Goal: Task Accomplishment & Management: Use online tool/utility

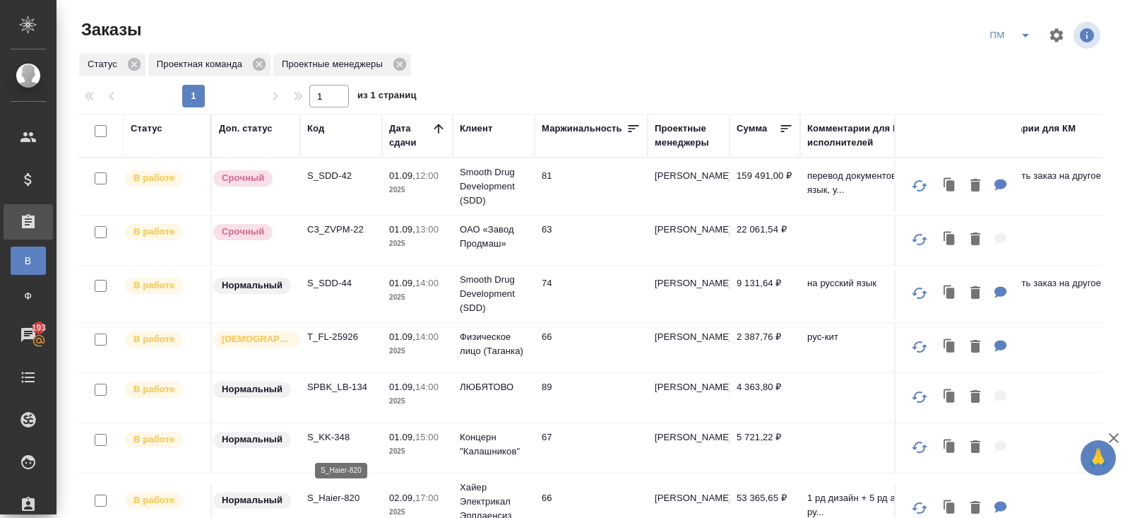
click at [342, 491] on p "S_Haier-820" at bounding box center [341, 498] width 68 height 14
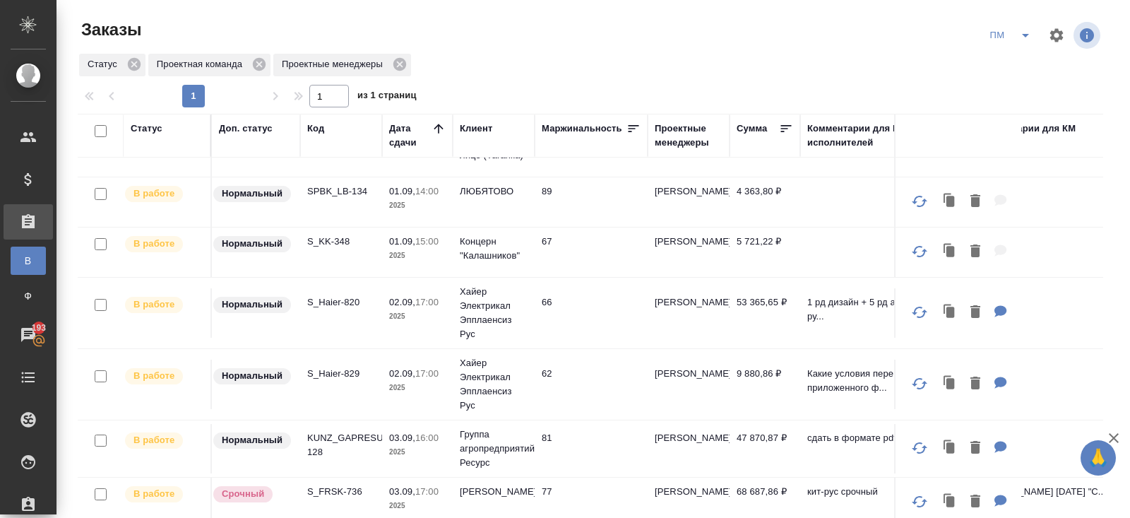
scroll to position [198, 0]
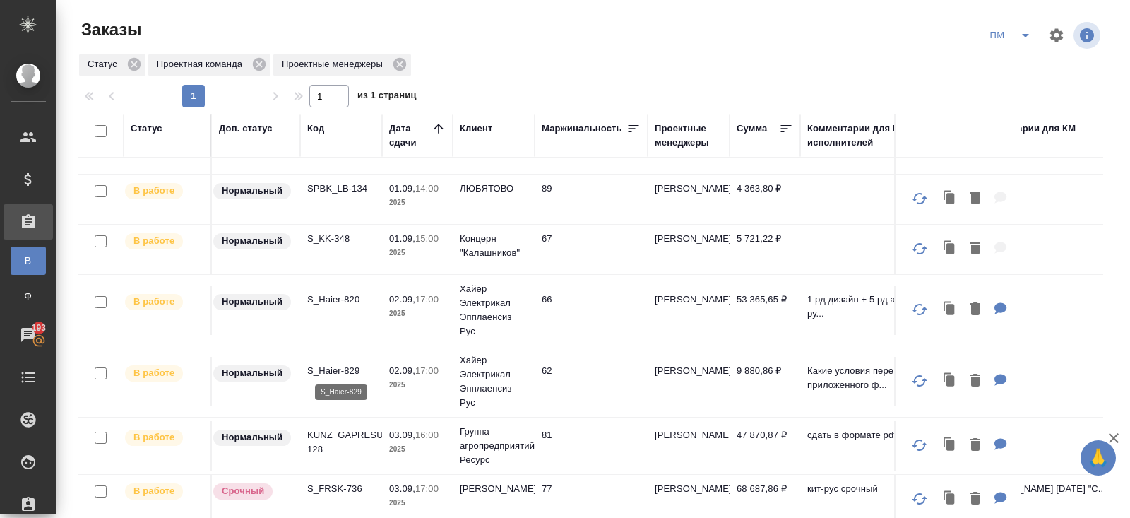
click at [334, 366] on p "S_Haier-829" at bounding box center [341, 371] width 68 height 14
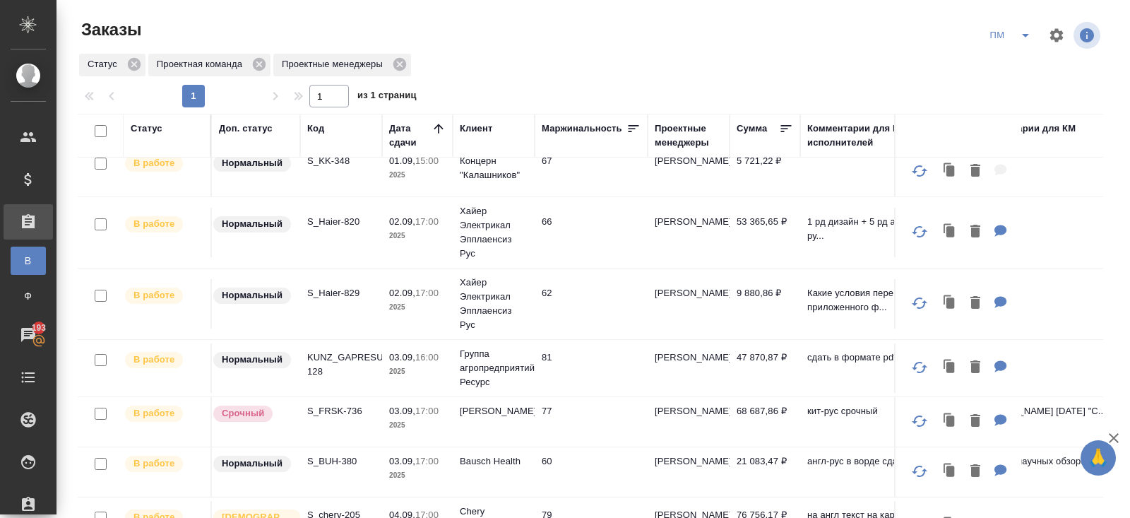
scroll to position [278, 0]
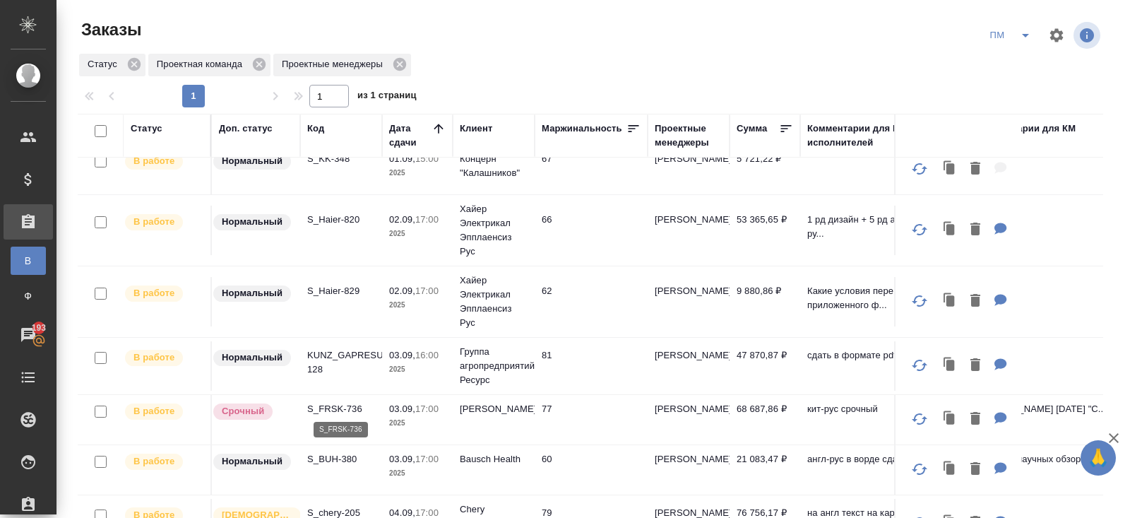
click at [323, 407] on p "S_FRSK-736" at bounding box center [341, 409] width 68 height 14
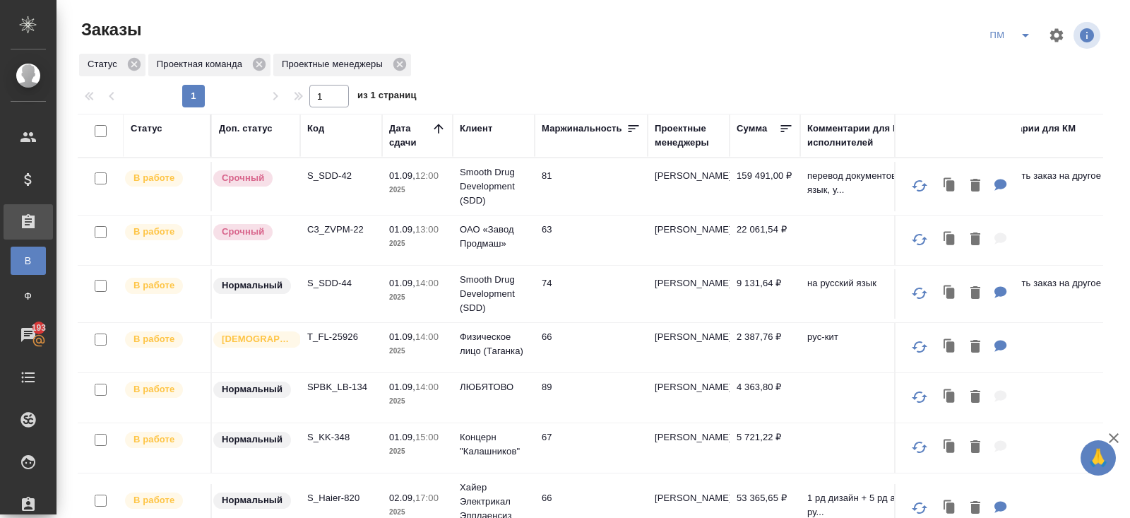
click at [328, 180] on p "S_SDD-42" at bounding box center [341, 176] width 68 height 14
click at [1013, 37] on button "split button" at bounding box center [1025, 35] width 28 height 23
click at [1013, 61] on li "В работу!" at bounding box center [1010, 63] width 71 height 23
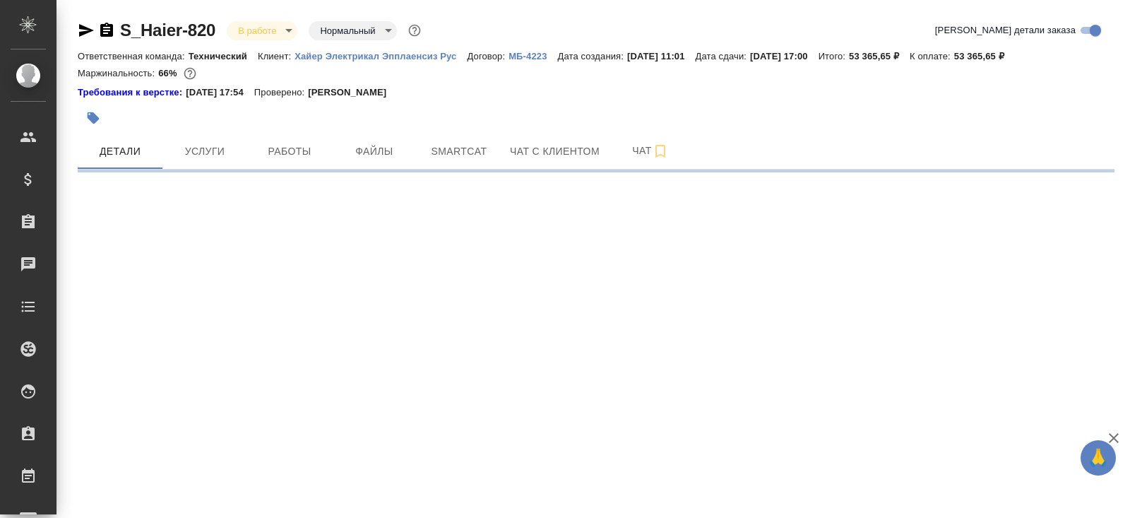
select select "RU"
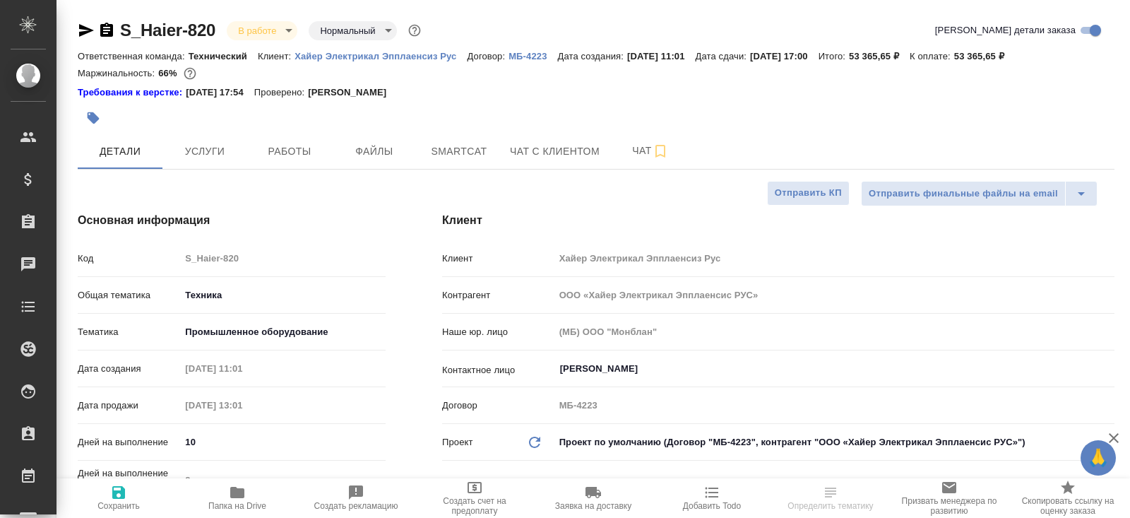
click at [309, 156] on span "Работы" at bounding box center [290, 152] width 68 height 18
type textarea "x"
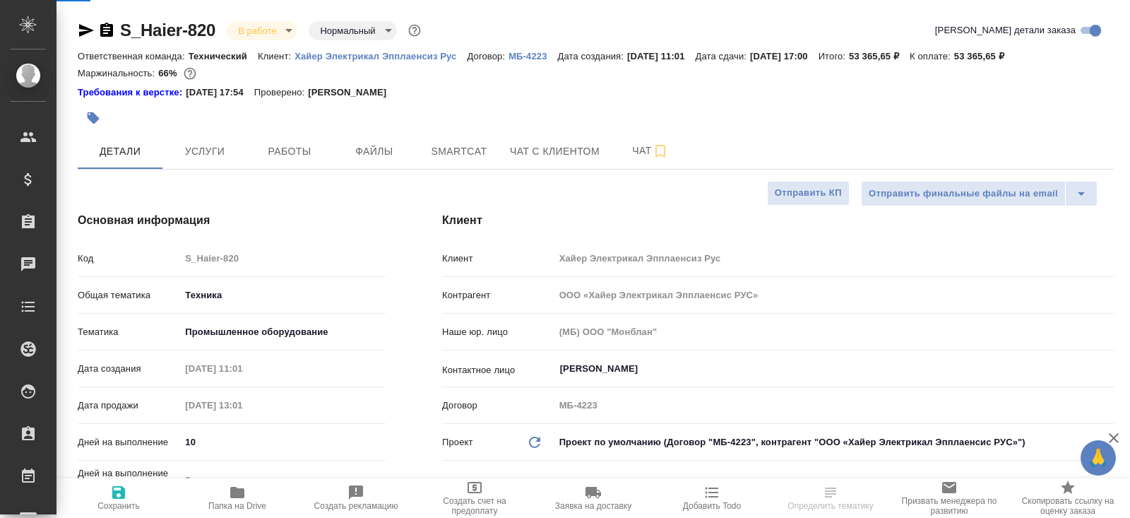
type textarea "x"
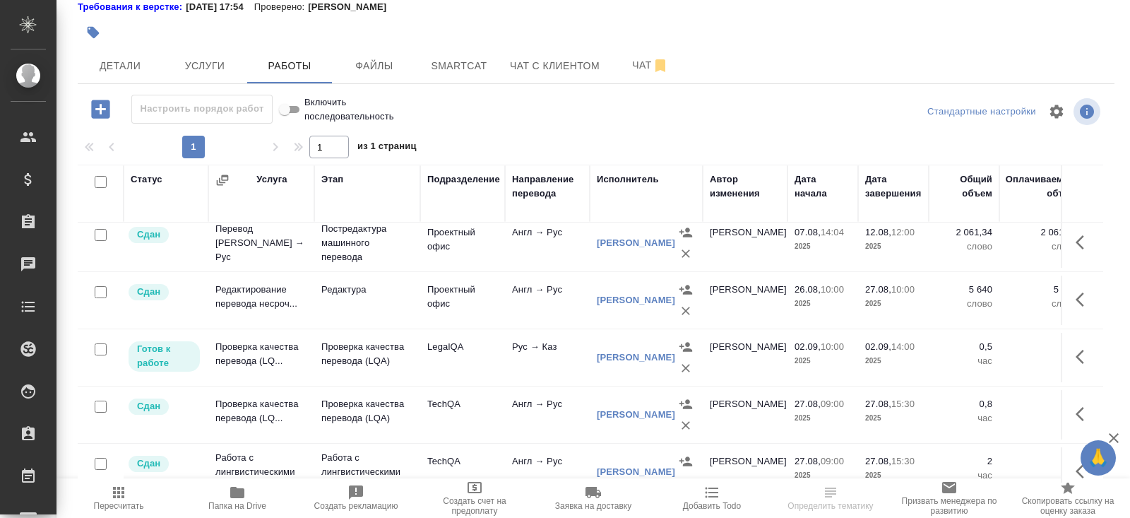
scroll to position [333, 0]
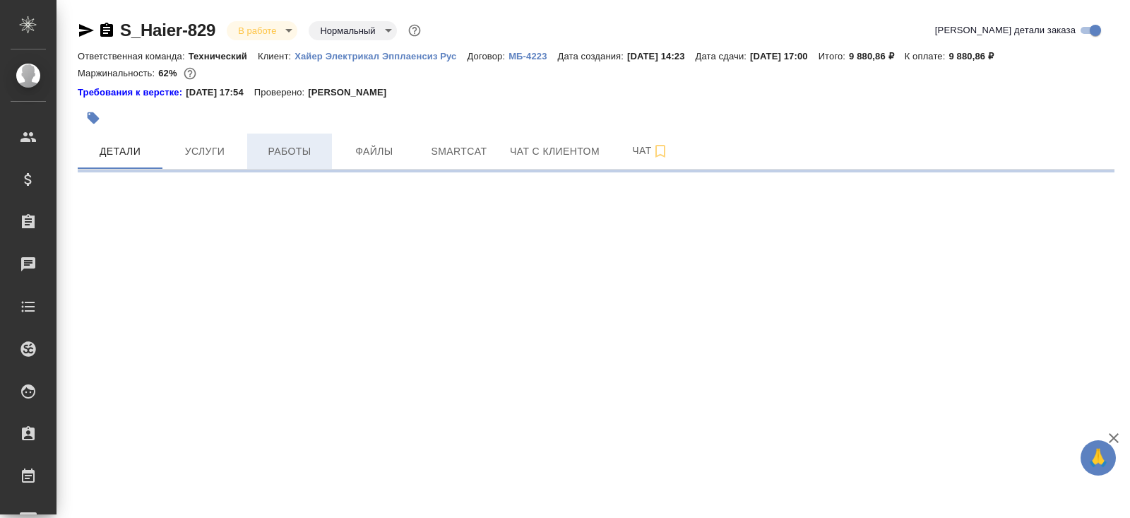
select select "RU"
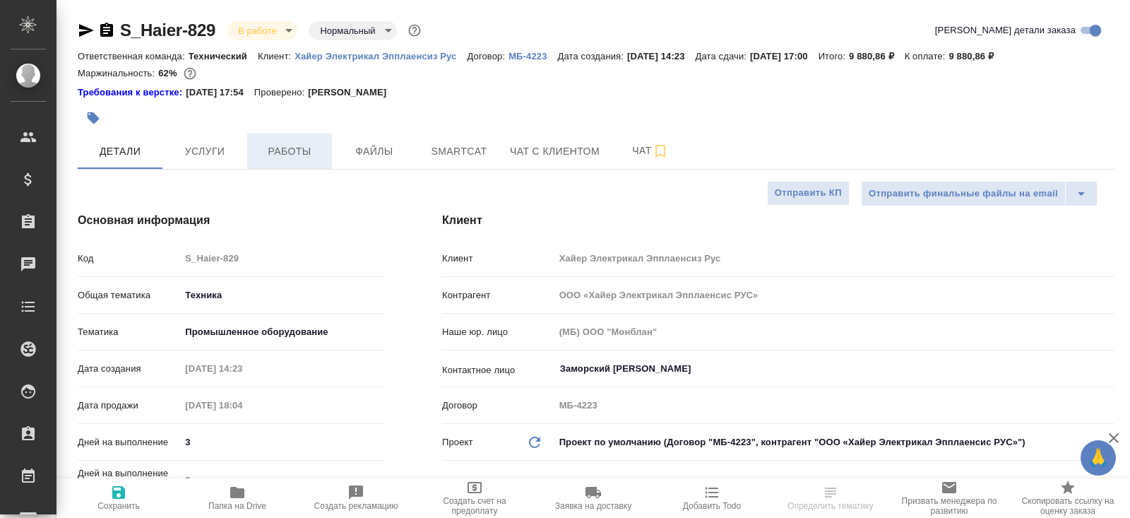
click at [300, 146] on span "Работы" at bounding box center [290, 152] width 68 height 18
type textarea "x"
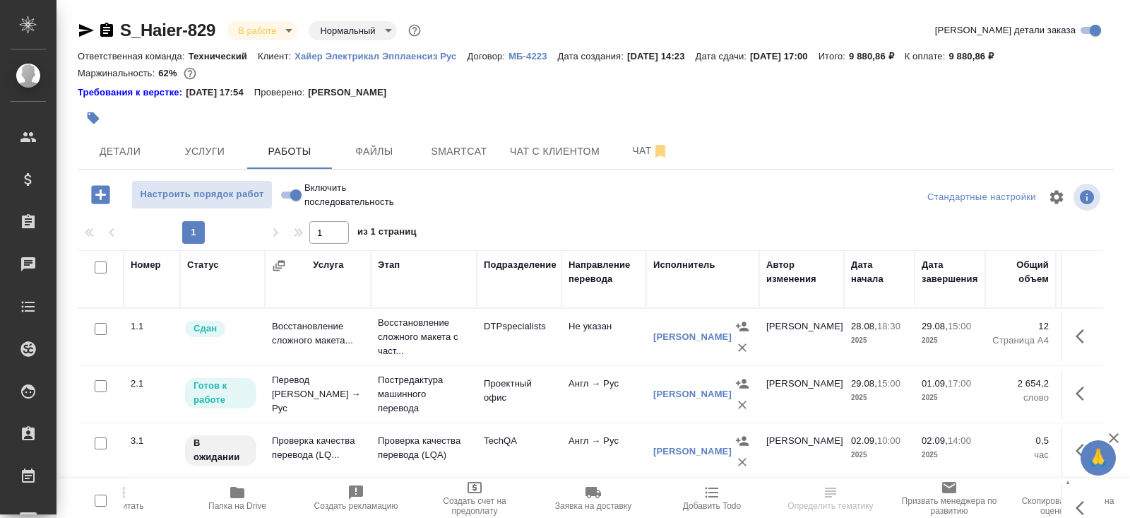
scroll to position [85, 0]
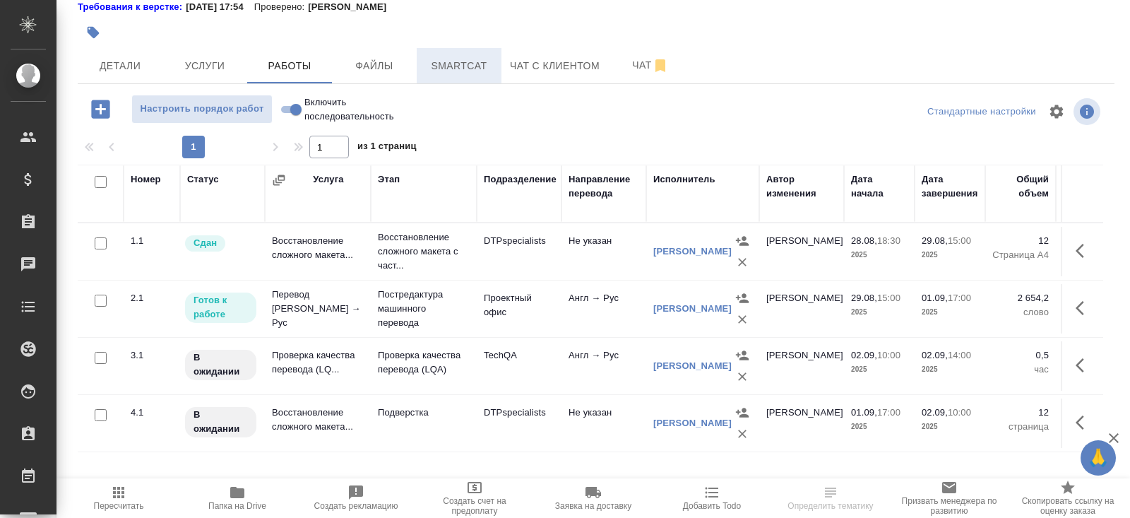
click at [468, 63] on span "Smartcat" at bounding box center [459, 66] width 68 height 18
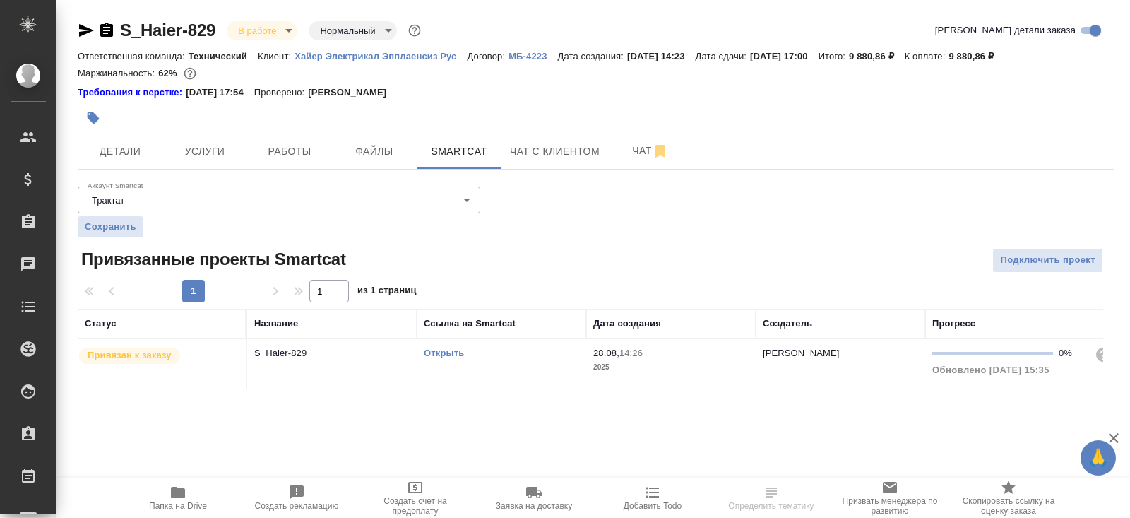
click at [439, 354] on link "Открыть" at bounding box center [444, 352] width 40 height 11
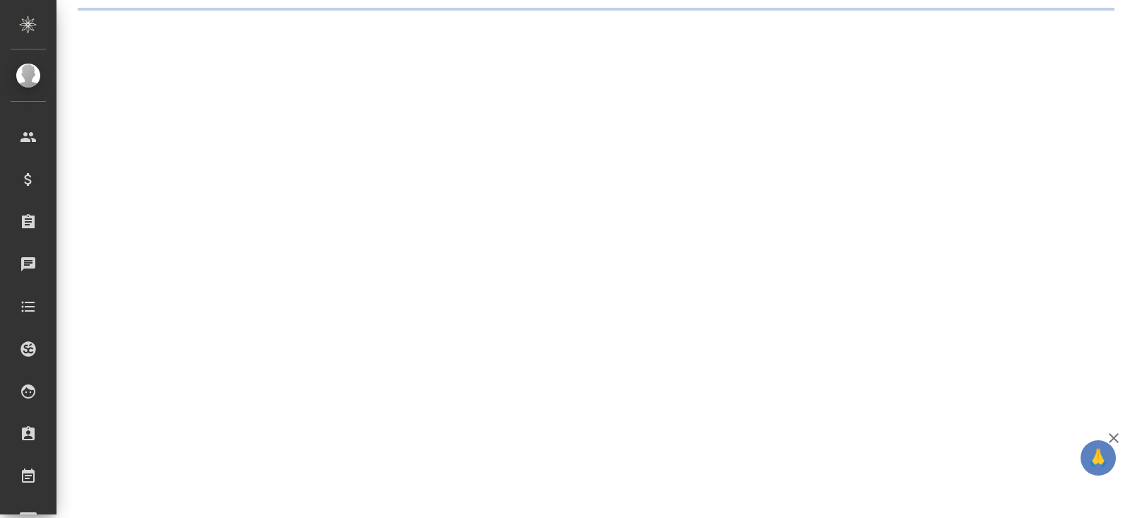
select select "RU"
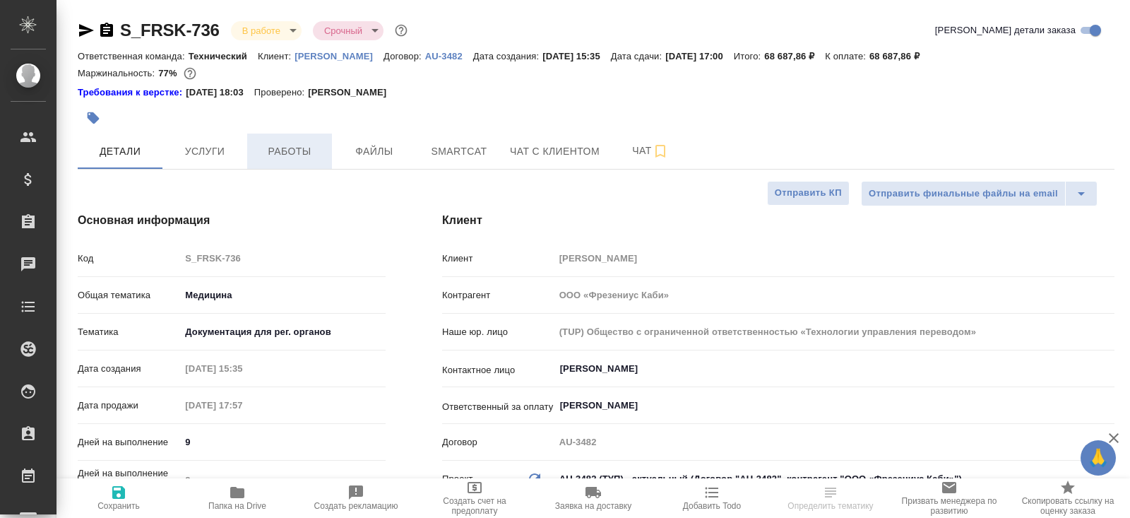
type textarea "x"
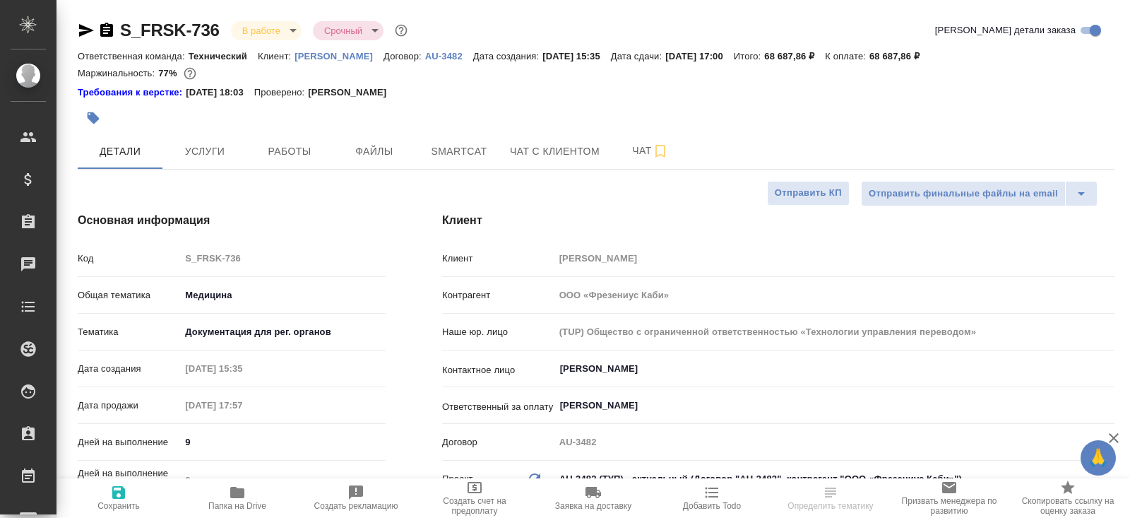
type textarea "x"
click at [433, 166] on button "Smartcat" at bounding box center [459, 150] width 85 height 35
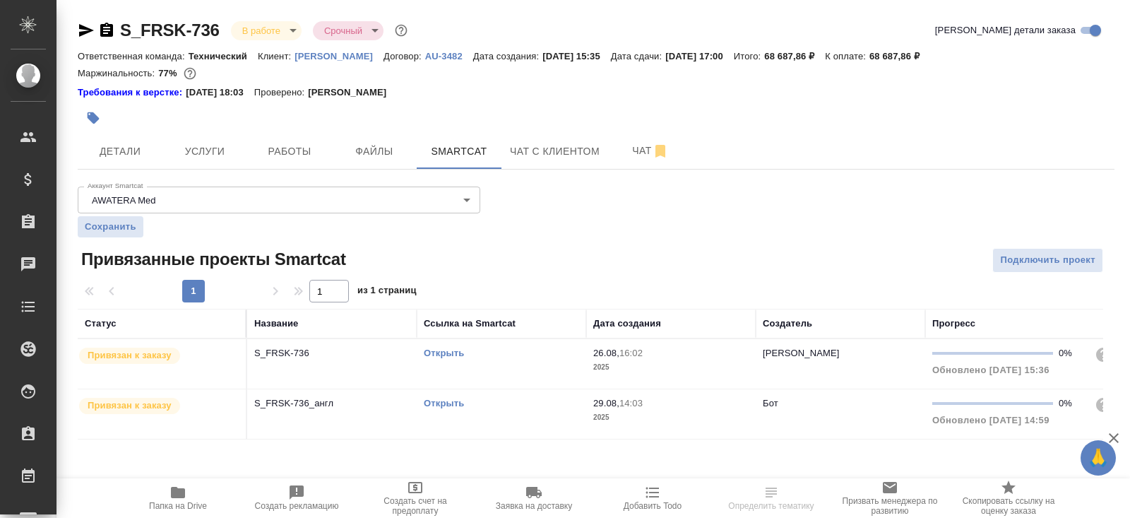
click at [431, 352] on link "Открыть" at bounding box center [444, 352] width 40 height 11
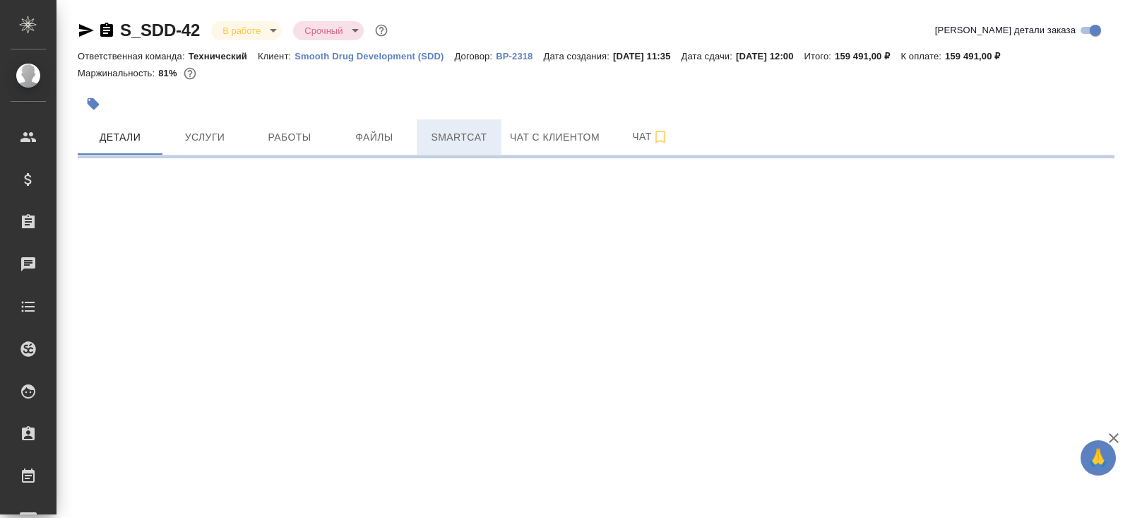
select select "RU"
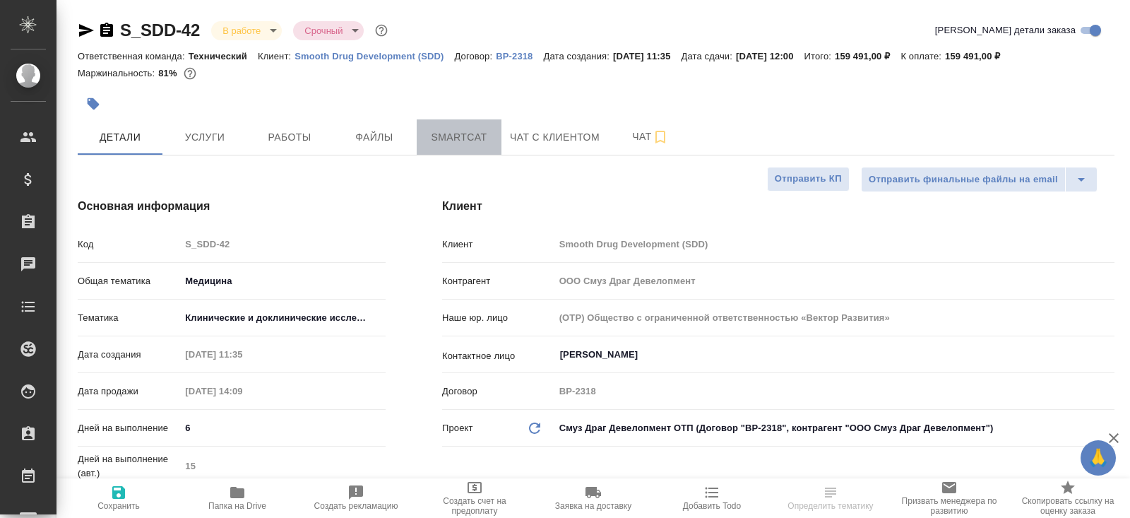
click at [450, 138] on span "Smartcat" at bounding box center [459, 138] width 68 height 18
type textarea "x"
click at [450, 138] on span "Smartcat" at bounding box center [459, 138] width 68 height 18
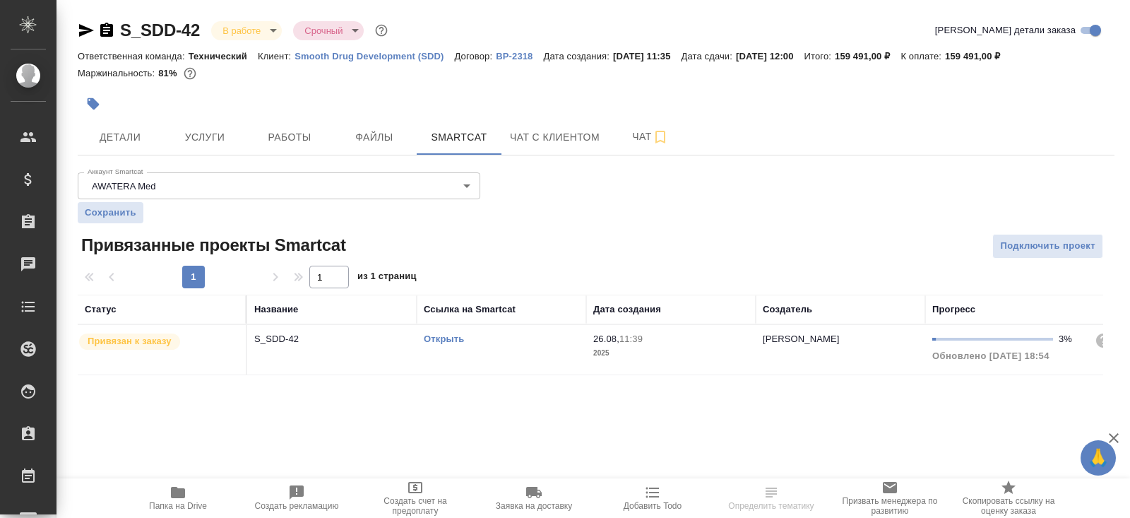
click at [439, 335] on link "Открыть" at bounding box center [444, 338] width 40 height 11
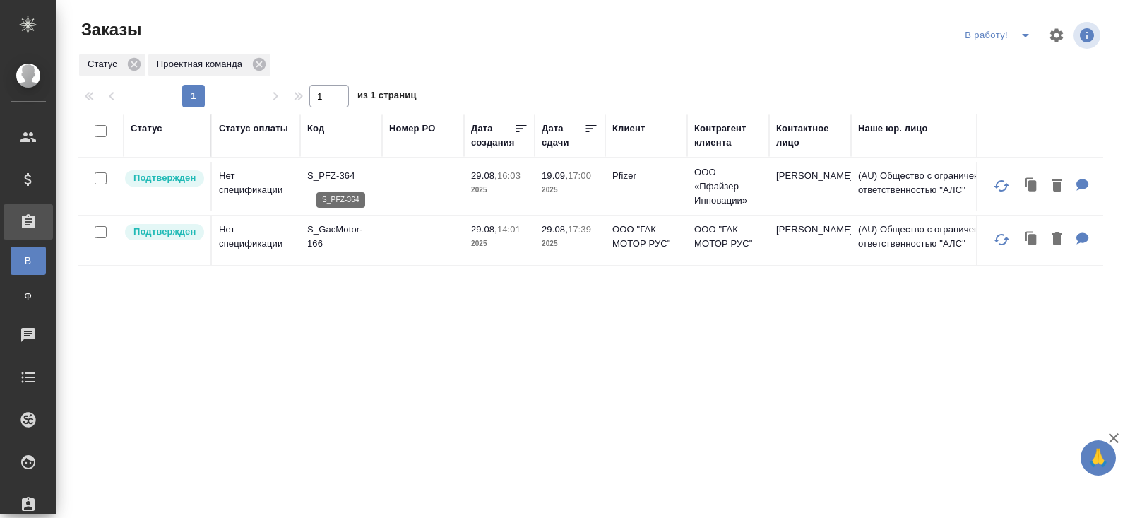
click at [323, 176] on p "S_PFZ-364" at bounding box center [341, 176] width 68 height 14
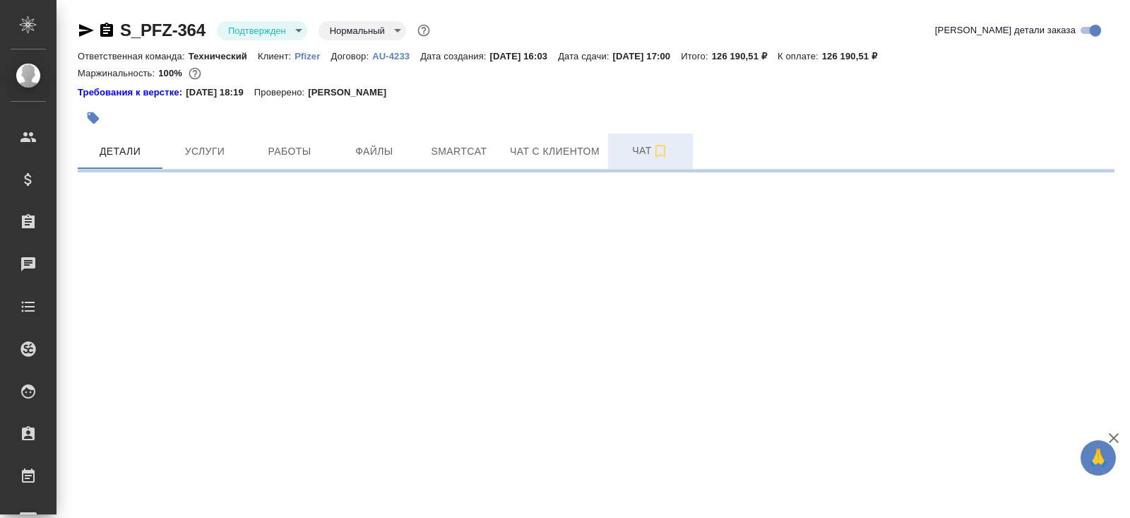
select select "RU"
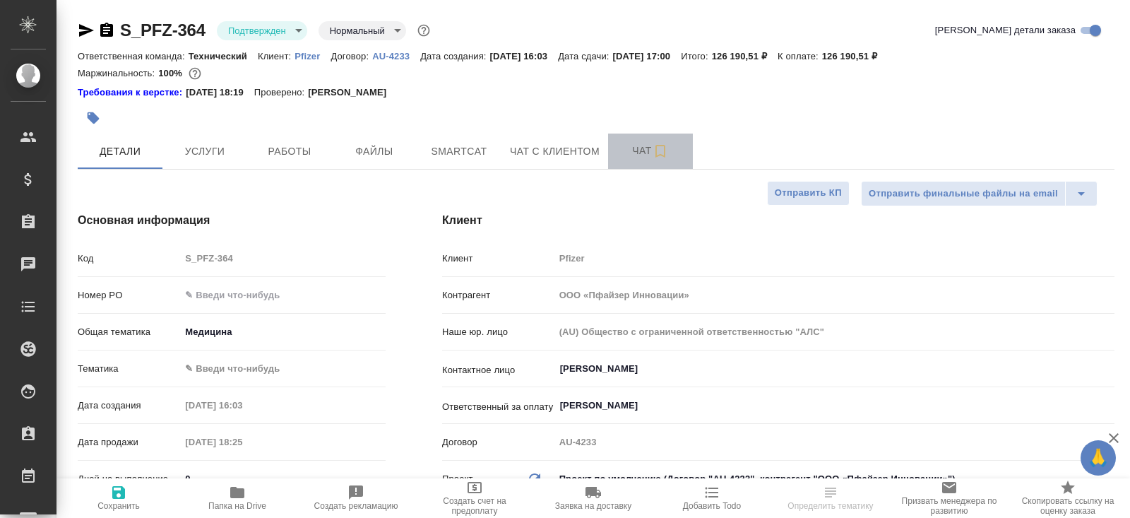
click at [650, 150] on span "Чат" at bounding box center [650, 151] width 68 height 18
type textarea "x"
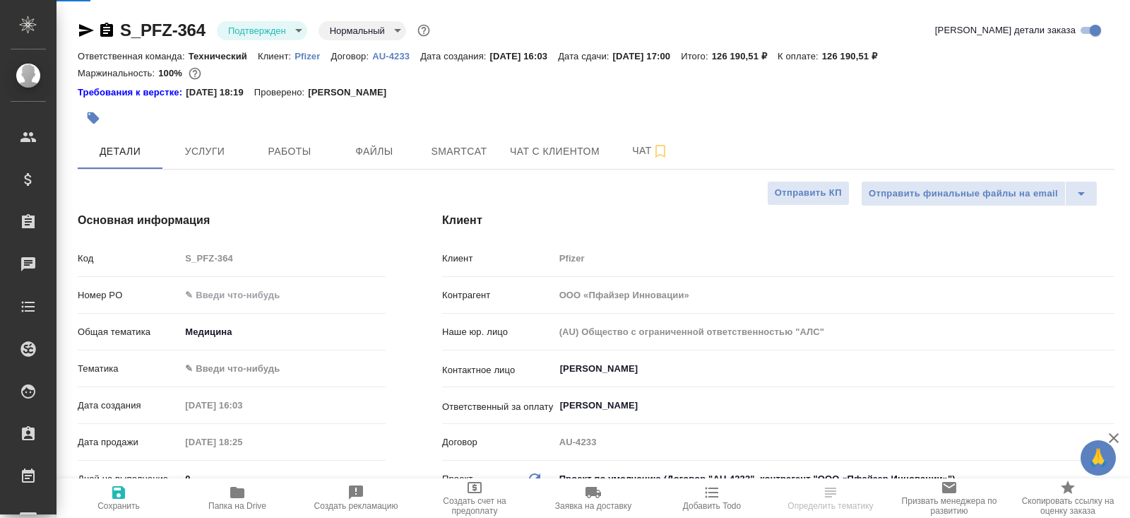
type textarea "x"
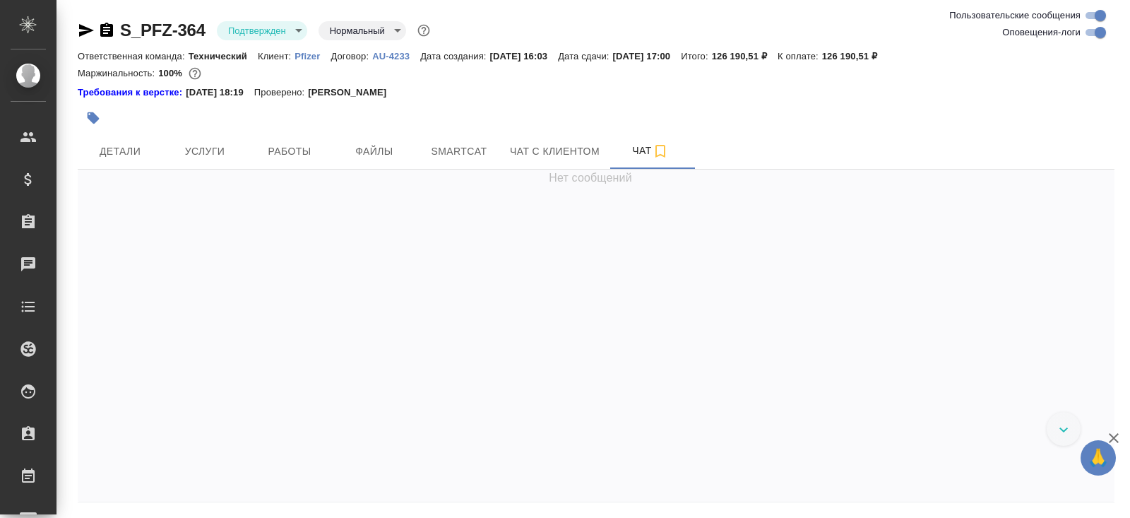
click at [1095, 37] on input "Оповещения-логи" at bounding box center [1100, 32] width 51 height 17
checkbox input "false"
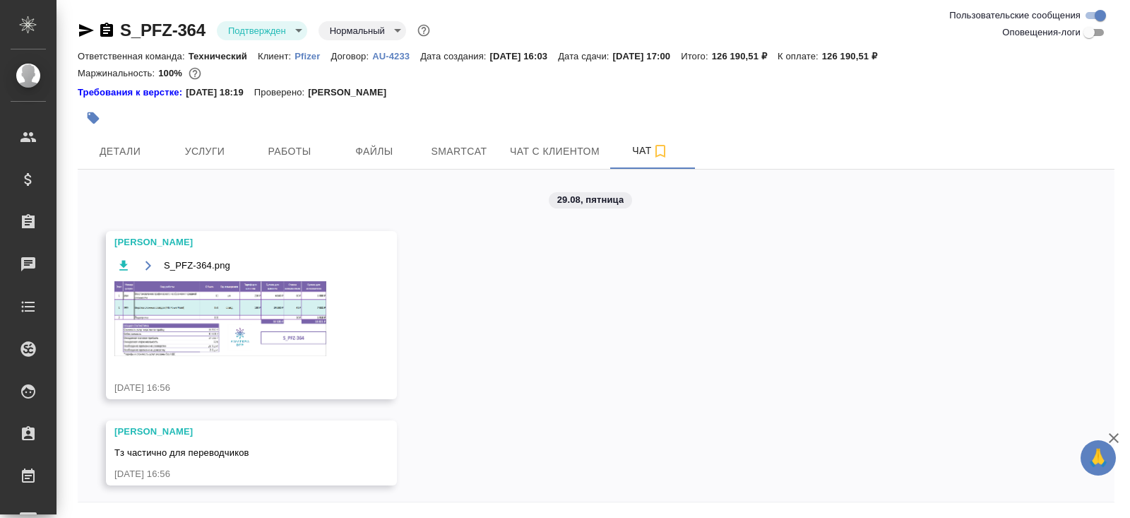
click at [245, 299] on img at bounding box center [220, 318] width 212 height 75
click at [283, 150] on span "Работы" at bounding box center [290, 152] width 68 height 18
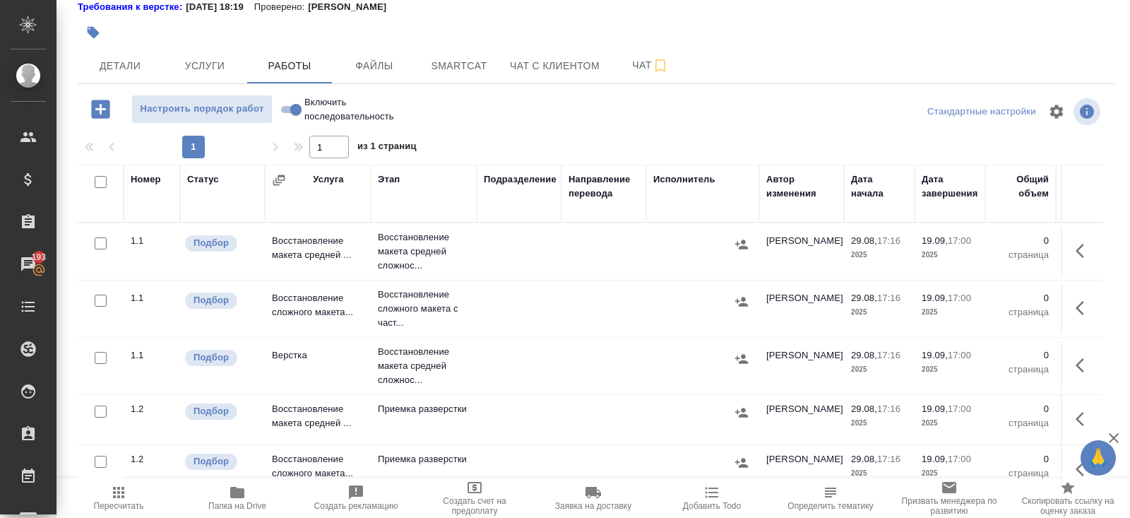
click at [1085, 253] on icon "button" at bounding box center [1083, 250] width 17 height 17
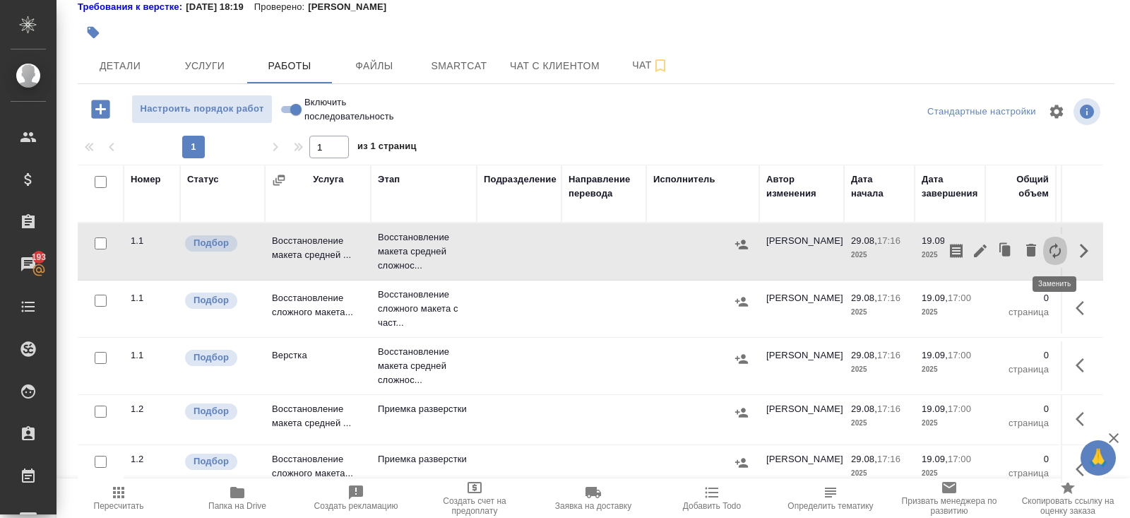
click at [1057, 251] on icon "button" at bounding box center [1054, 250] width 17 height 17
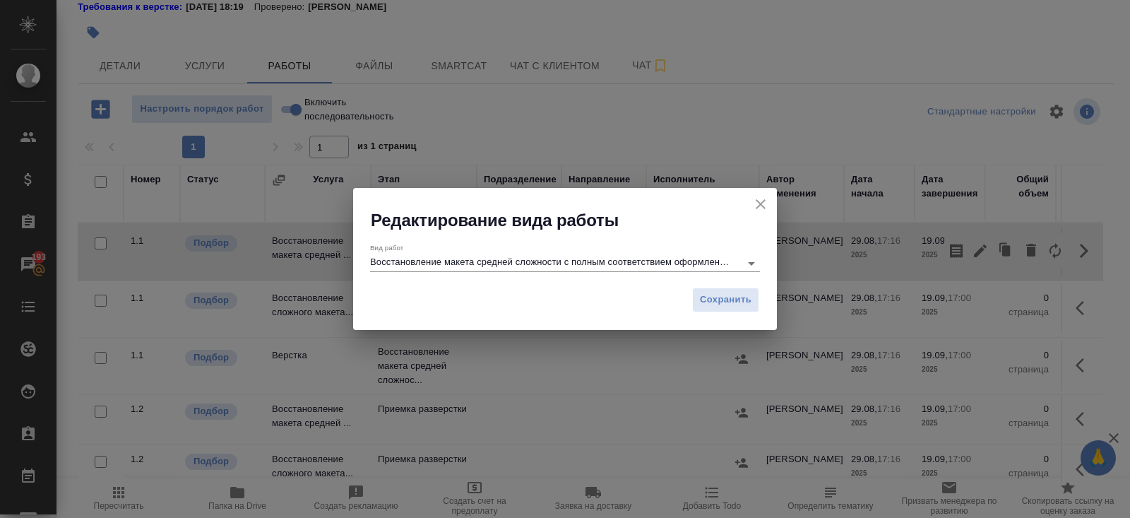
click at [623, 263] on input "Восстановление макета средней сложности с полным соответствием оформлению ориги…" at bounding box center [551, 262] width 363 height 17
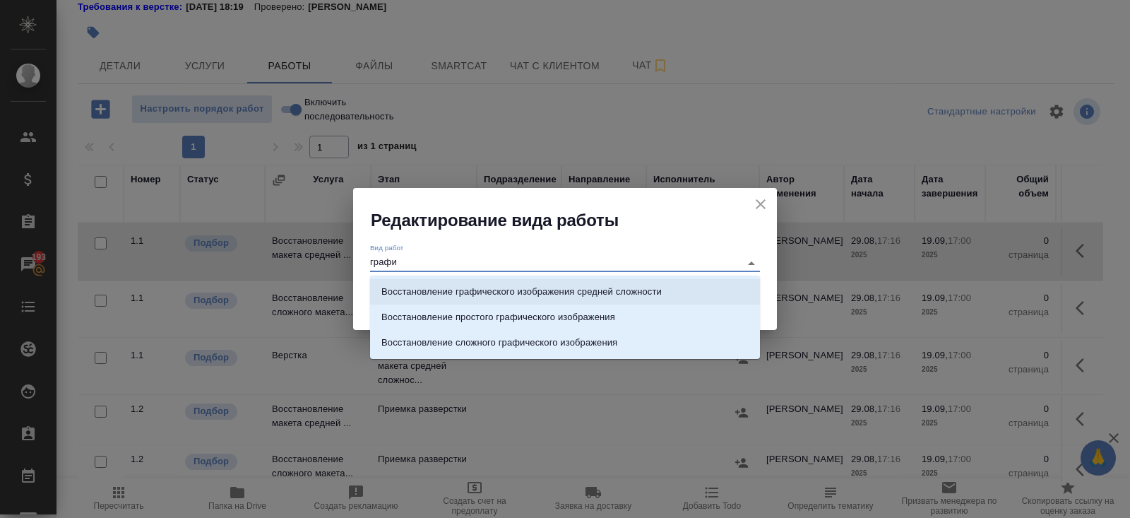
click at [611, 291] on p "Восстановление графического изображения средней сложности" at bounding box center [521, 292] width 280 height 14
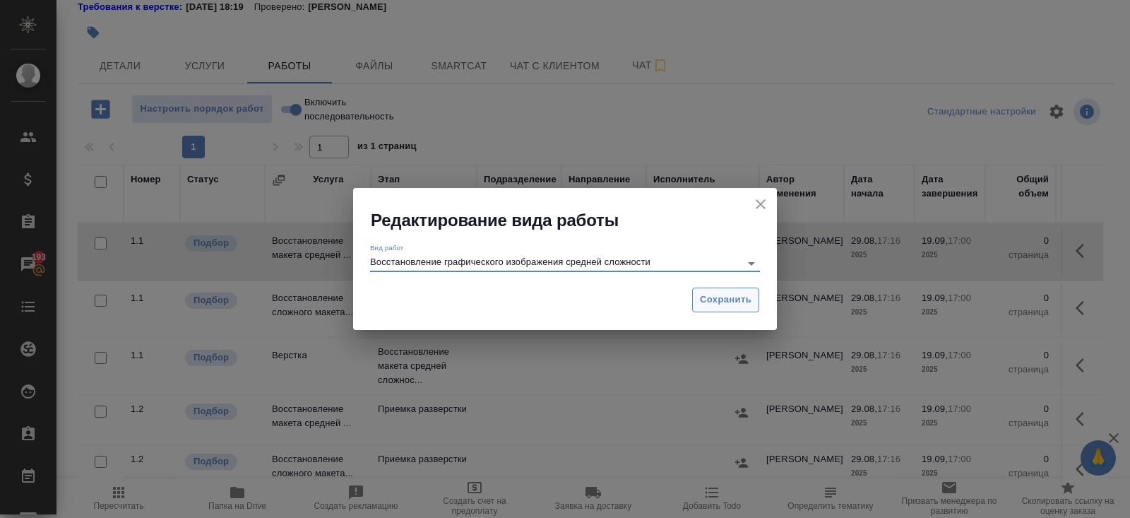
type input "Восстановление графического изображения средней сложности"
click at [720, 291] on button "Сохранить" at bounding box center [725, 299] width 67 height 25
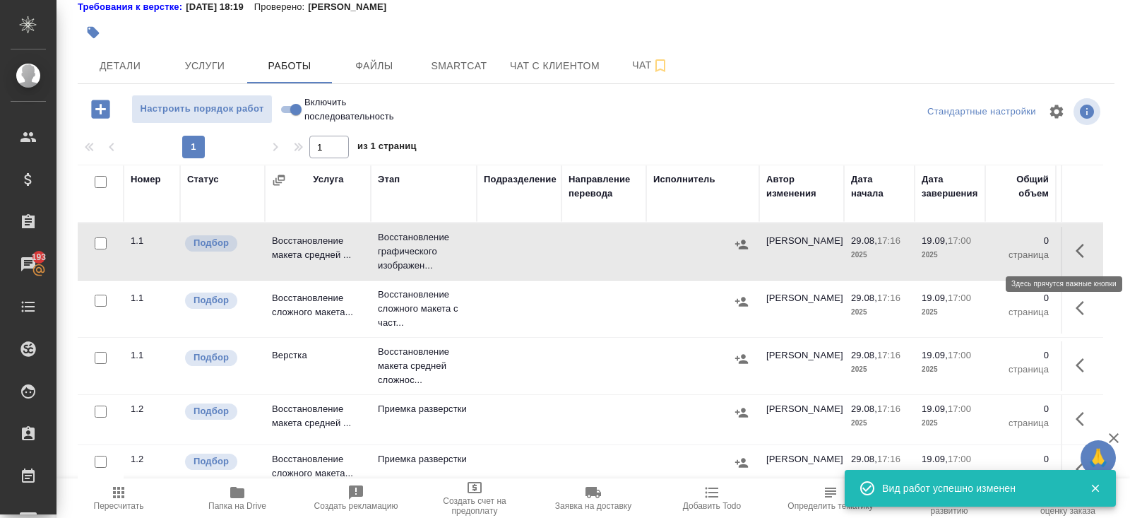
click at [1076, 251] on icon "button" at bounding box center [1083, 250] width 17 height 17
click at [980, 251] on icon "button" at bounding box center [980, 250] width 13 height 13
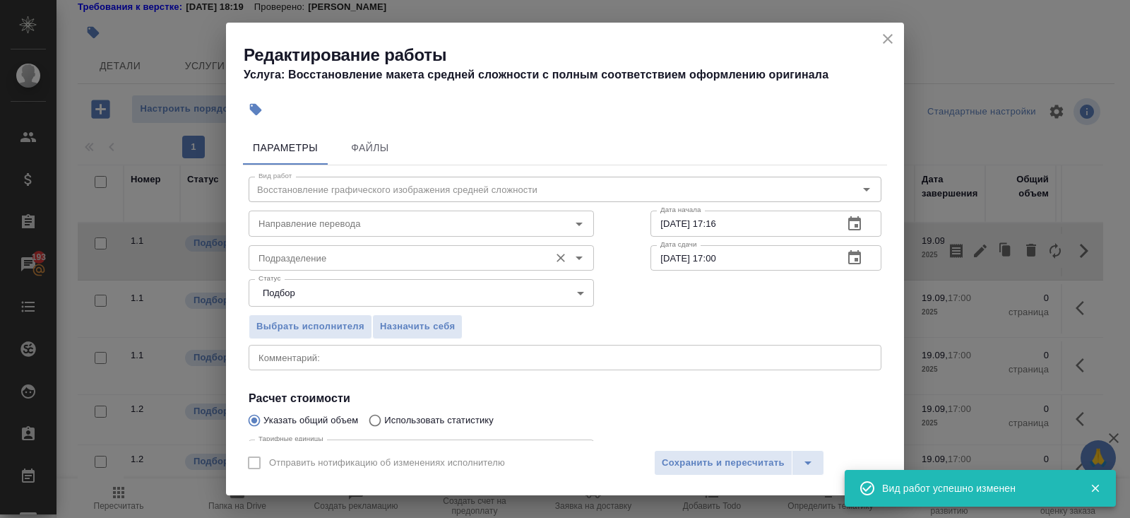
click at [301, 244] on div "Подразделение Подразделение" at bounding box center [421, 256] width 345 height 34
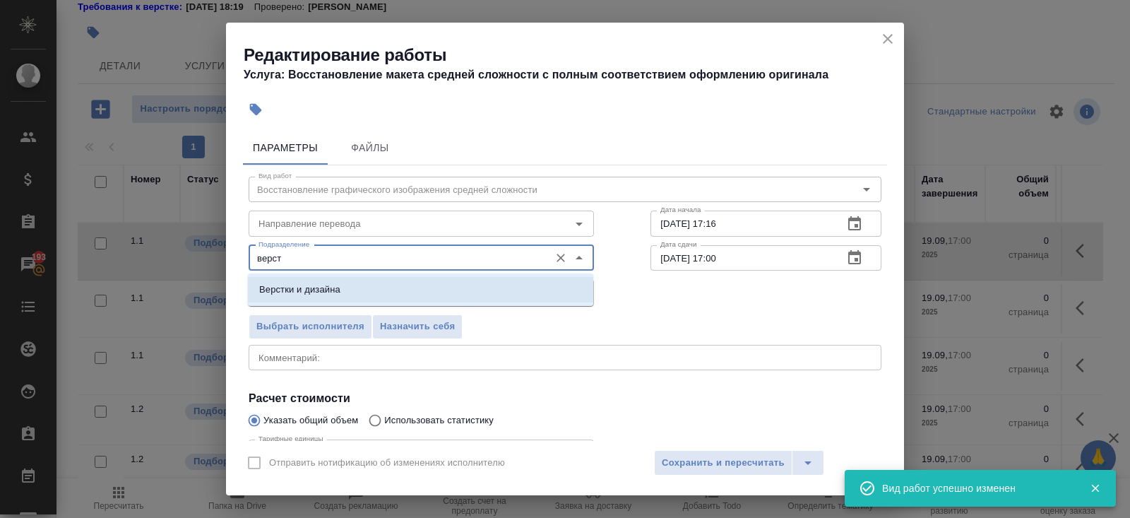
click at [296, 282] on p "Верстки и дизайна" at bounding box center [299, 289] width 81 height 14
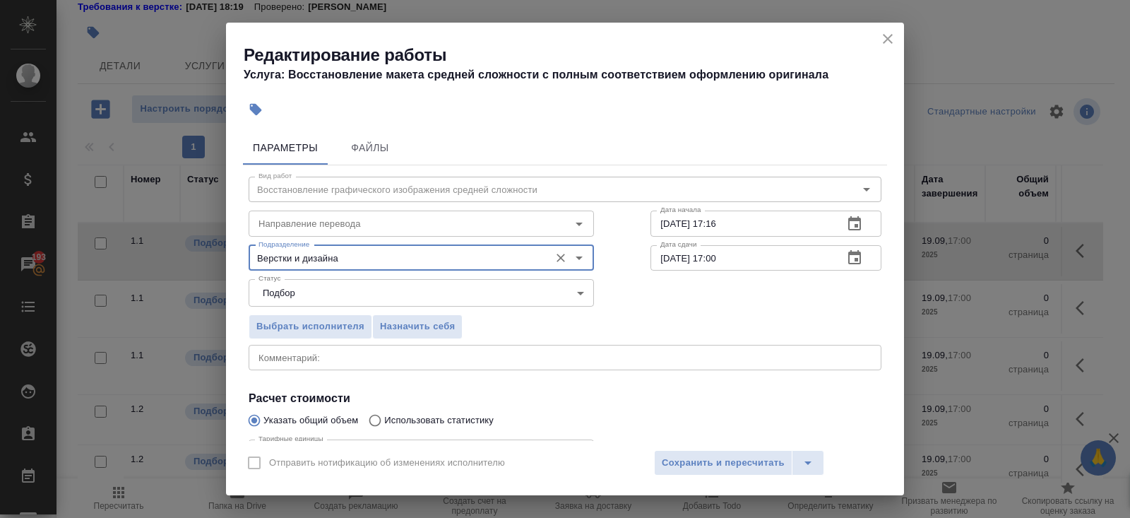
scroll to position [146, 0]
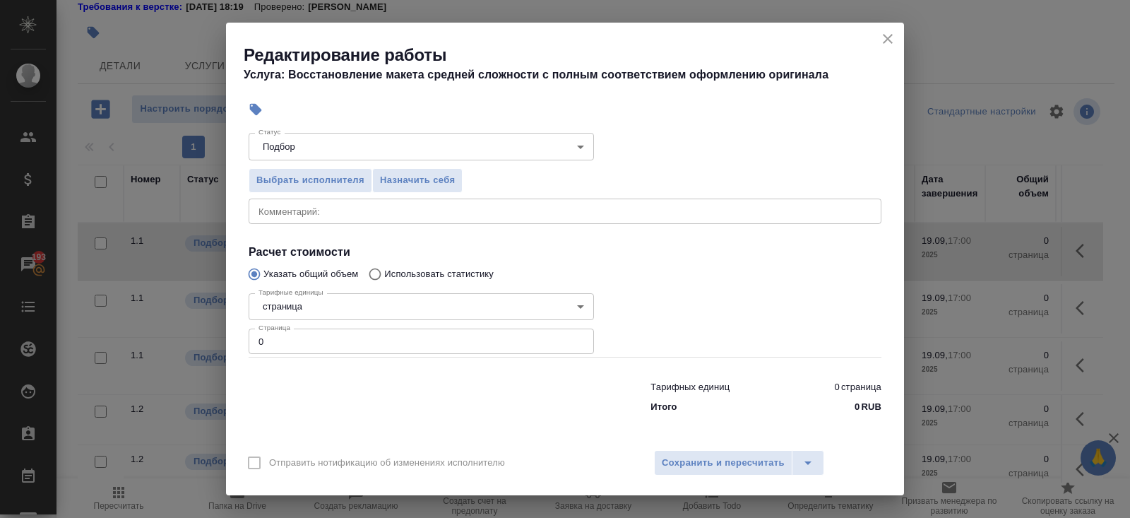
type input "Верстки и дизайна"
click at [295, 338] on input "0" at bounding box center [421, 340] width 345 height 25
type input "18"
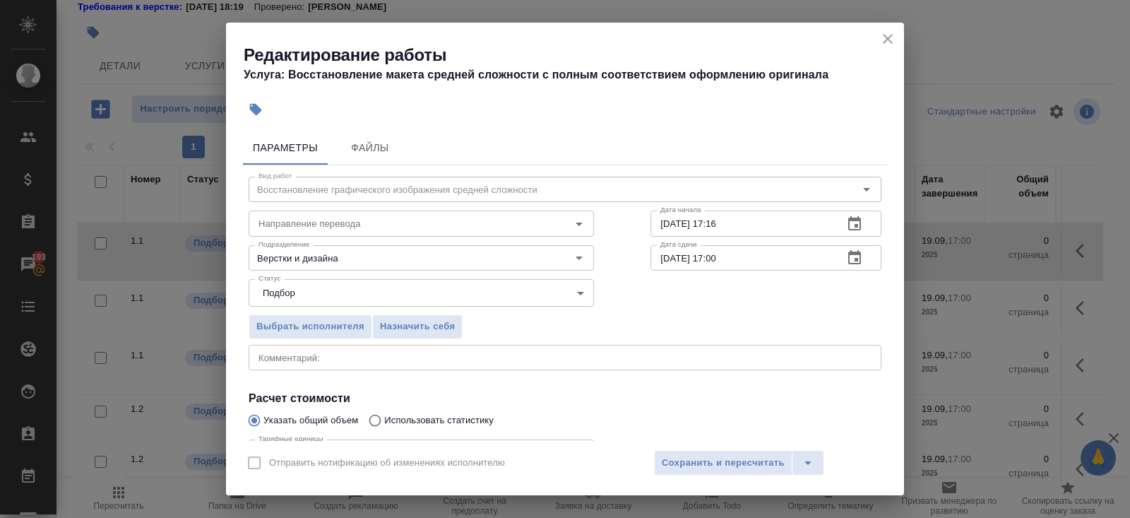
click at [859, 227] on icon "button" at bounding box center [854, 223] width 13 height 14
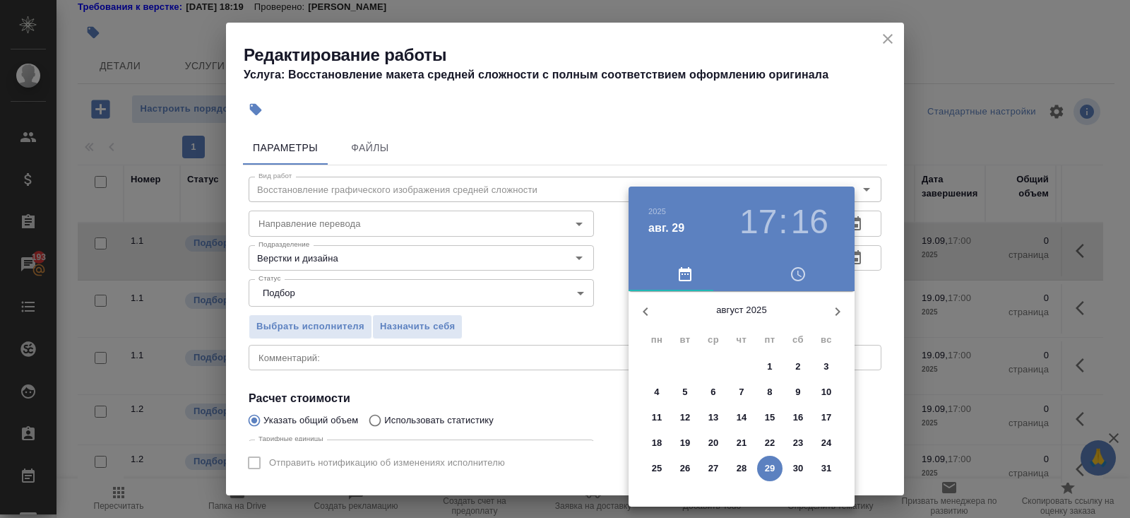
click at [832, 314] on icon "button" at bounding box center [837, 311] width 17 height 17
click at [659, 366] on span "1" at bounding box center [656, 366] width 25 height 14
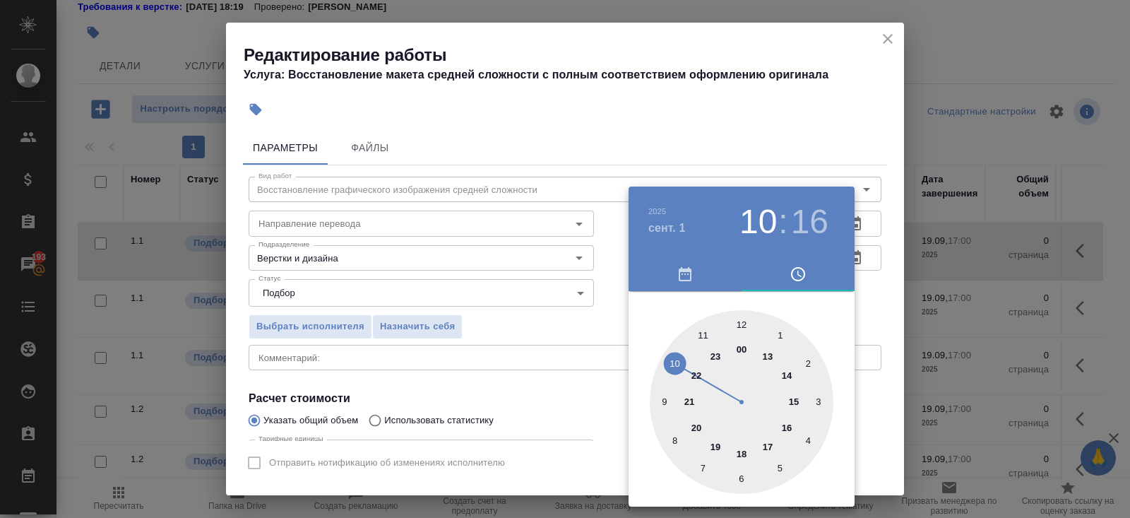
click at [669, 362] on div at bounding box center [742, 402] width 184 height 184
type input "01.09.2025 10:00"
click at [741, 322] on div at bounding box center [742, 402] width 184 height 184
click at [793, 169] on div at bounding box center [565, 259] width 1130 height 518
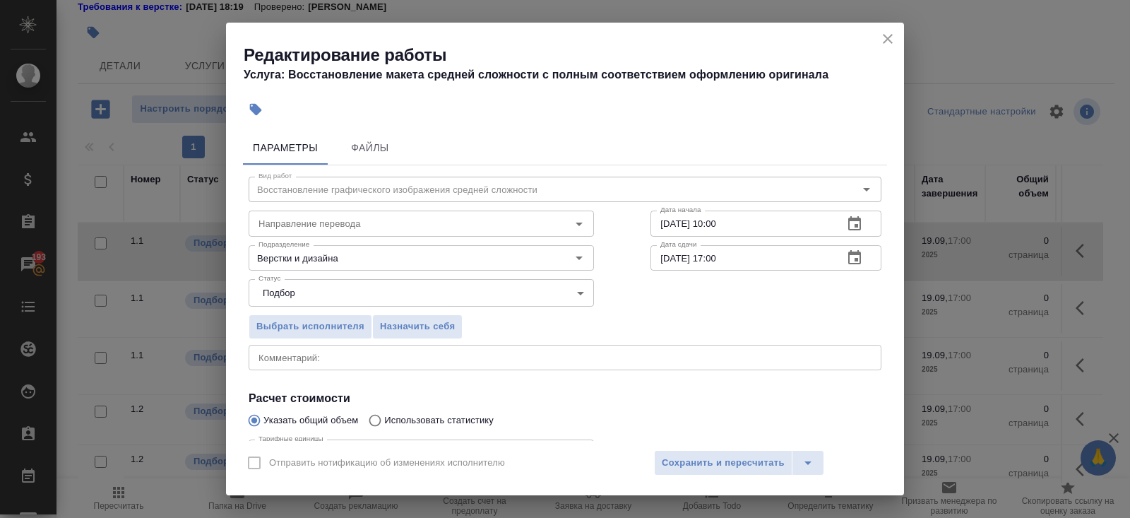
click at [854, 252] on icon "button" at bounding box center [854, 257] width 13 height 14
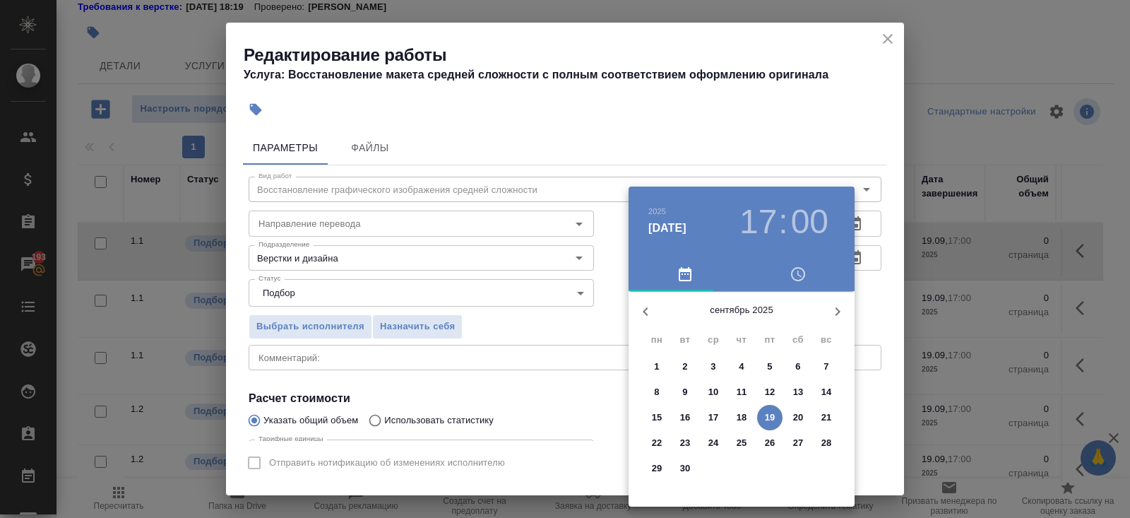
click at [657, 362] on p "1" at bounding box center [656, 366] width 5 height 14
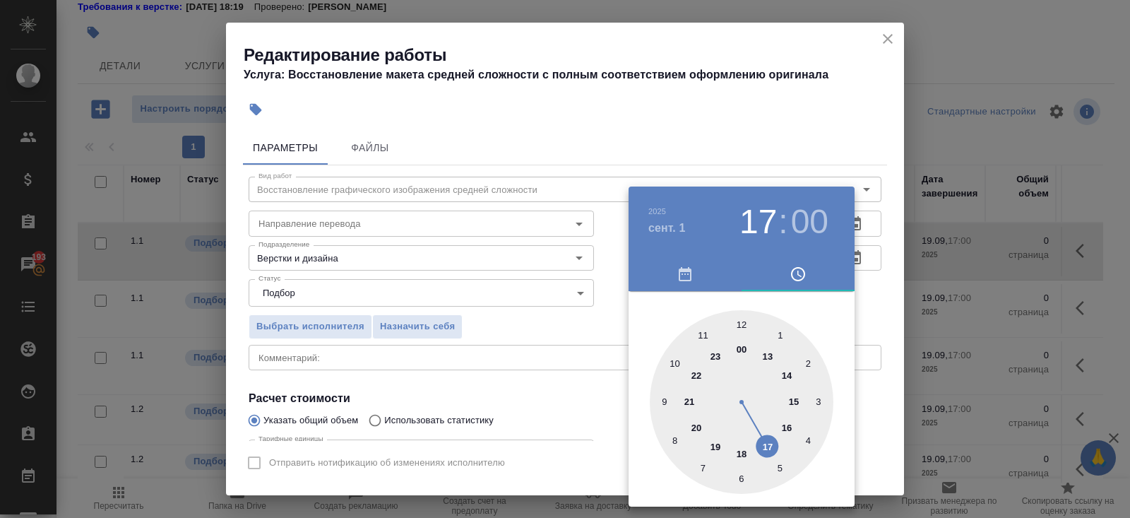
type input "01.09.2025 18:00"
click at [741, 453] on div at bounding box center [742, 402] width 184 height 184
click at [554, 388] on div at bounding box center [565, 259] width 1130 height 518
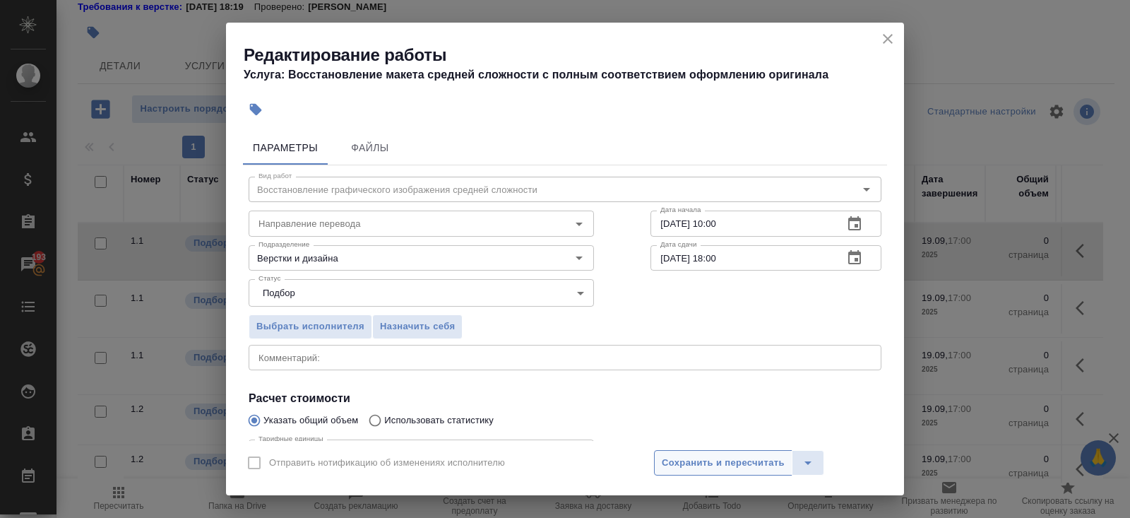
click at [693, 463] on span "Сохранить и пересчитать" at bounding box center [723, 463] width 123 height 16
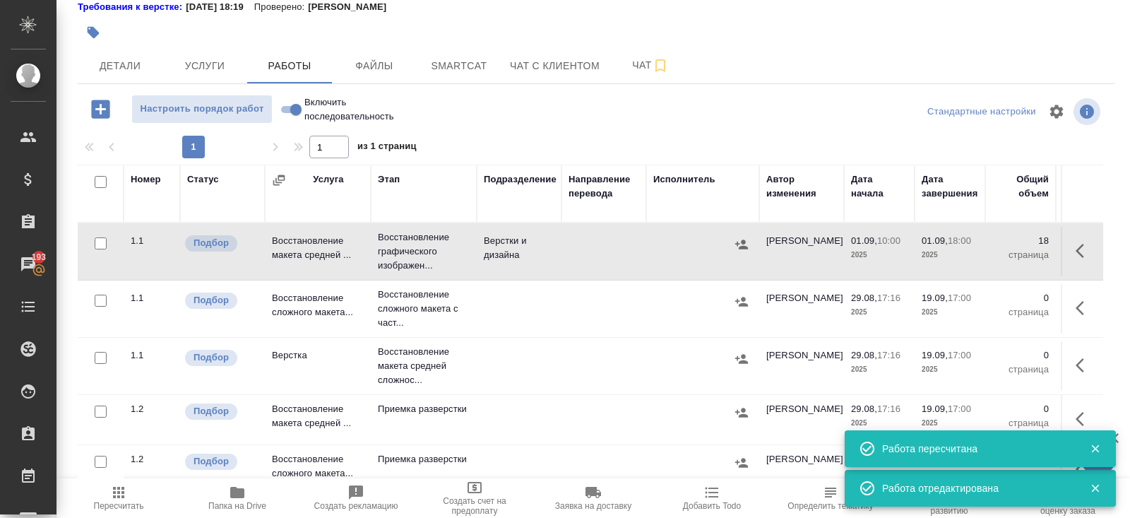
click at [1073, 311] on button "button" at bounding box center [1084, 308] width 34 height 34
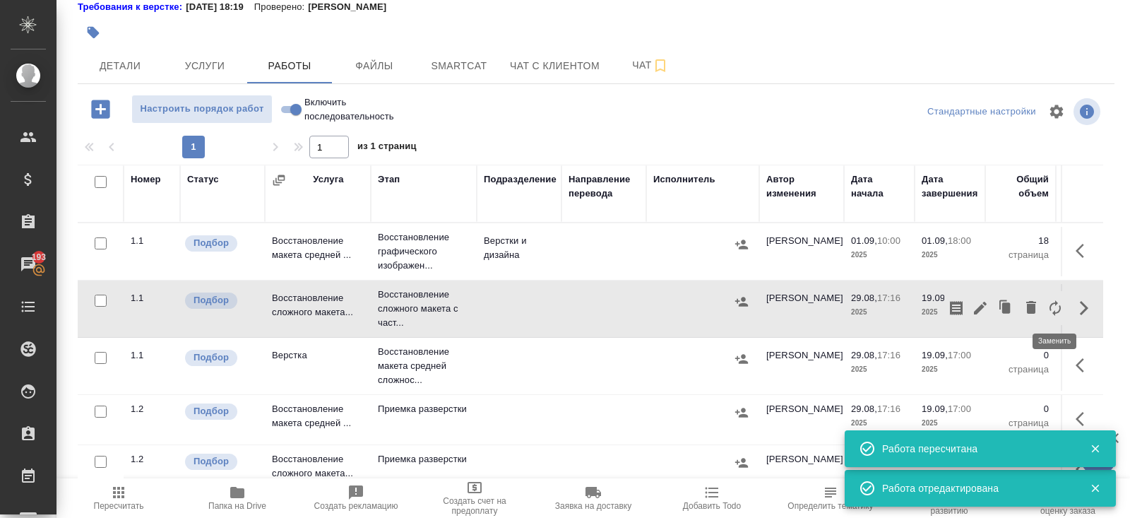
click at [1055, 307] on icon "button" at bounding box center [1054, 307] width 17 height 17
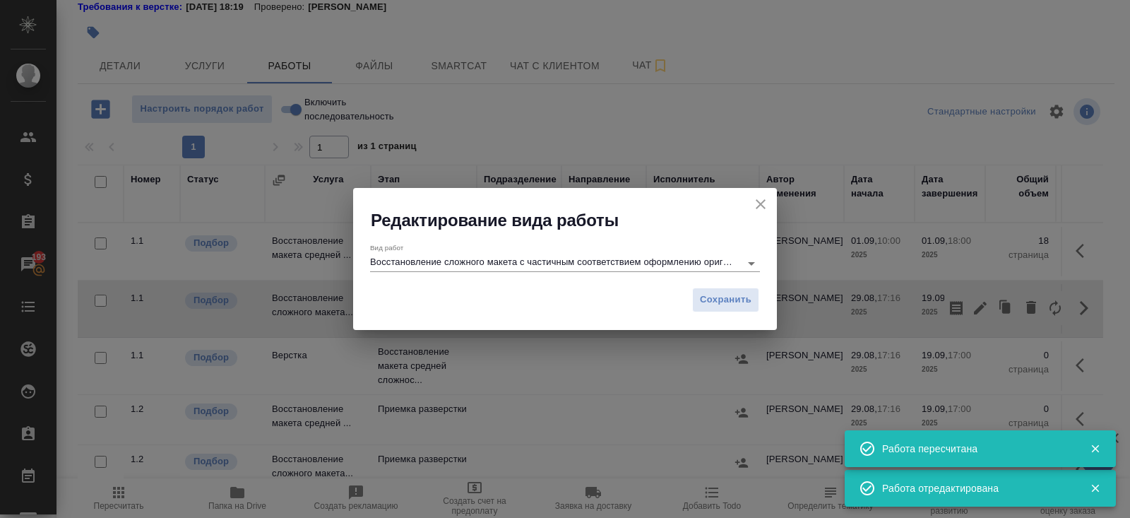
click at [535, 265] on input "Восстановление сложного макета с частичным соответствием оформлению оригинала" at bounding box center [551, 262] width 363 height 17
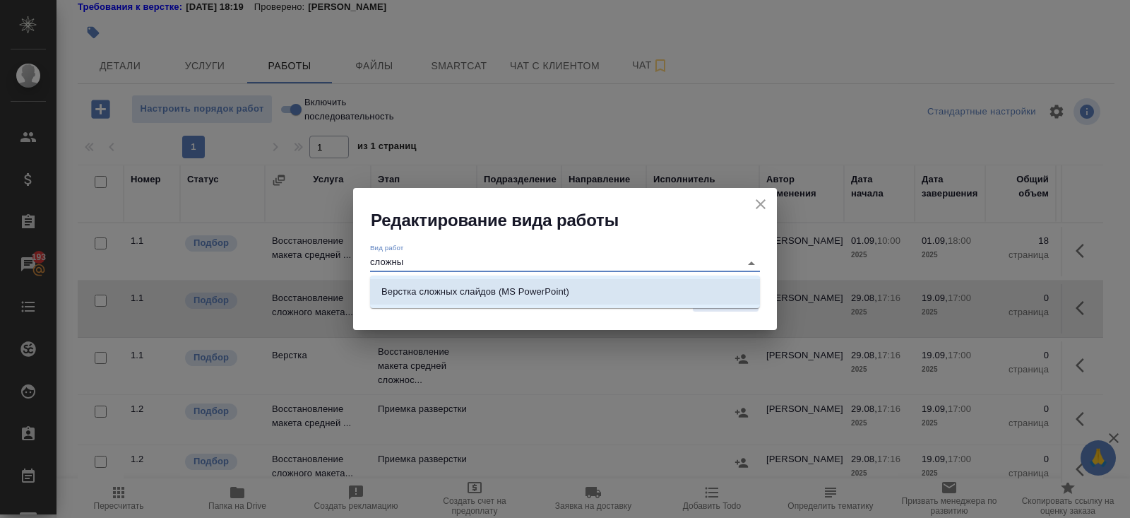
click at [526, 287] on p "Верстка сложных слайдов (MS PowerPoint)" at bounding box center [475, 292] width 188 height 14
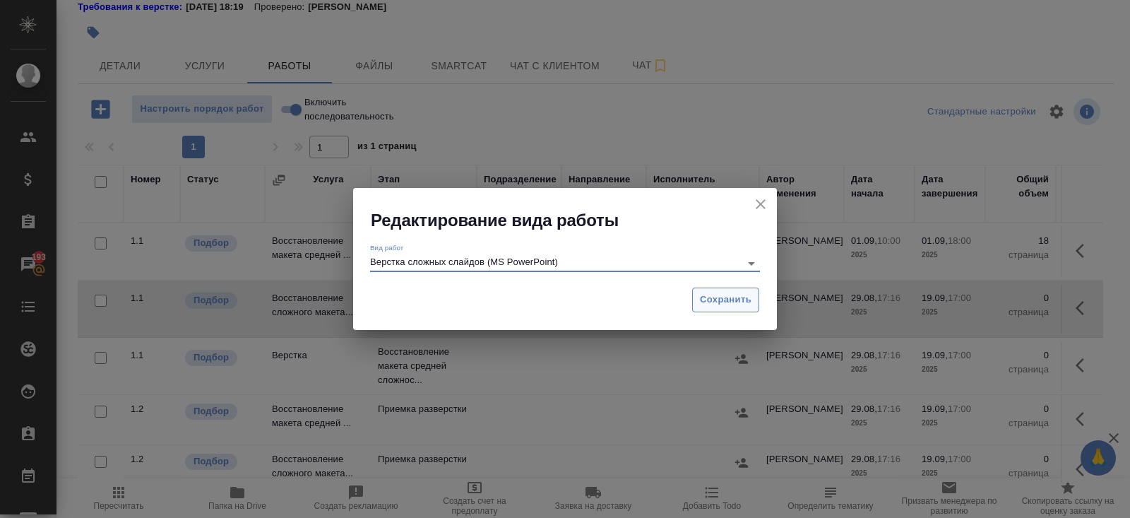
type input "Верстка сложных слайдов (MS PowerPoint)"
click at [703, 297] on span "Сохранить" at bounding box center [726, 300] width 52 height 16
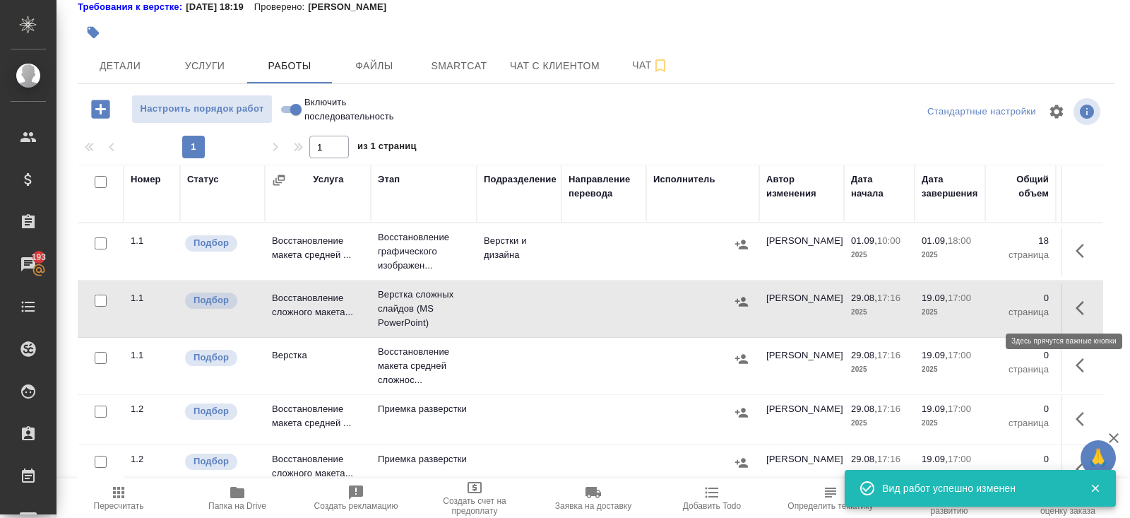
click at [1080, 310] on icon "button" at bounding box center [1079, 308] width 8 height 14
click at [986, 305] on icon "button" at bounding box center [980, 307] width 17 height 17
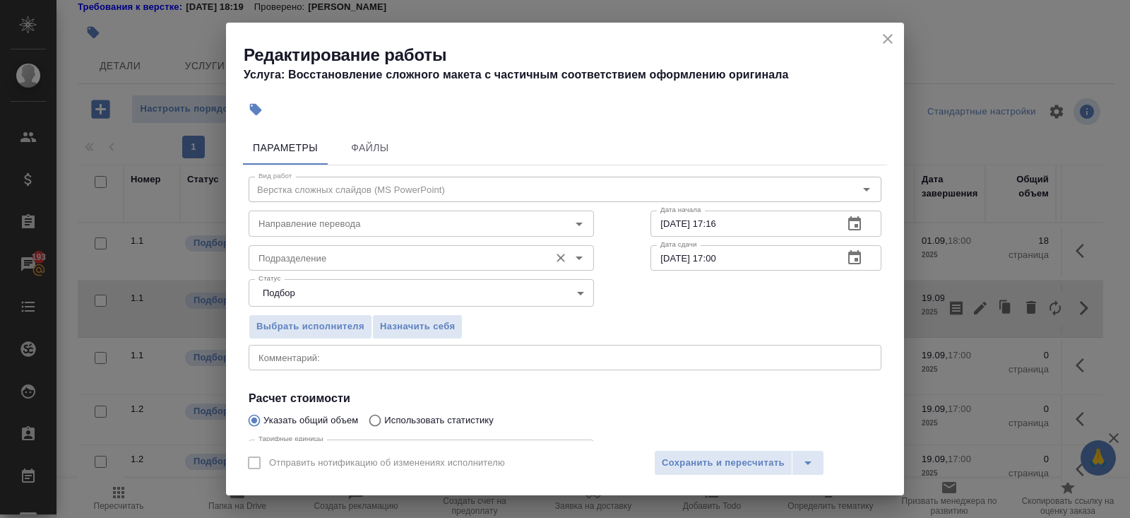
click at [301, 258] on input "Подразделение" at bounding box center [397, 257] width 289 height 17
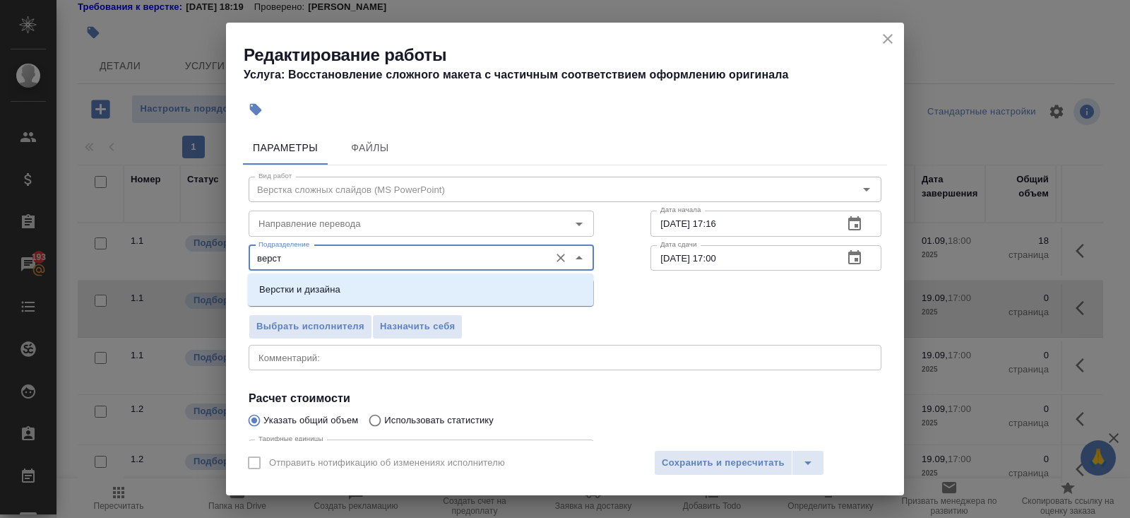
click at [299, 277] on li "Верстки и дизайна" at bounding box center [420, 289] width 345 height 25
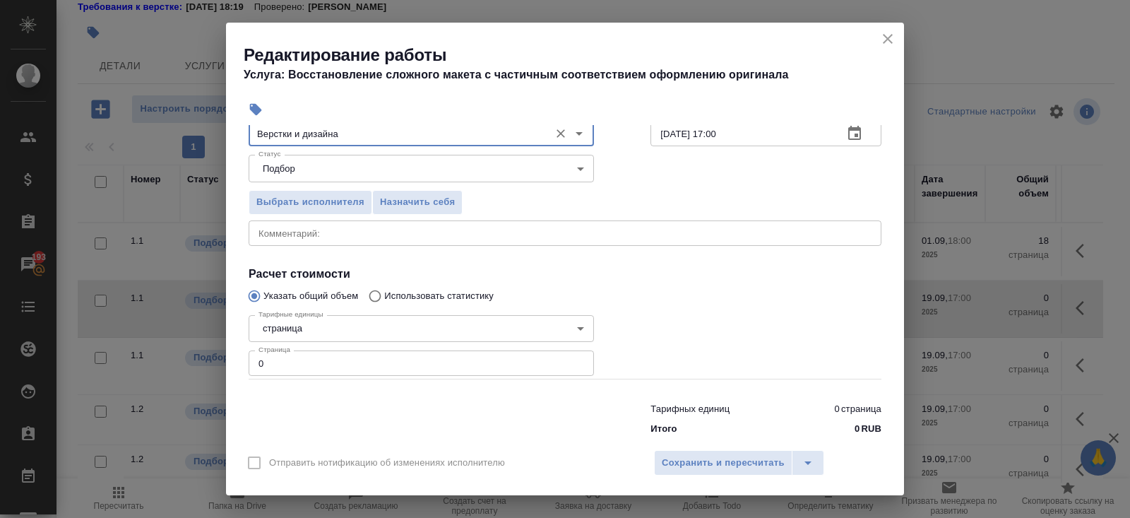
scroll to position [146, 0]
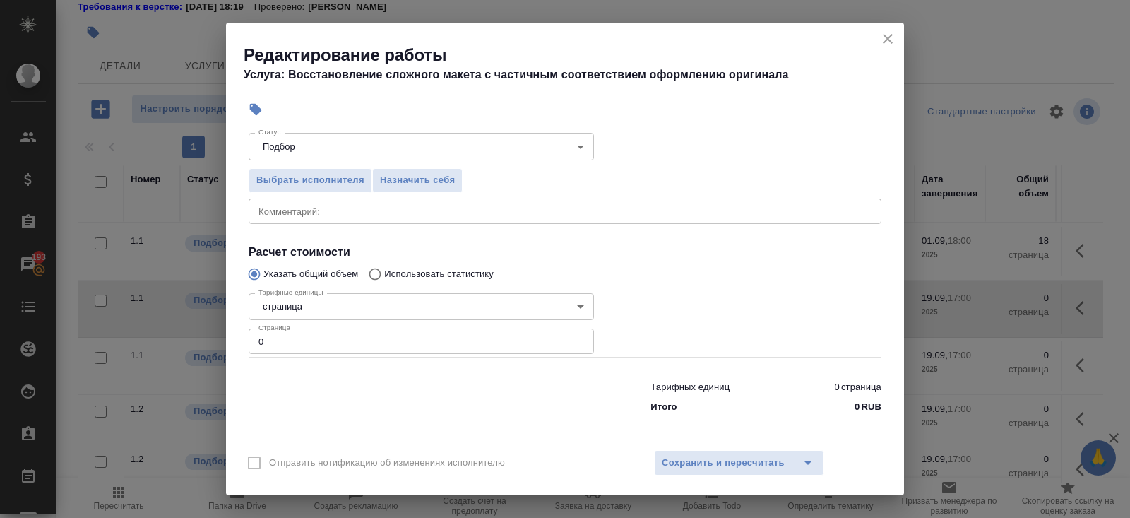
type input "Верстки и дизайна"
click at [283, 342] on input "0" at bounding box center [421, 340] width 345 height 25
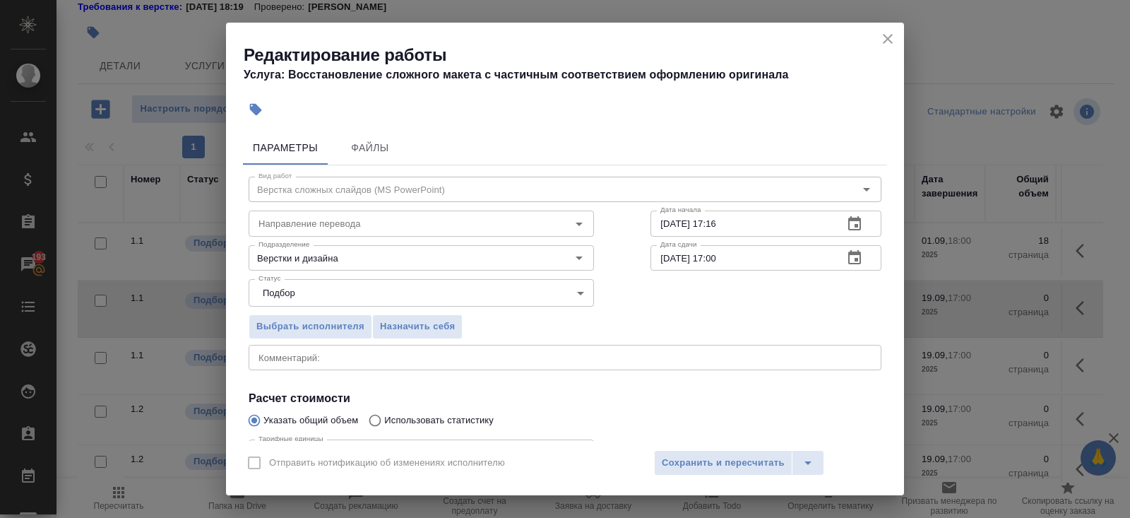
type input "191"
click at [859, 218] on icon "button" at bounding box center [854, 223] width 13 height 14
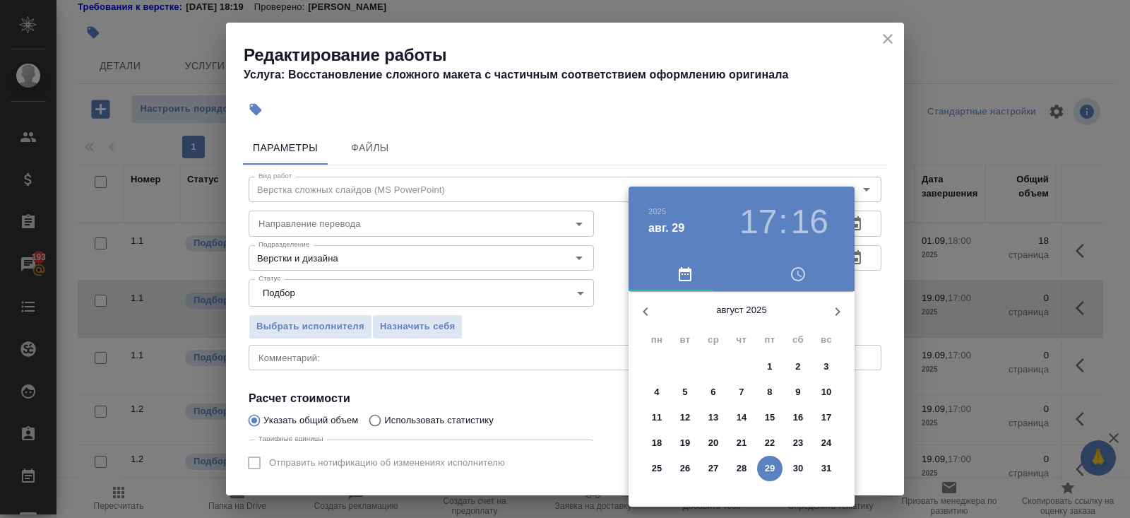
click at [837, 316] on icon "button" at bounding box center [837, 311] width 17 height 17
click at [652, 366] on span "1" at bounding box center [656, 366] width 25 height 14
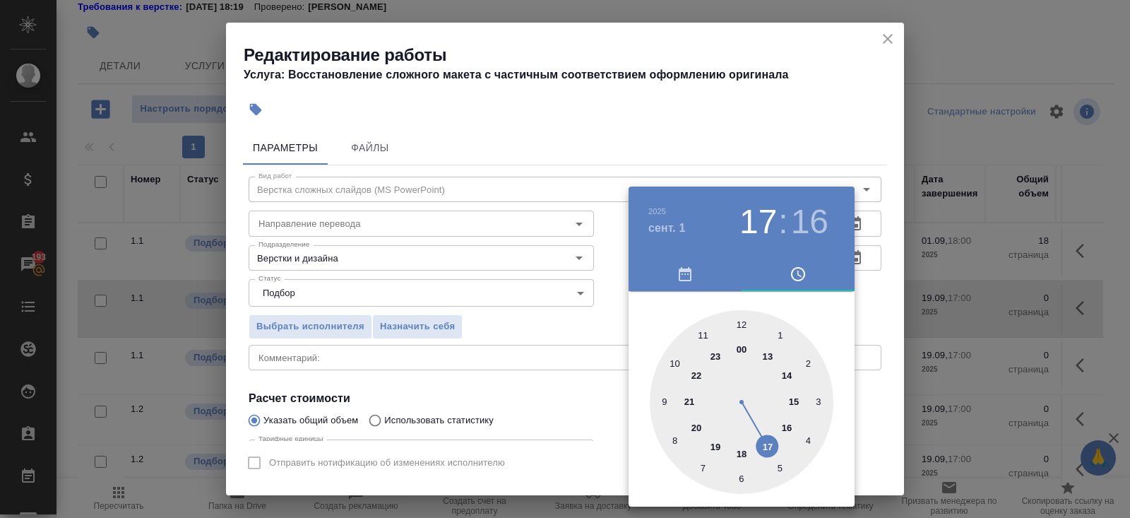
click at [679, 363] on div at bounding box center [742, 402] width 184 height 184
type input "01.09.2025 10:00"
click at [741, 321] on div at bounding box center [742, 402] width 184 height 184
click at [876, 306] on div at bounding box center [565, 259] width 1130 height 518
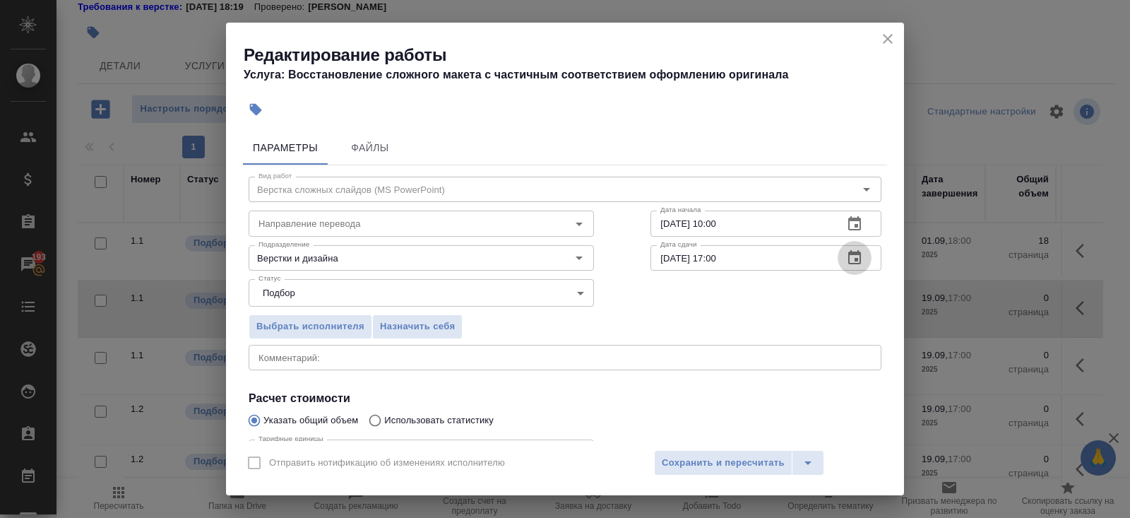
click at [852, 249] on button "button" at bounding box center [854, 258] width 34 height 34
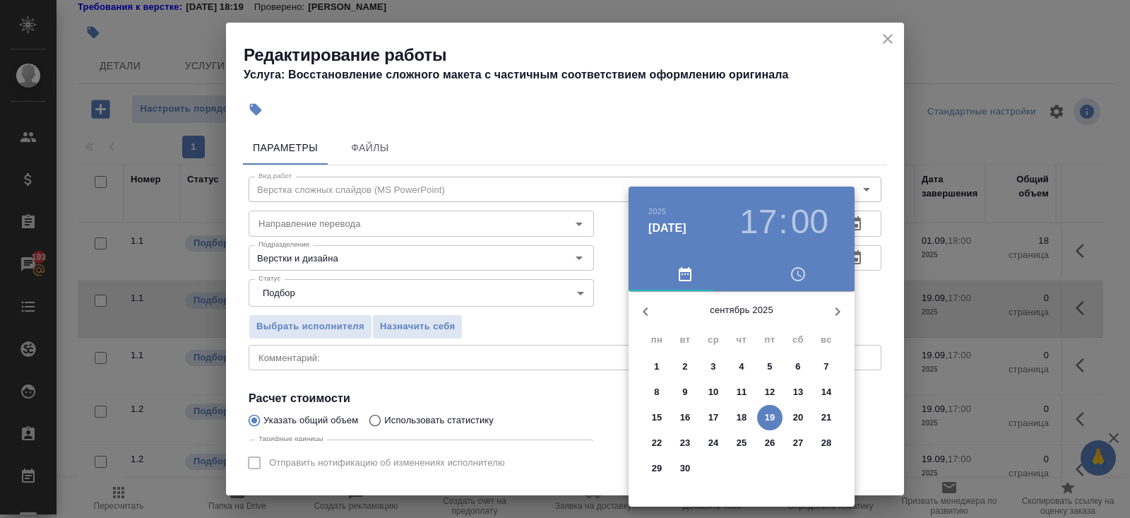
click at [657, 363] on p "1" at bounding box center [656, 366] width 5 height 14
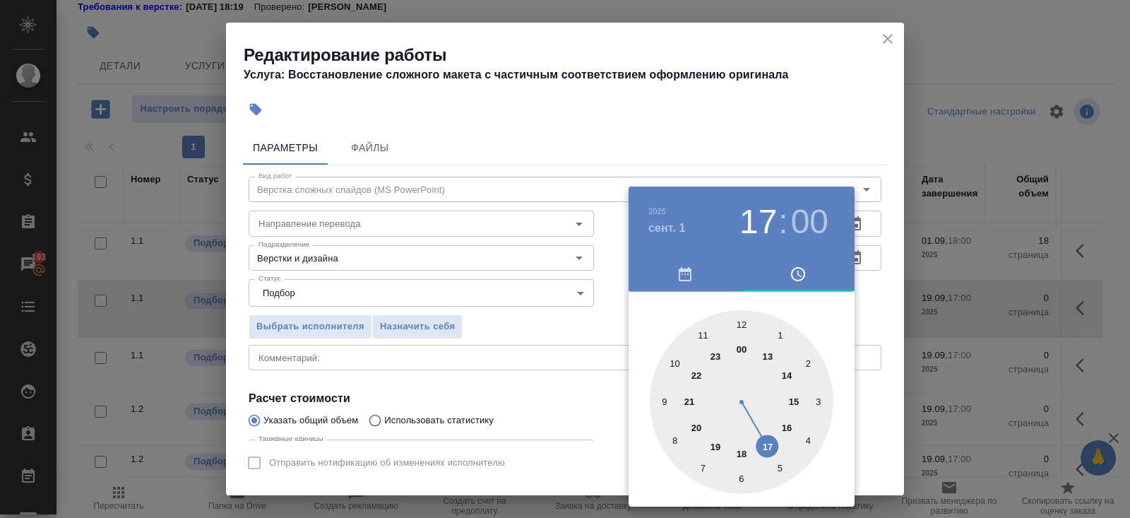
type input "01.09.2025 18:00"
click at [745, 450] on div at bounding box center [742, 402] width 184 height 184
click at [563, 403] on div at bounding box center [565, 259] width 1130 height 518
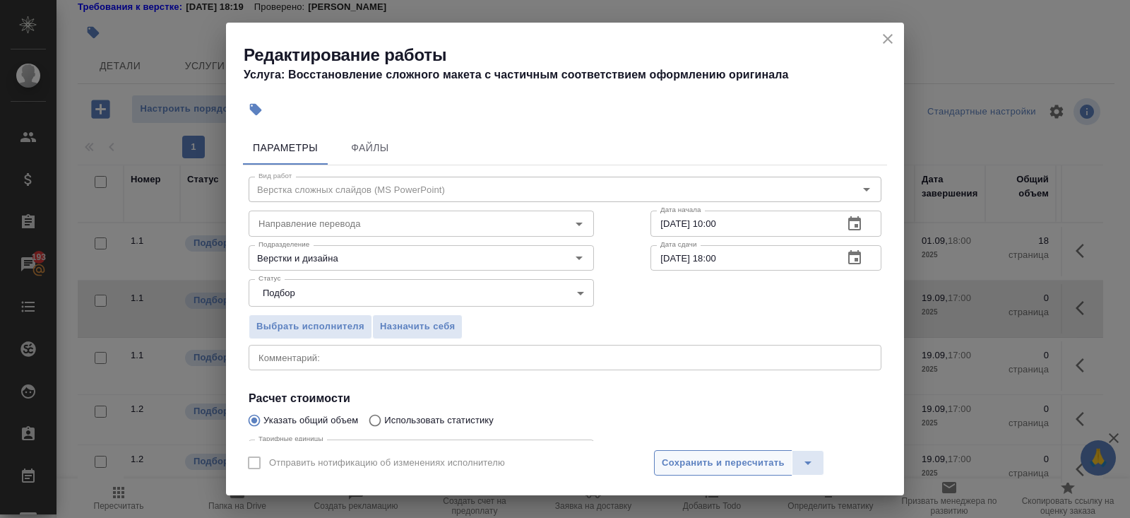
click at [688, 456] on span "Сохранить и пересчитать" at bounding box center [723, 463] width 123 height 16
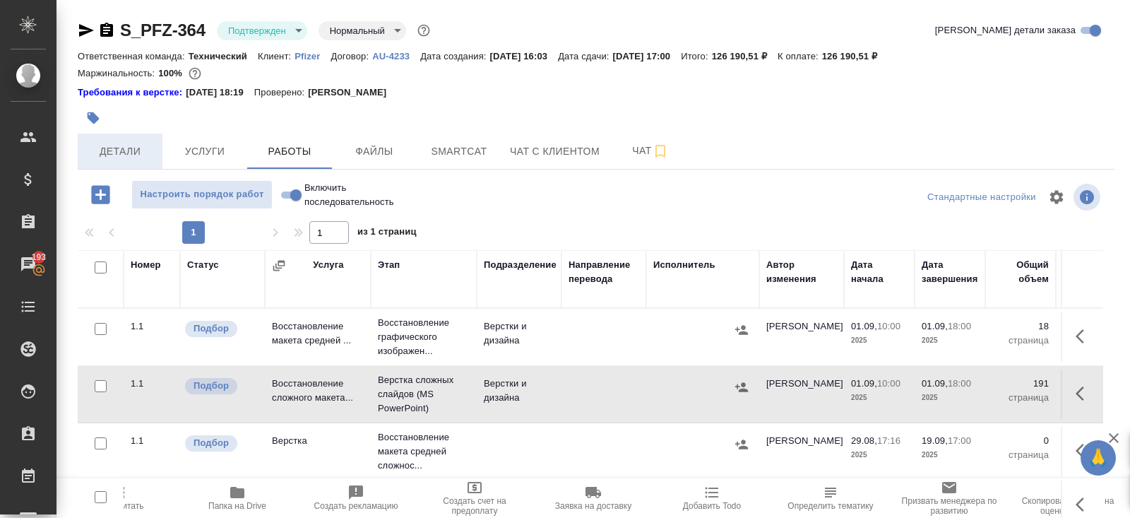
click at [133, 145] on span "Детали" at bounding box center [120, 152] width 68 height 18
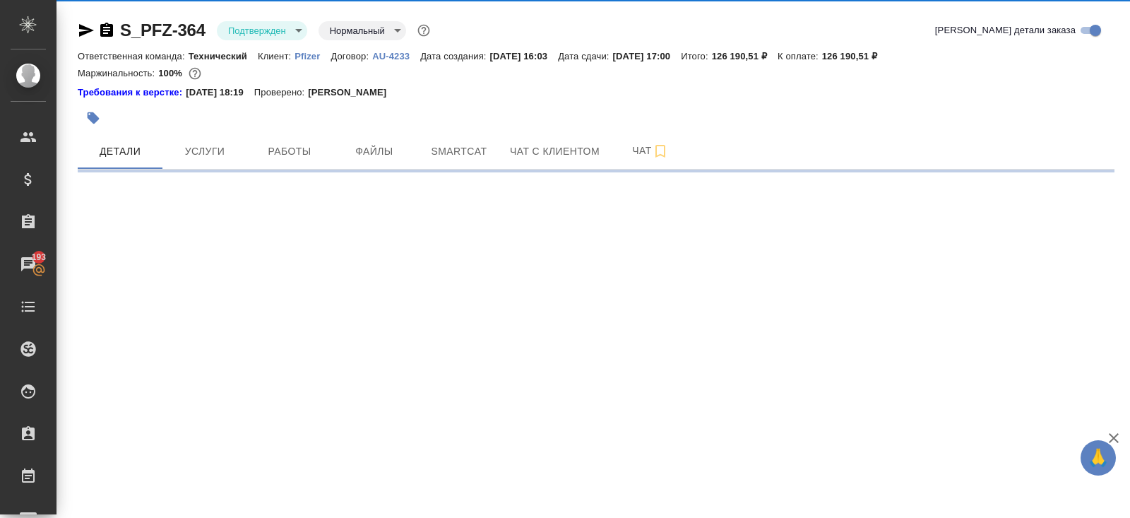
select select "RU"
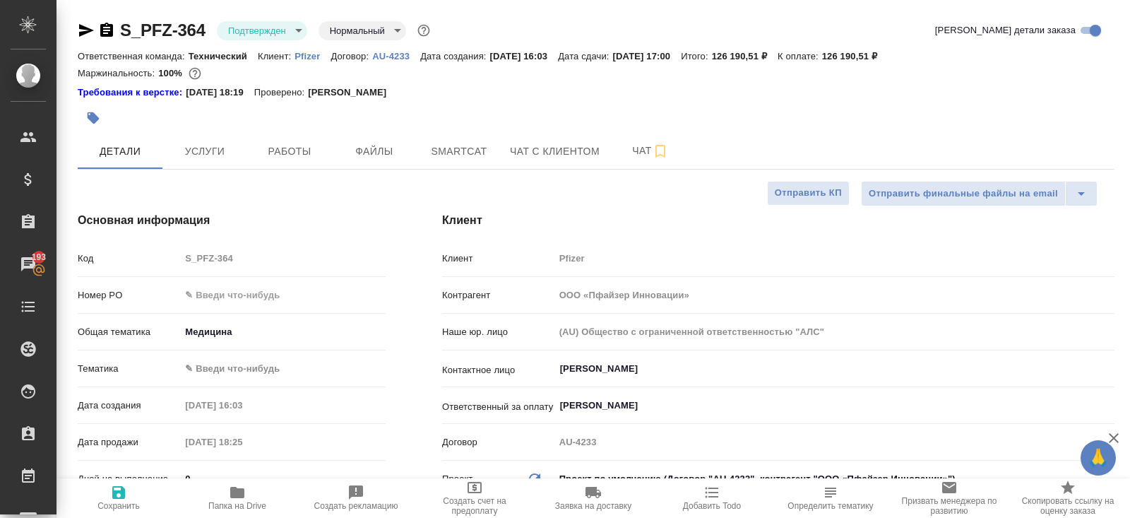
type textarea "x"
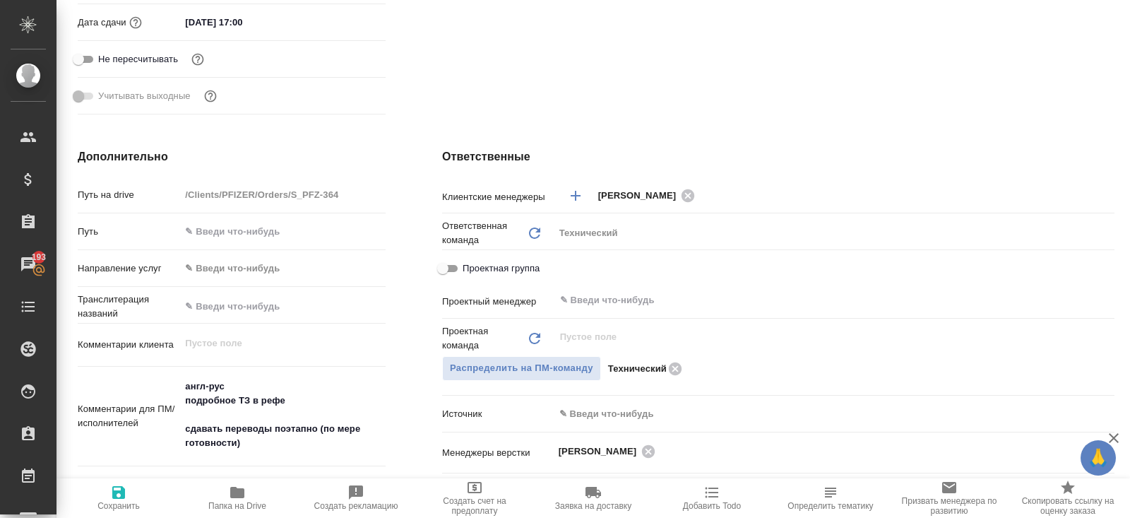
scroll to position [619, 0]
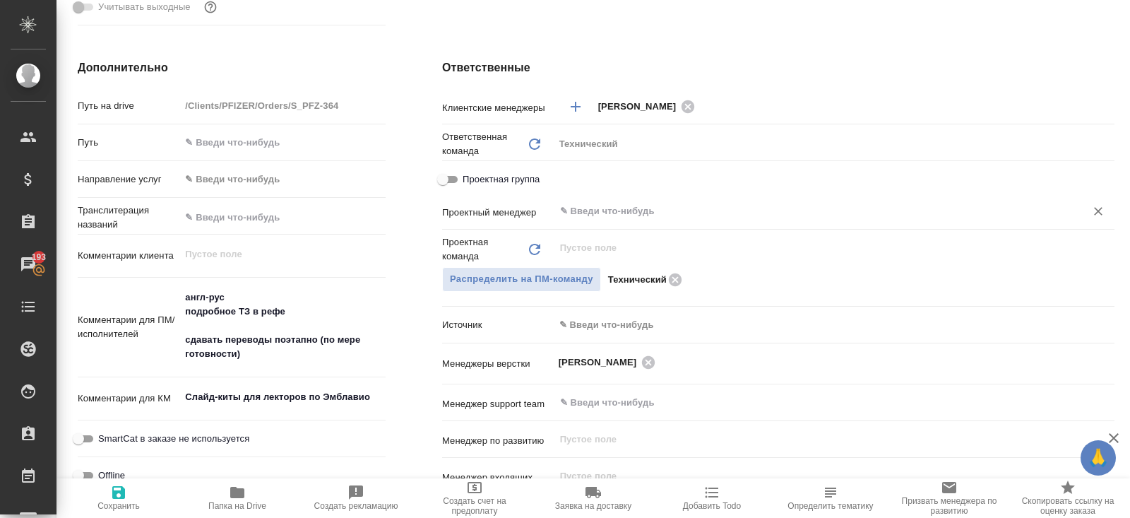
click at [585, 210] on input "text" at bounding box center [811, 211] width 504 height 17
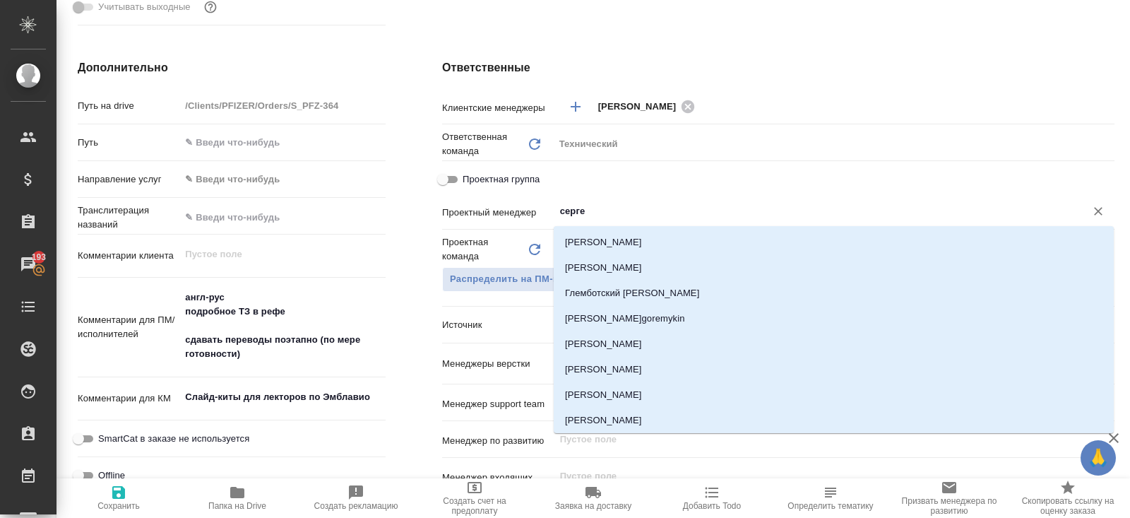
type input "сергее"
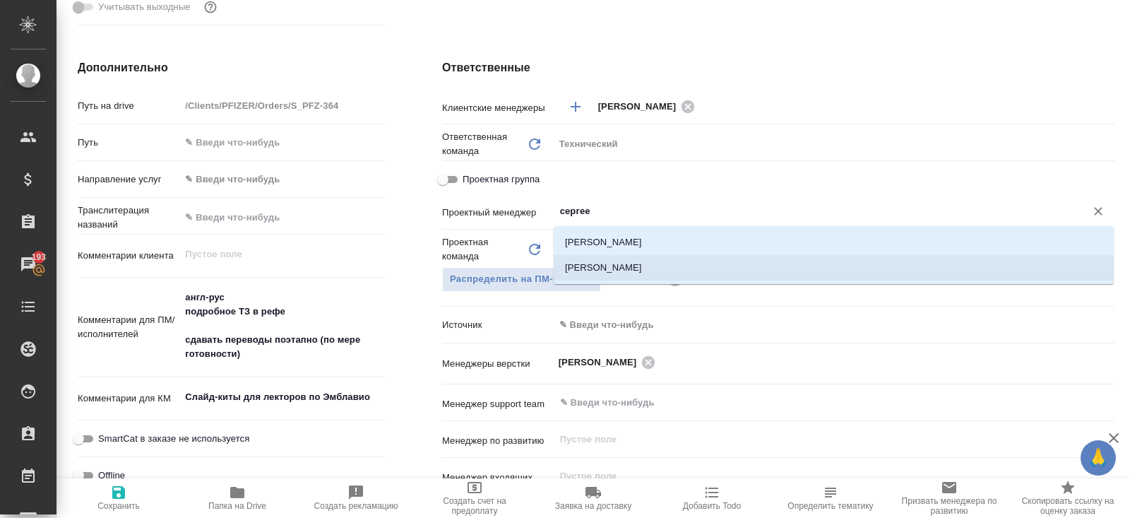
click at [588, 241] on li "Сергеева Анастасия" at bounding box center [834, 241] width 560 height 25
type textarea "x"
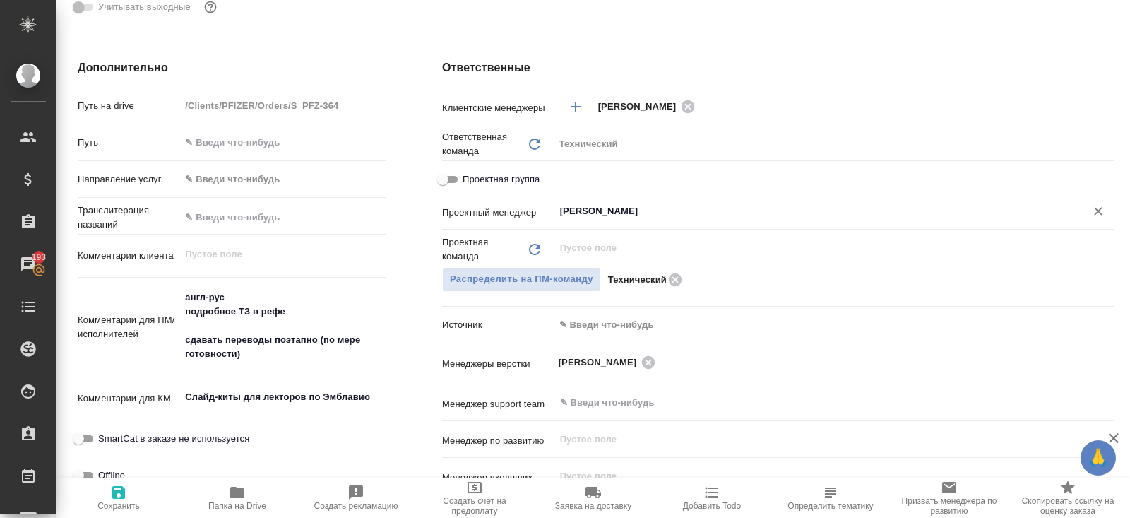
type input "Сергеева Анастасия"
click at [123, 494] on icon "button" at bounding box center [118, 492] width 13 height 13
type textarea "x"
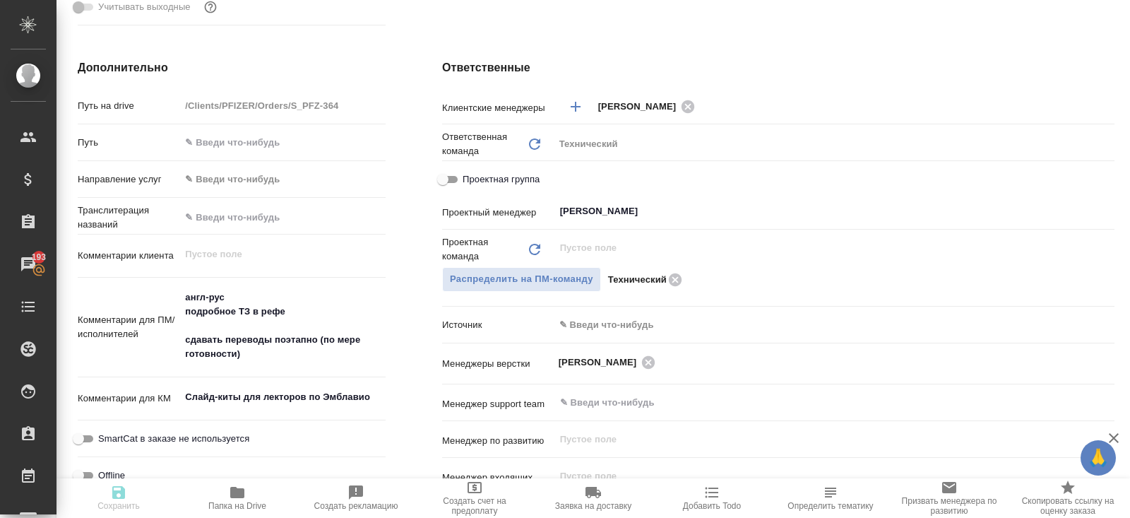
type textarea "x"
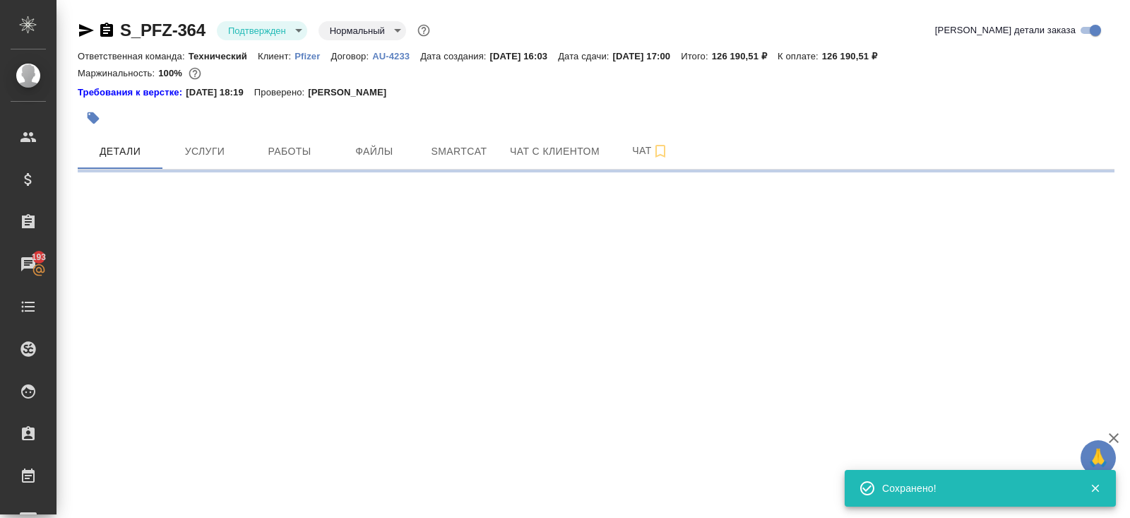
scroll to position [0, 0]
select select "RU"
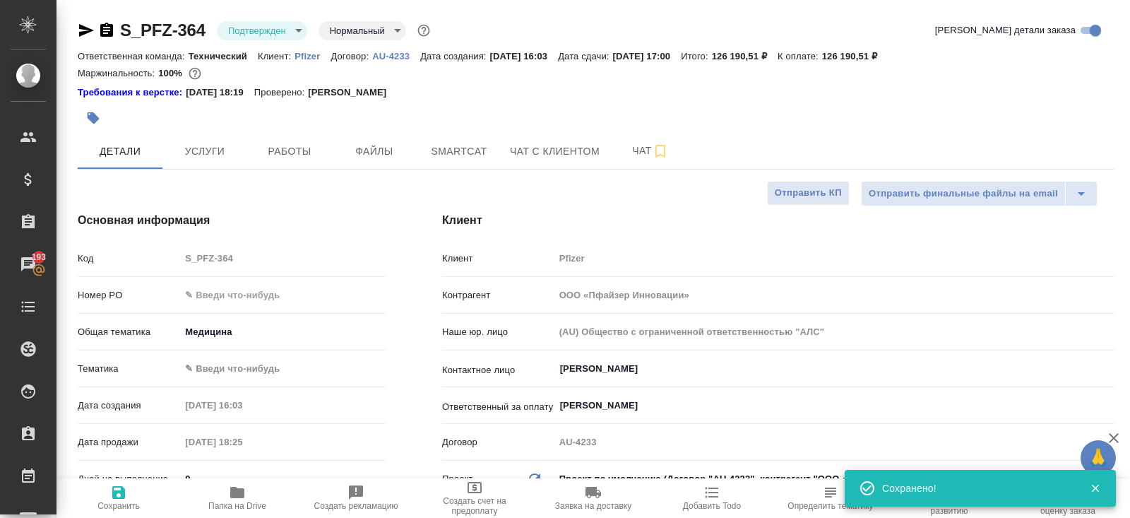
type textarea "x"
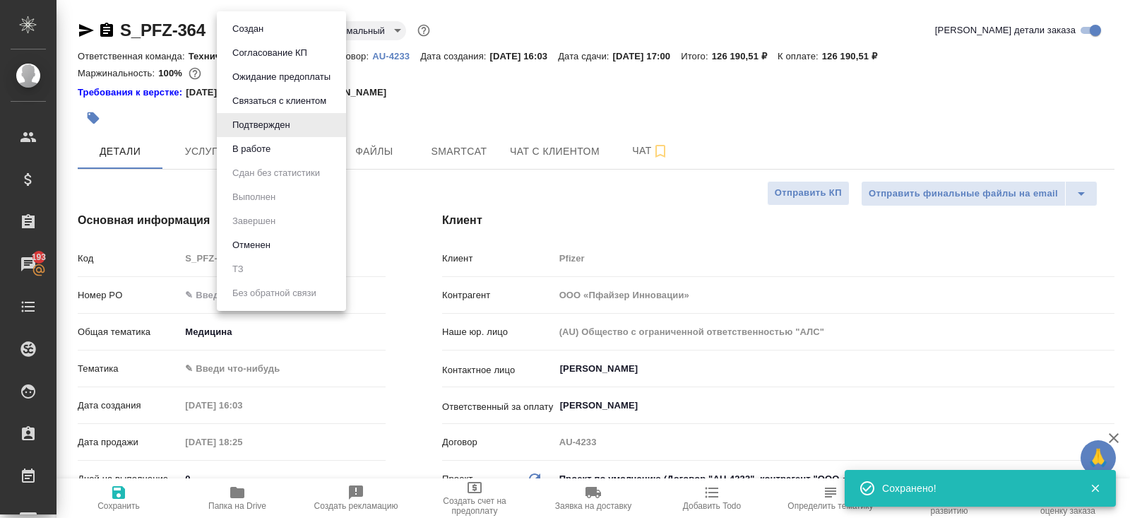
click at [249, 25] on body "🙏 .cls-1 fill:#fff; AWATERA Belyakova Yulia Клиенты Спецификации Заказы 193 Чат…" at bounding box center [565, 259] width 1130 height 518
click at [252, 153] on button "В работе" at bounding box center [251, 149] width 47 height 16
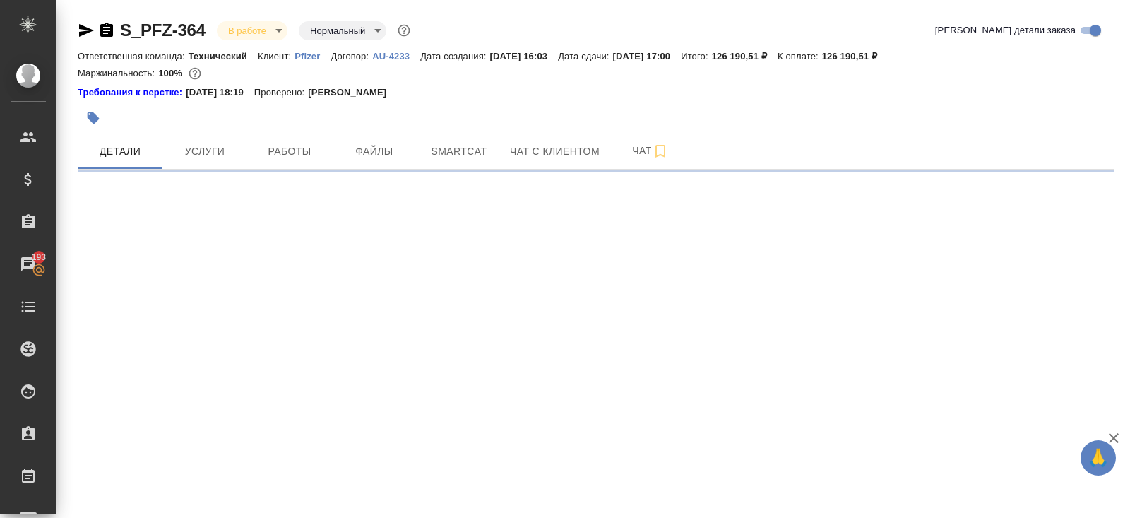
select select "RU"
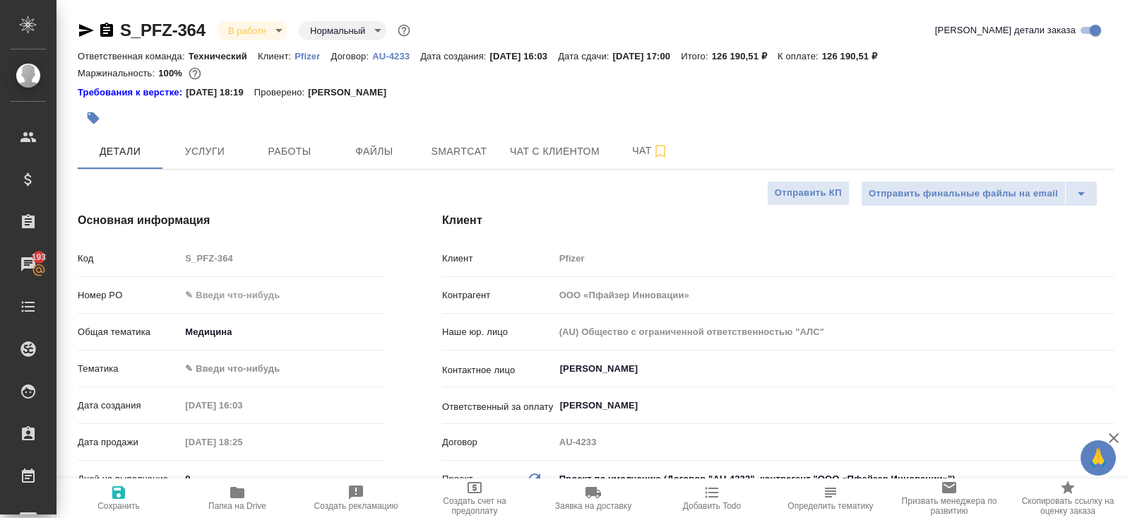
type textarea "x"
click at [109, 31] on icon "button" at bounding box center [106, 30] width 13 height 14
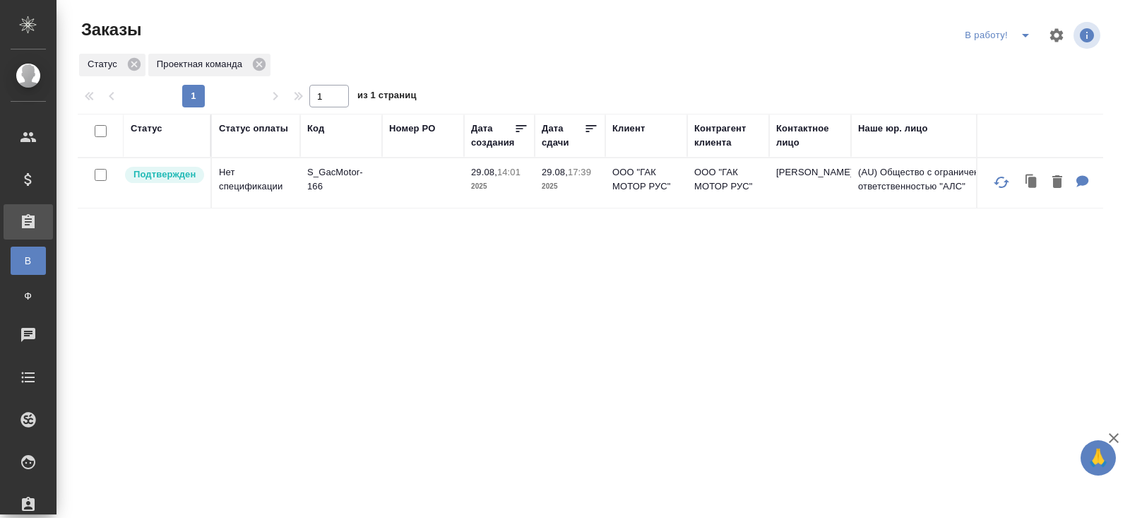
click at [1012, 40] on button "split button" at bounding box center [1025, 35] width 28 height 23
click at [1012, 65] on li "ПМ" at bounding box center [999, 63] width 78 height 23
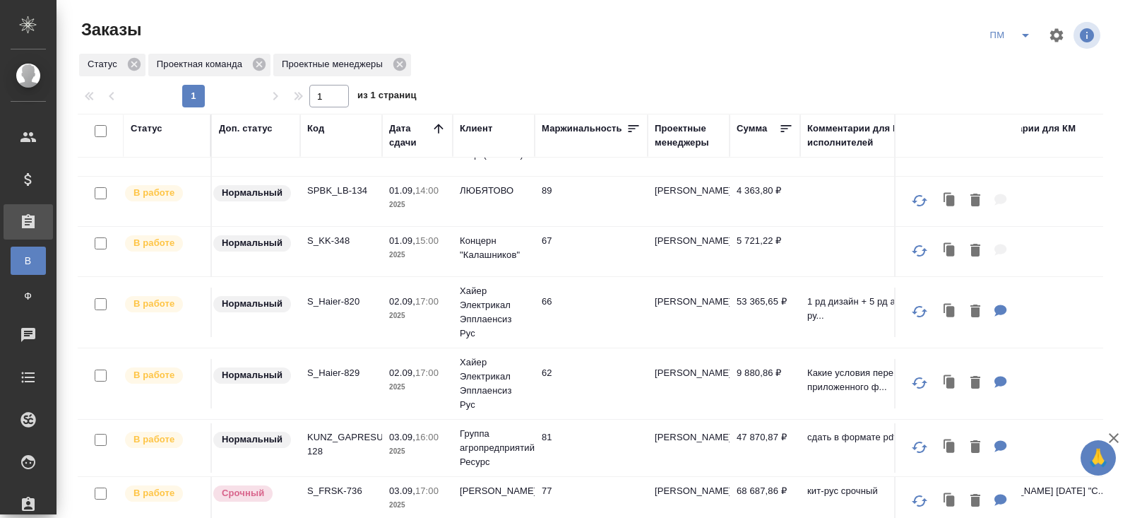
scroll to position [198, 0]
click at [335, 486] on p "S_FRSK-736" at bounding box center [341, 489] width 68 height 14
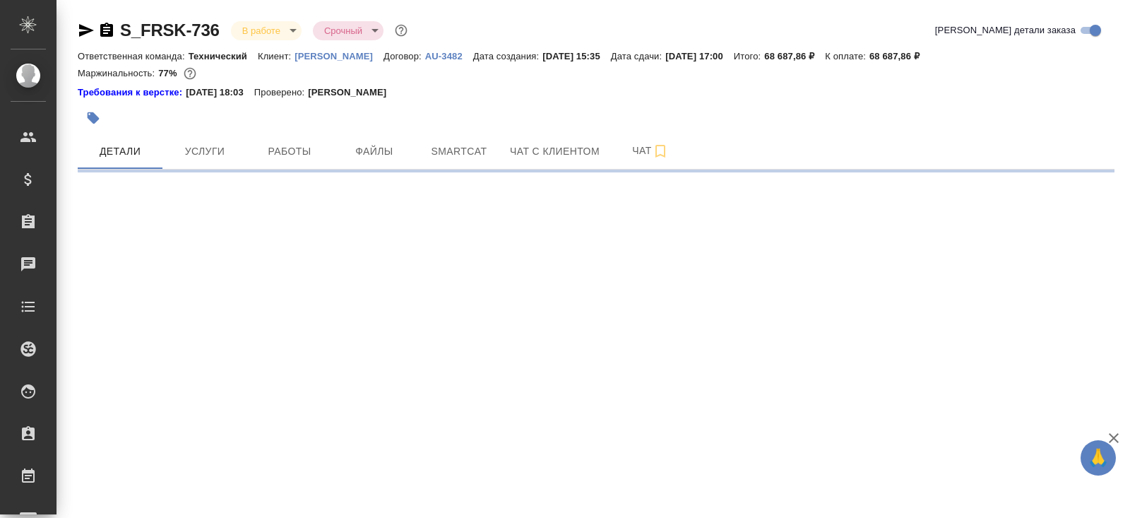
select select "RU"
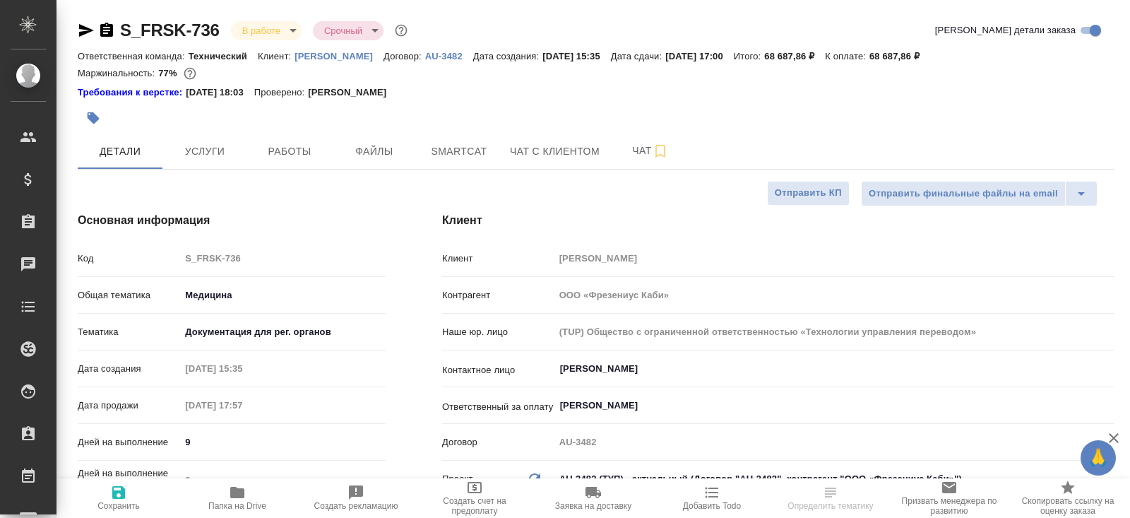
type textarea "x"
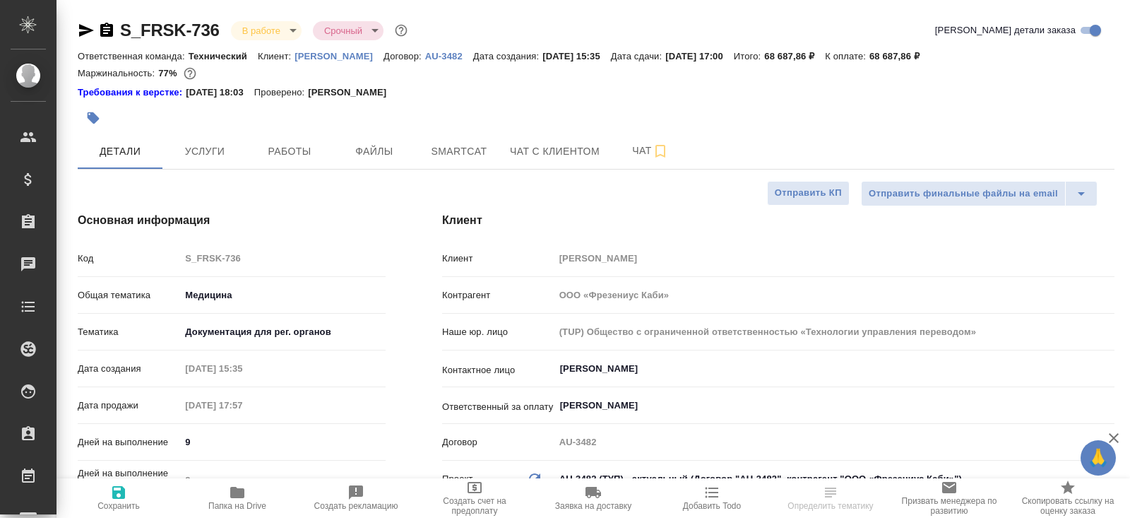
type textarea "x"
click at [315, 143] on span "Работы" at bounding box center [290, 152] width 68 height 18
type textarea "x"
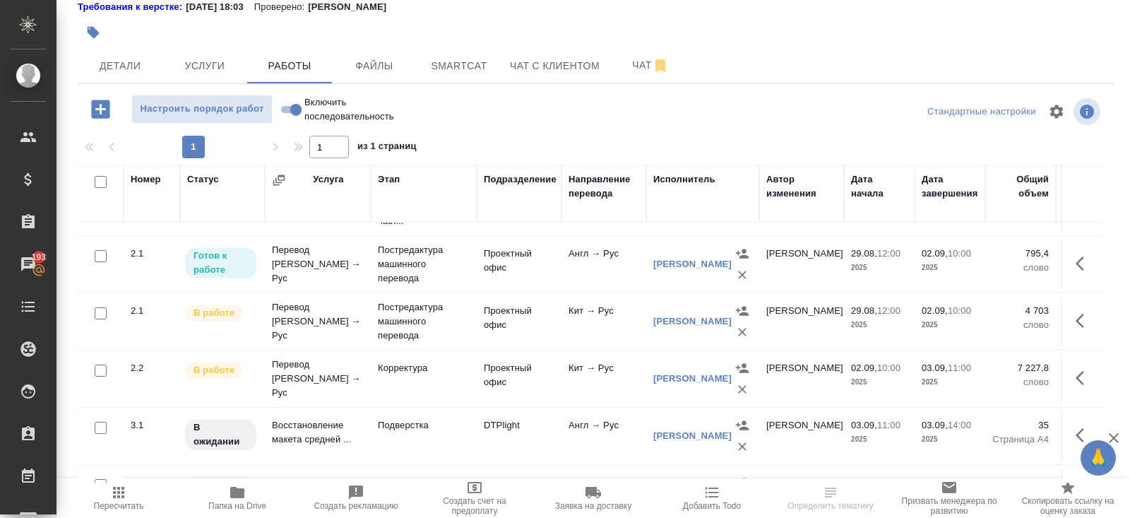
scroll to position [232, 0]
click at [740, 328] on icon "button" at bounding box center [742, 330] width 8 height 8
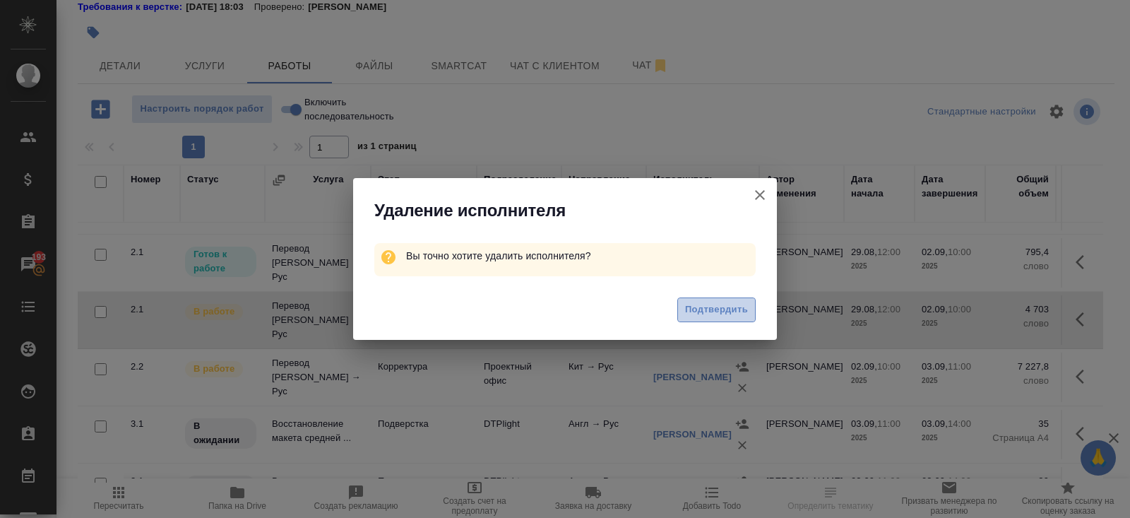
click at [743, 304] on span "Подтвердить" at bounding box center [716, 309] width 63 height 16
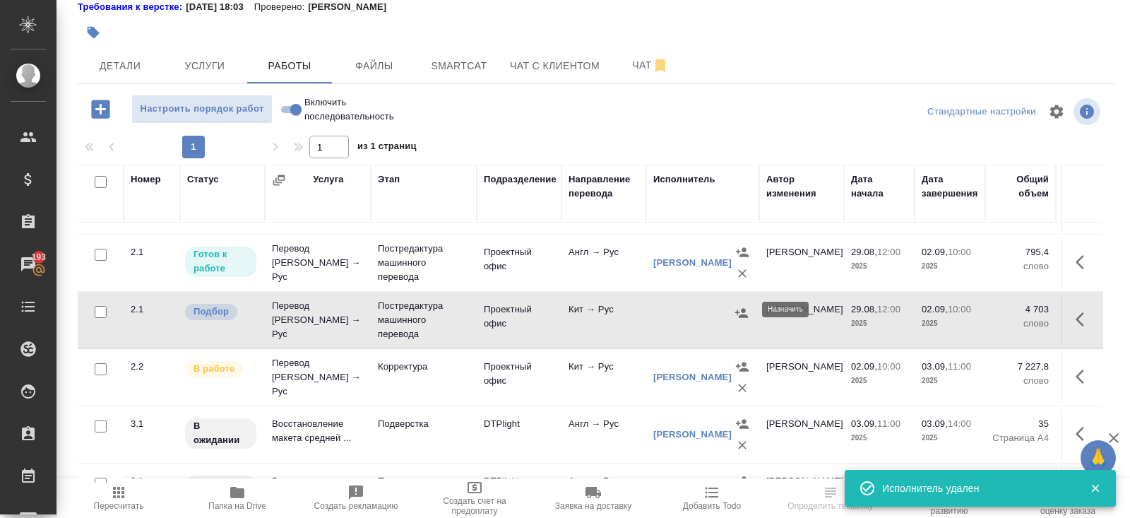
click at [741, 310] on icon "button" at bounding box center [741, 313] width 14 height 14
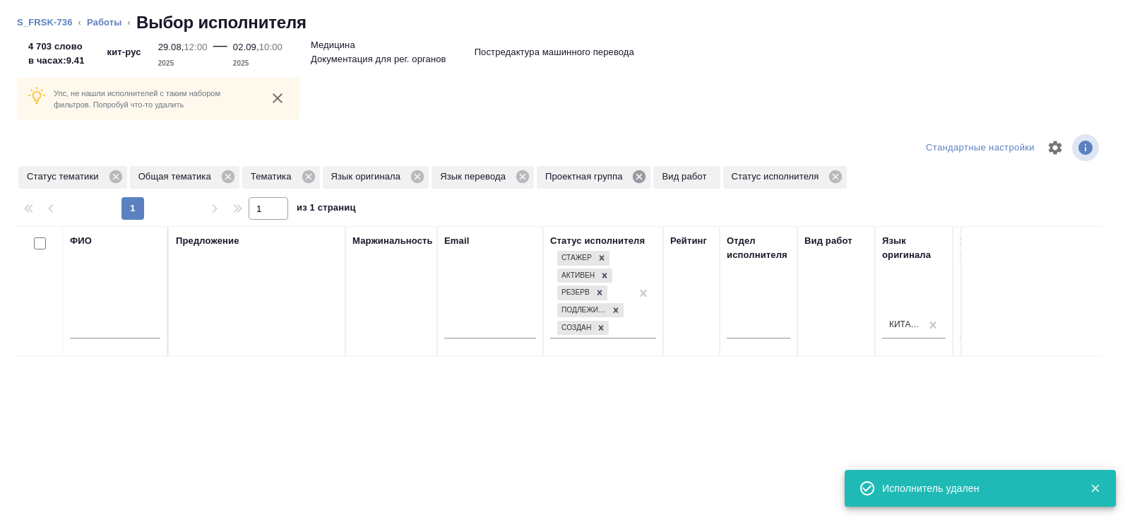
click at [647, 176] on icon at bounding box center [639, 177] width 16 height 16
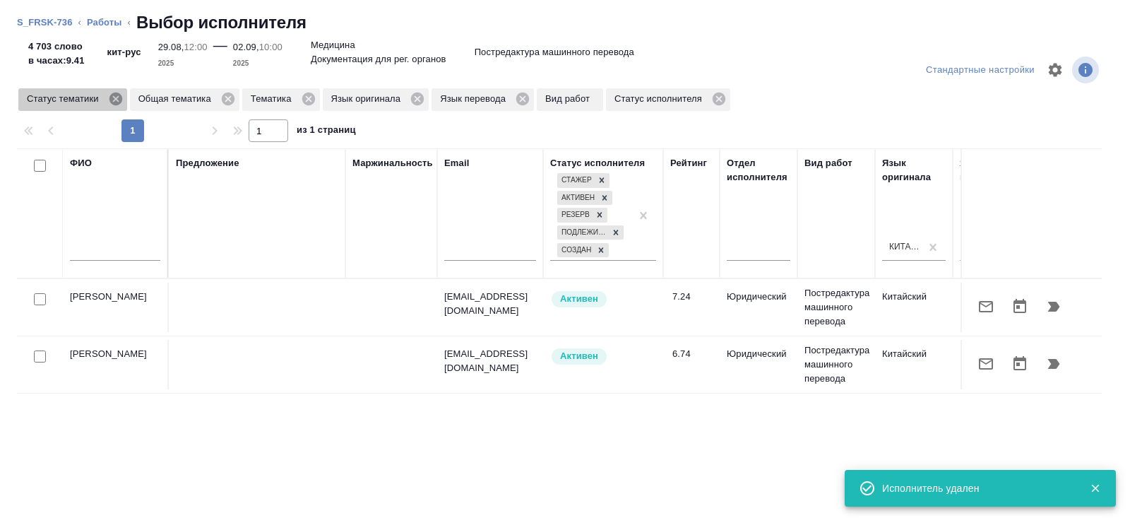
click at [121, 96] on icon at bounding box center [115, 98] width 13 height 13
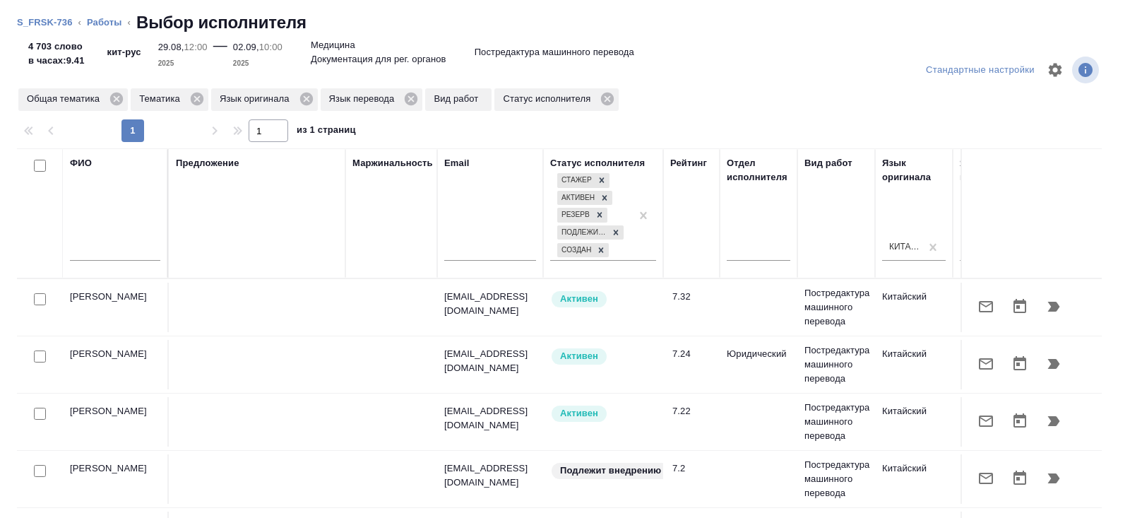
scroll to position [0, 966]
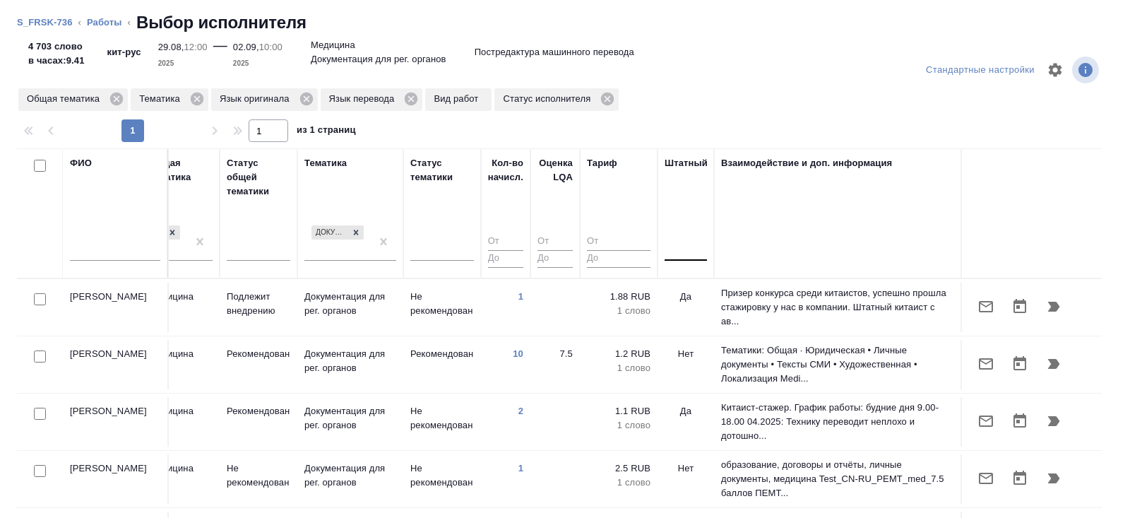
click at [685, 245] on div at bounding box center [685, 247] width 42 height 20
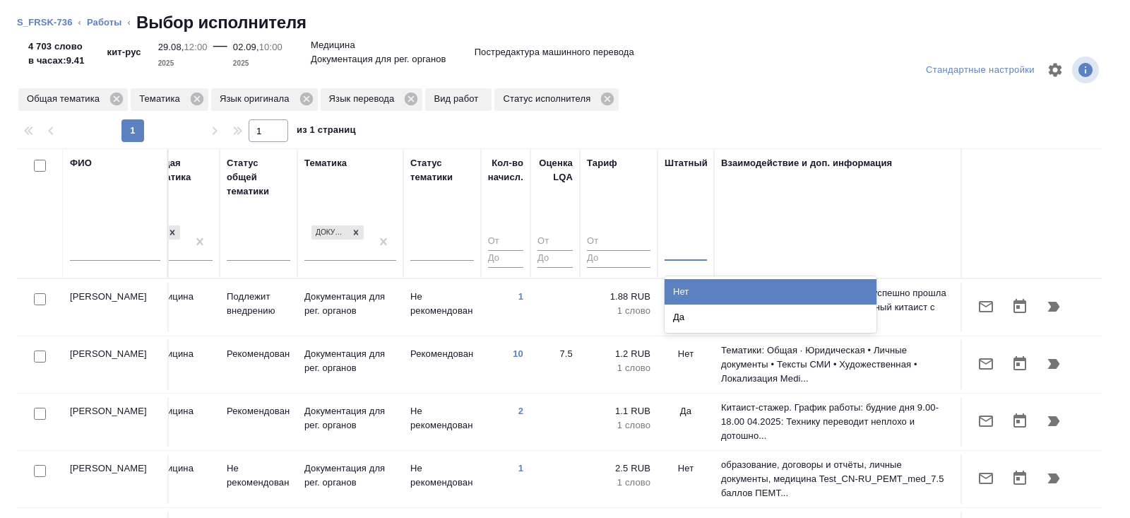
click at [689, 285] on div "Нет" at bounding box center [770, 291] width 212 height 25
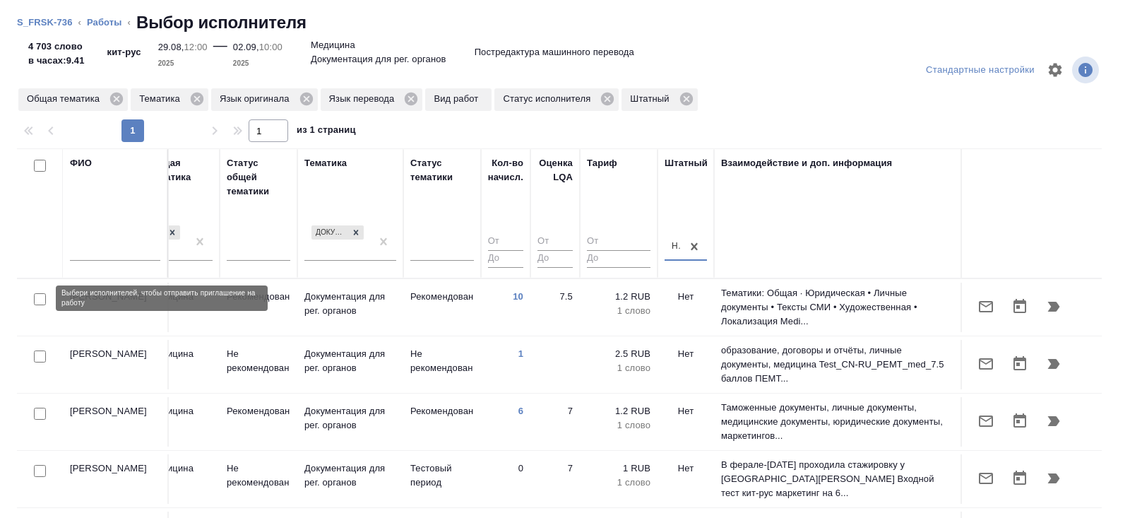
click at [40, 298] on input "checkbox" at bounding box center [40, 299] width 12 height 12
checkbox input "true"
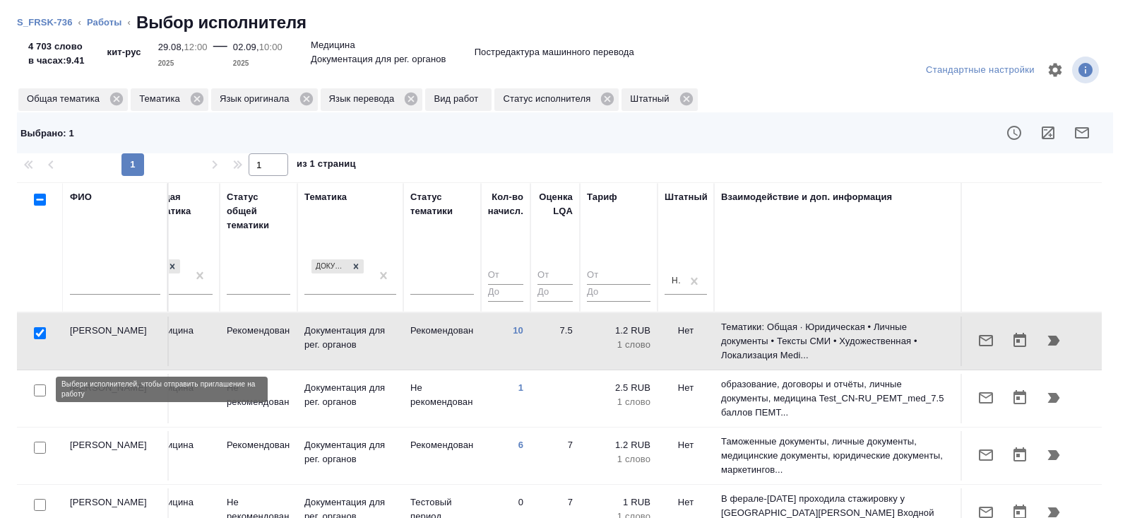
click at [41, 390] on input "checkbox" at bounding box center [40, 390] width 12 height 12
checkbox input "true"
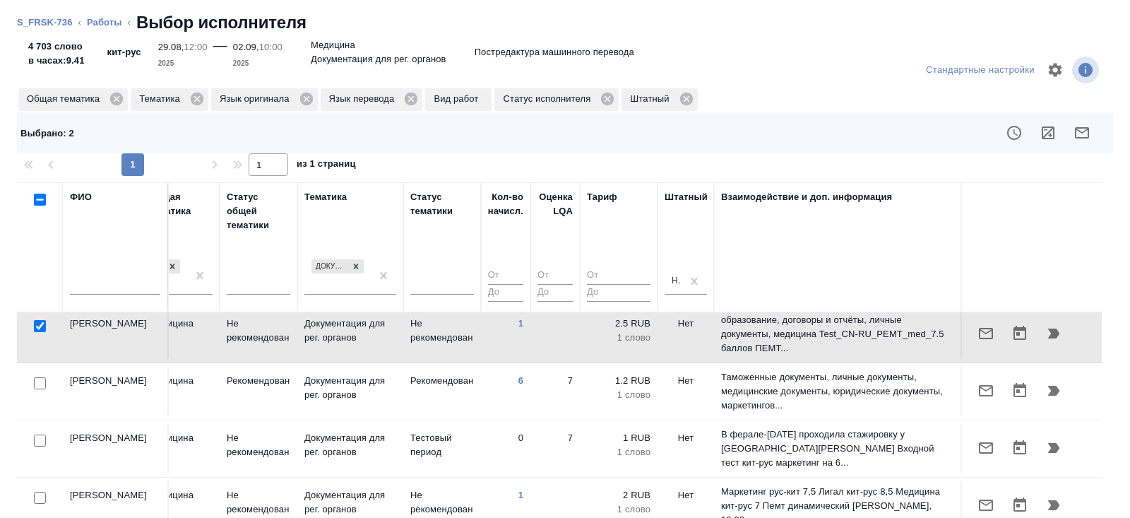
scroll to position [68, 966]
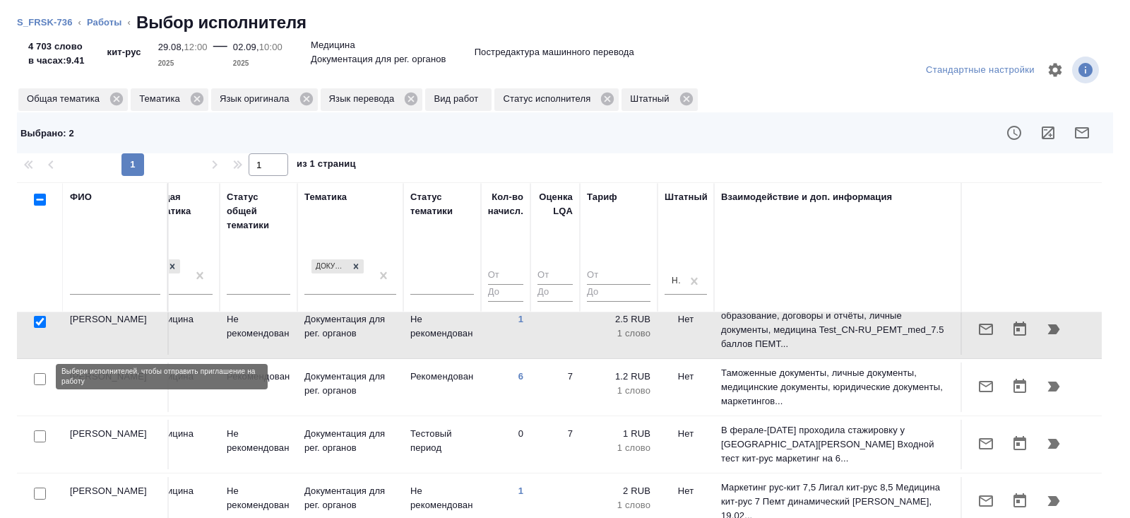
click at [39, 374] on input "checkbox" at bounding box center [40, 379] width 12 height 12
checkbox input "true"
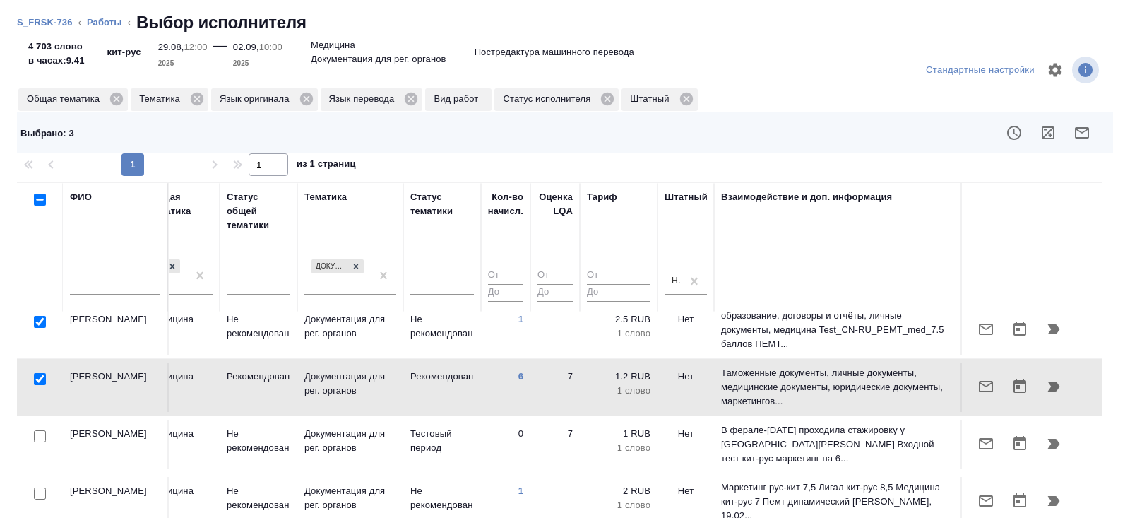
click at [39, 433] on input "checkbox" at bounding box center [40, 436] width 12 height 12
checkbox input "true"
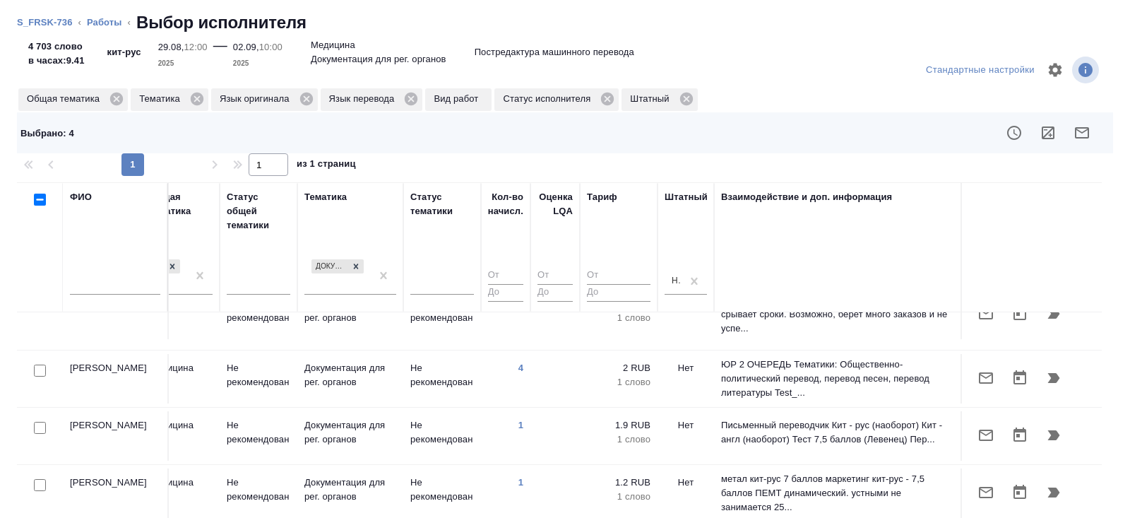
scroll to position [595, 966]
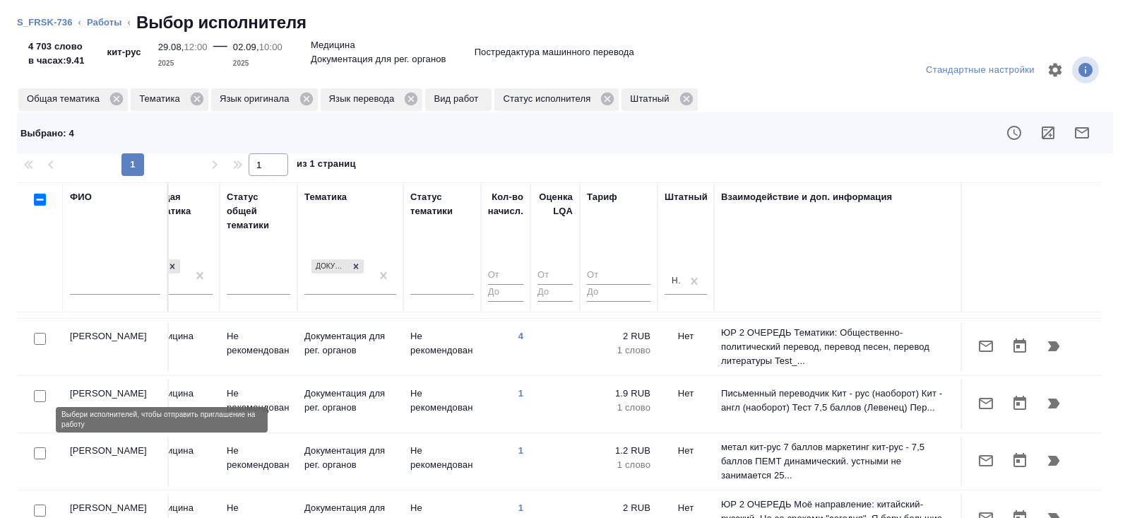
click at [40, 447] on input "checkbox" at bounding box center [40, 453] width 12 height 12
checkbox input "true"
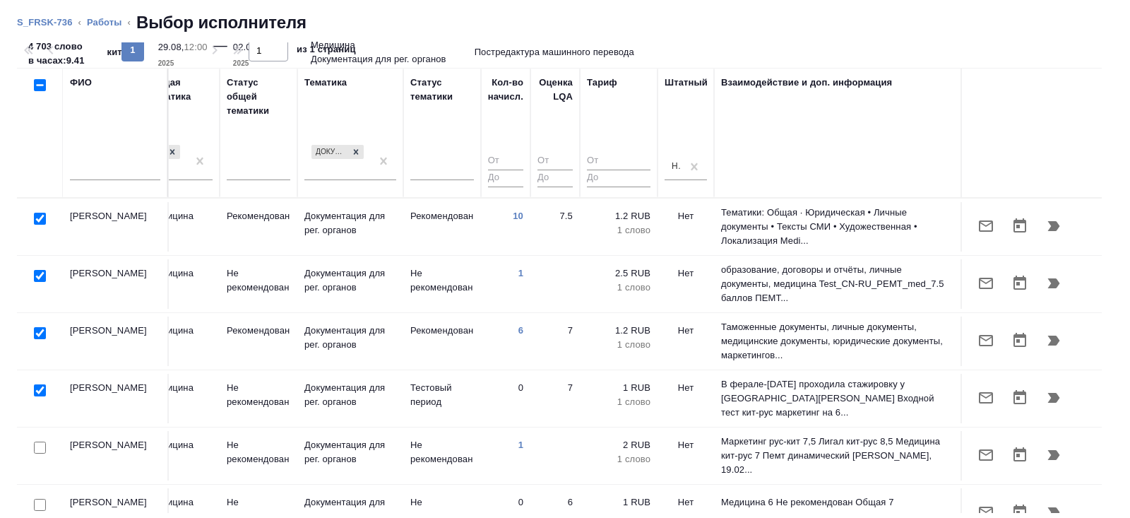
scroll to position [0, 0]
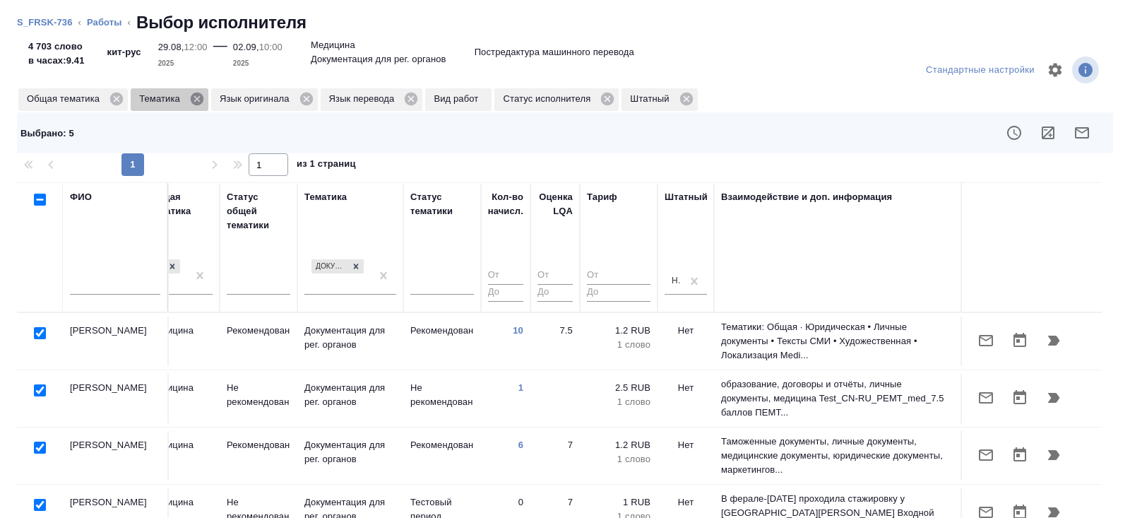
click at [203, 99] on icon at bounding box center [197, 98] width 13 height 13
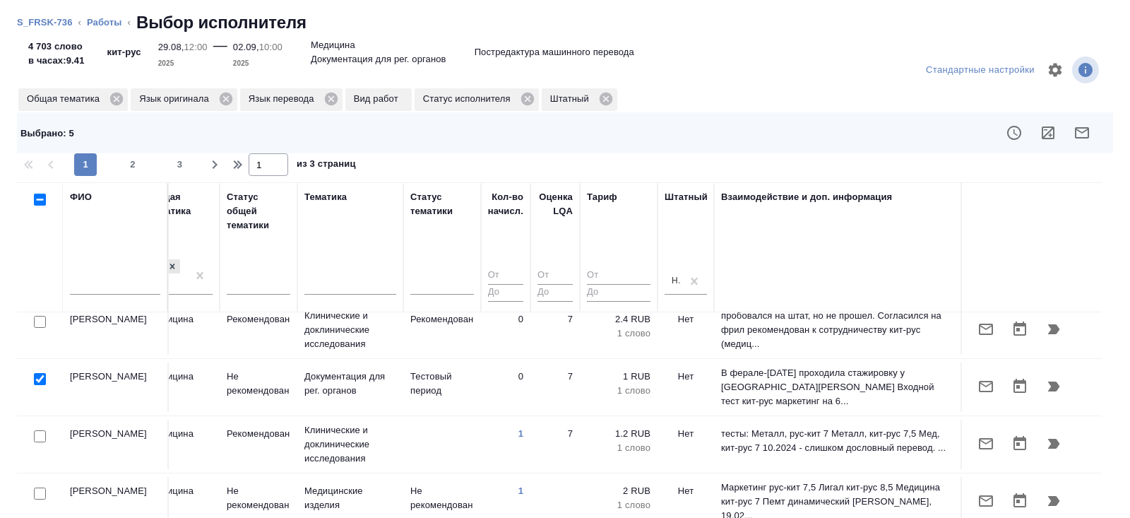
scroll to position [694, 966]
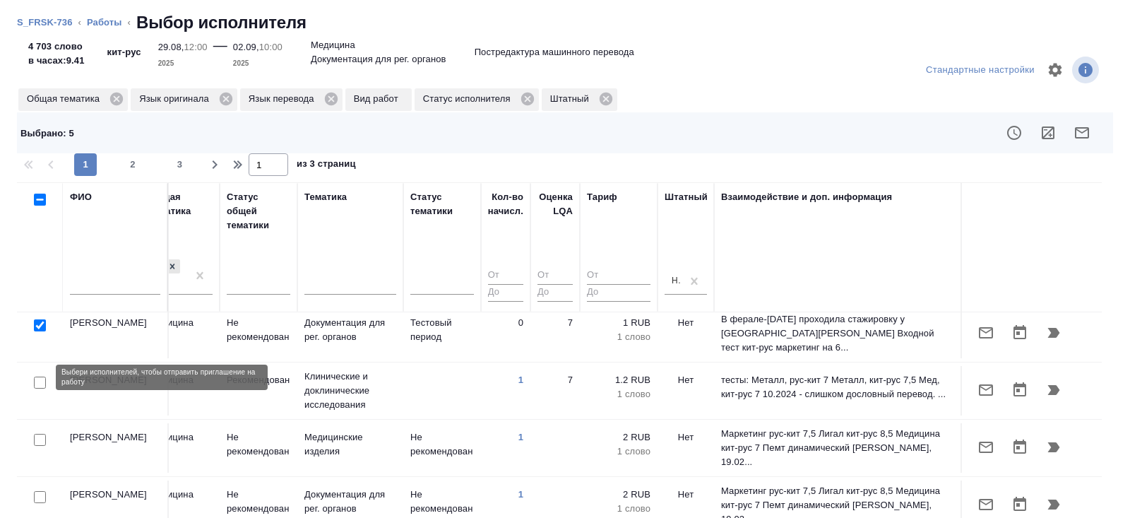
click at [38, 378] on input "checkbox" at bounding box center [40, 382] width 12 height 12
checkbox input "true"
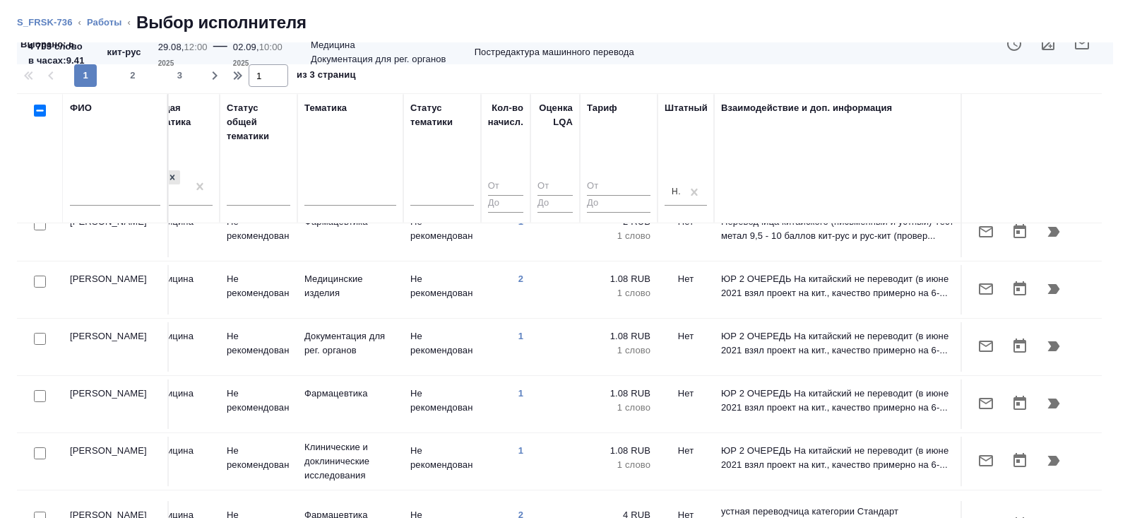
scroll to position [114, 0]
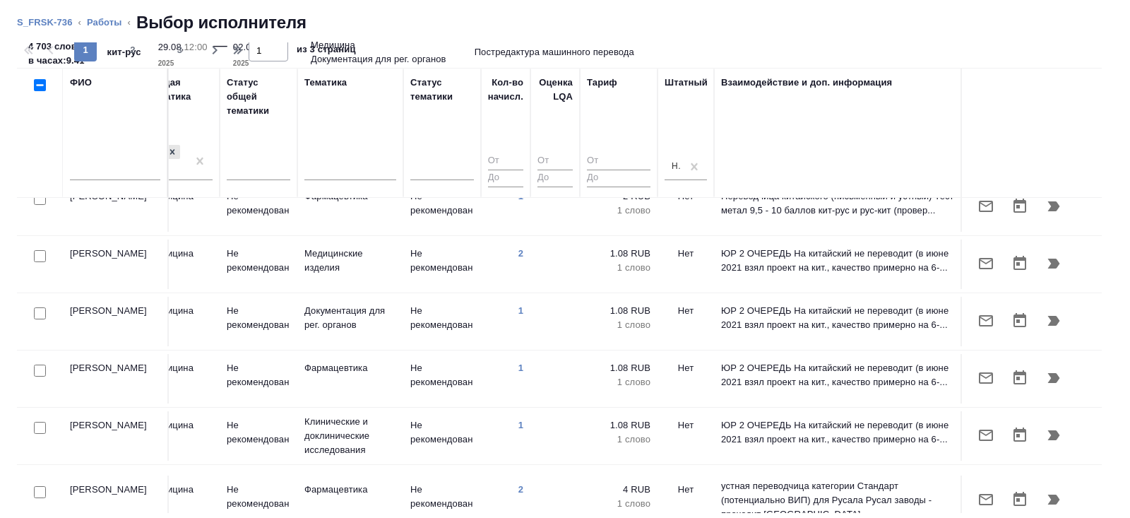
click at [40, 486] on input "checkbox" at bounding box center [40, 492] width 12 height 12
checkbox input "true"
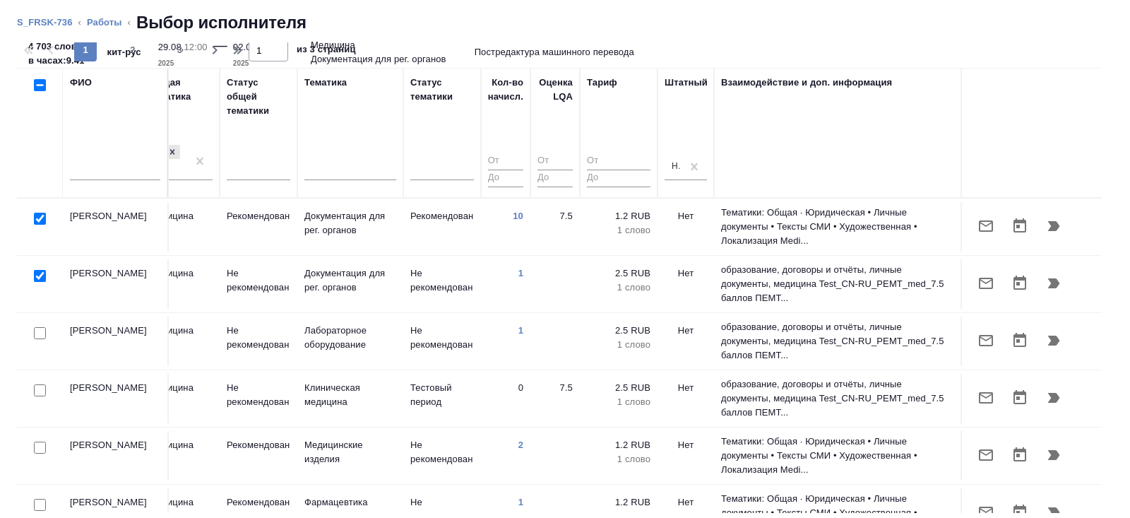
scroll to position [0, 0]
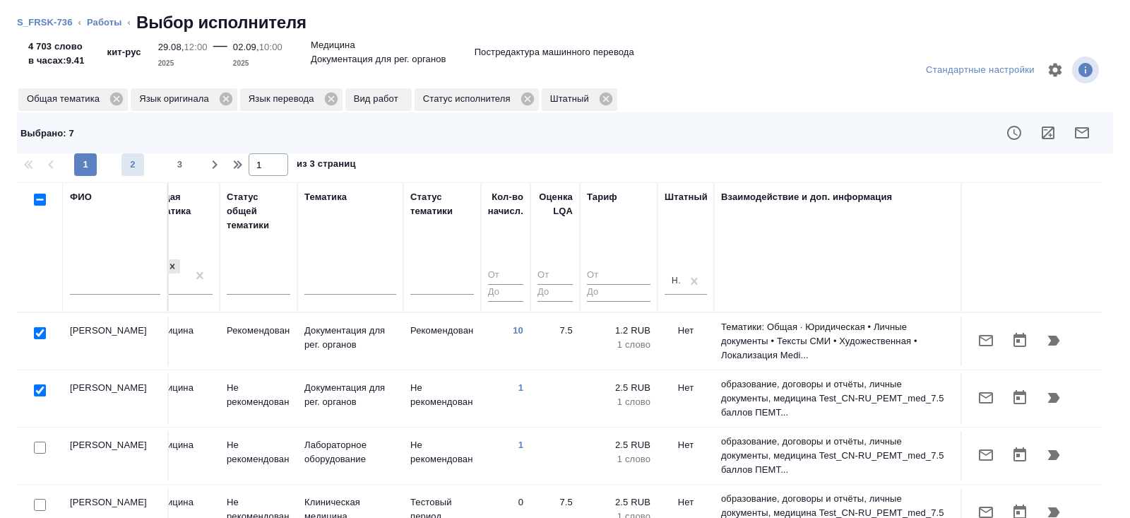
click at [135, 166] on span "2" at bounding box center [132, 164] width 23 height 14
type input "2"
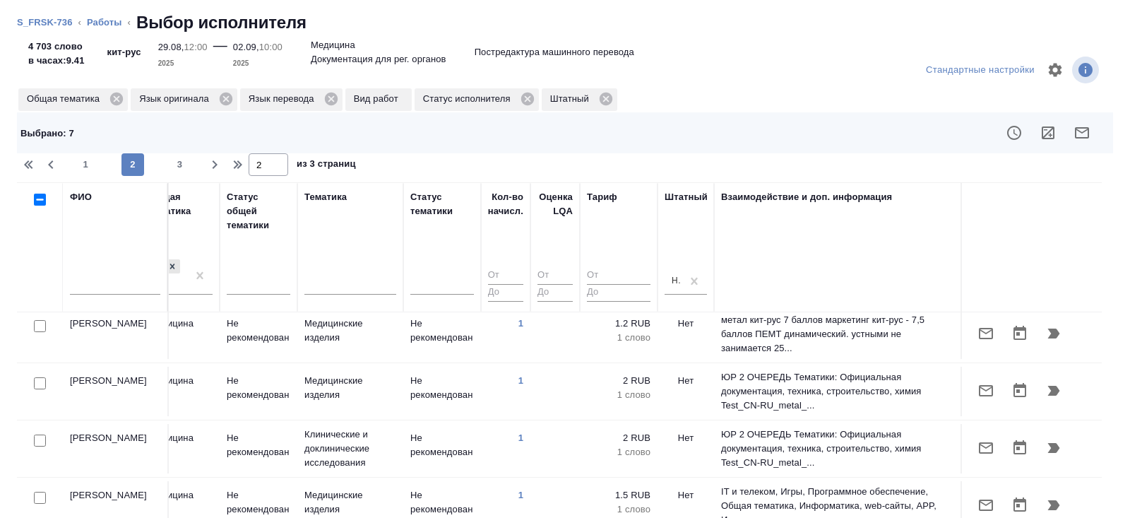
scroll to position [963, 966]
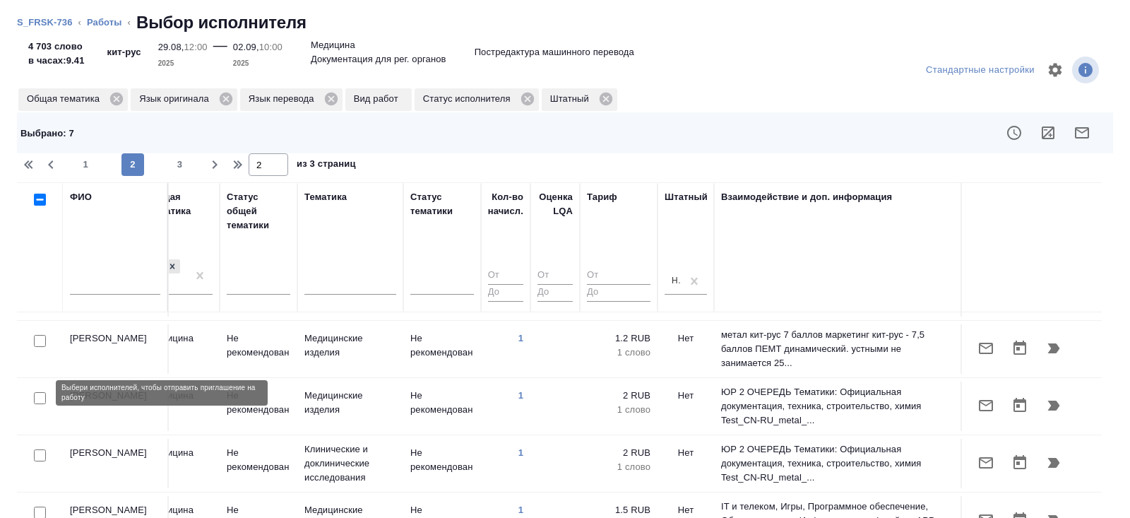
click at [42, 506] on input "checkbox" at bounding box center [40, 512] width 12 height 12
checkbox input "true"
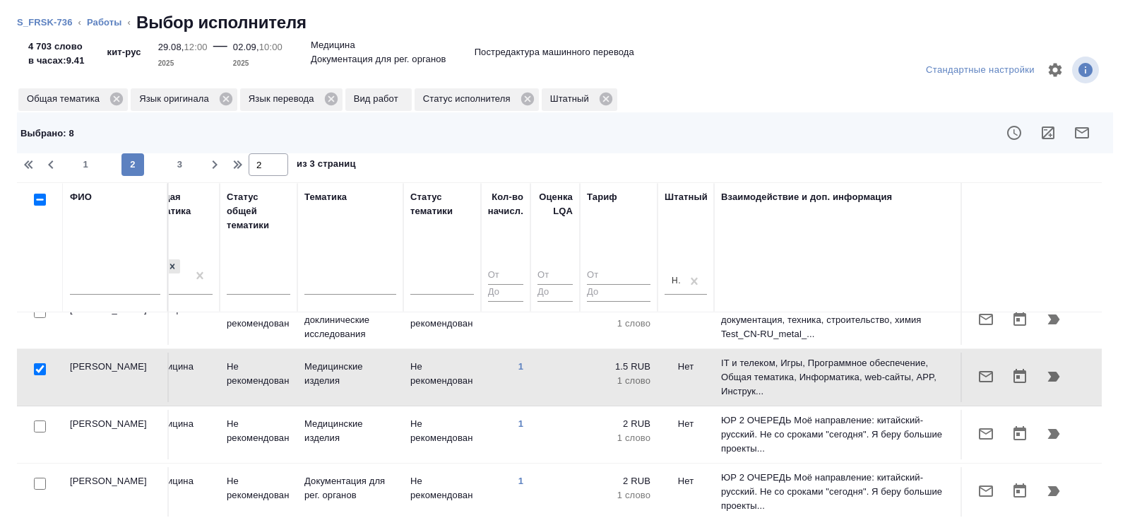
scroll to position [114, 0]
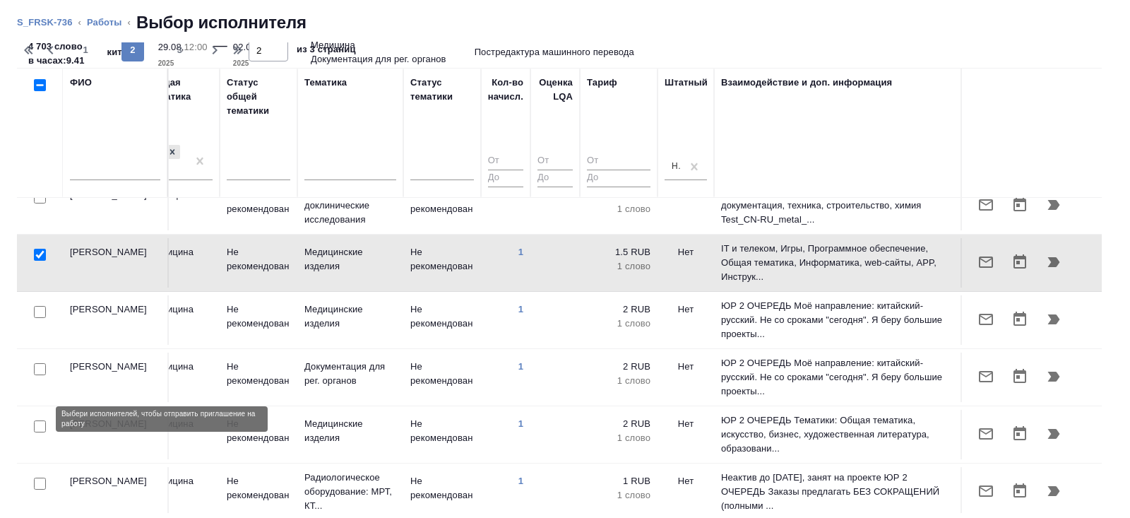
checkbox input "true"
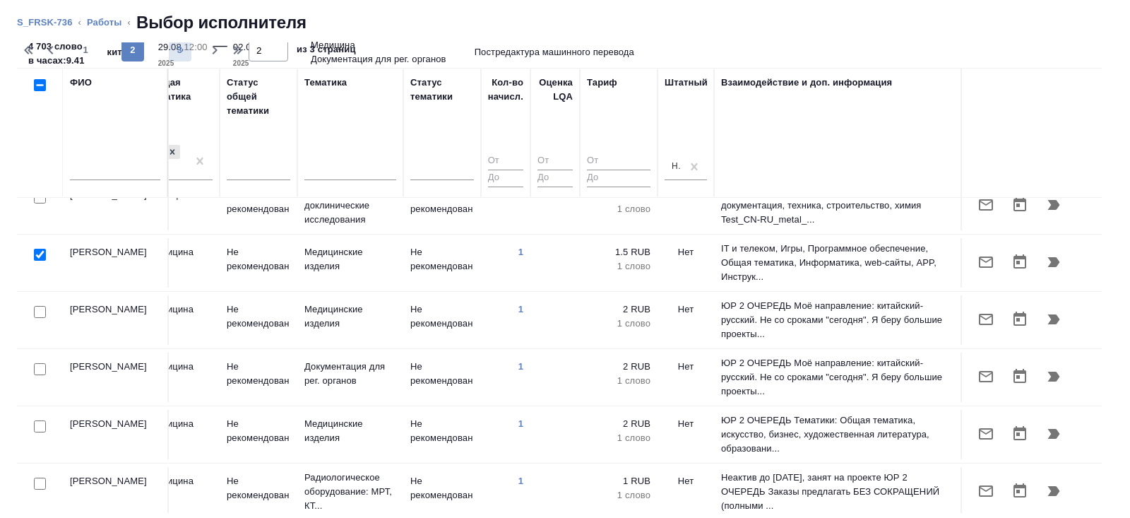
click at [181, 52] on span "3" at bounding box center [180, 50] width 23 height 14
type input "3"
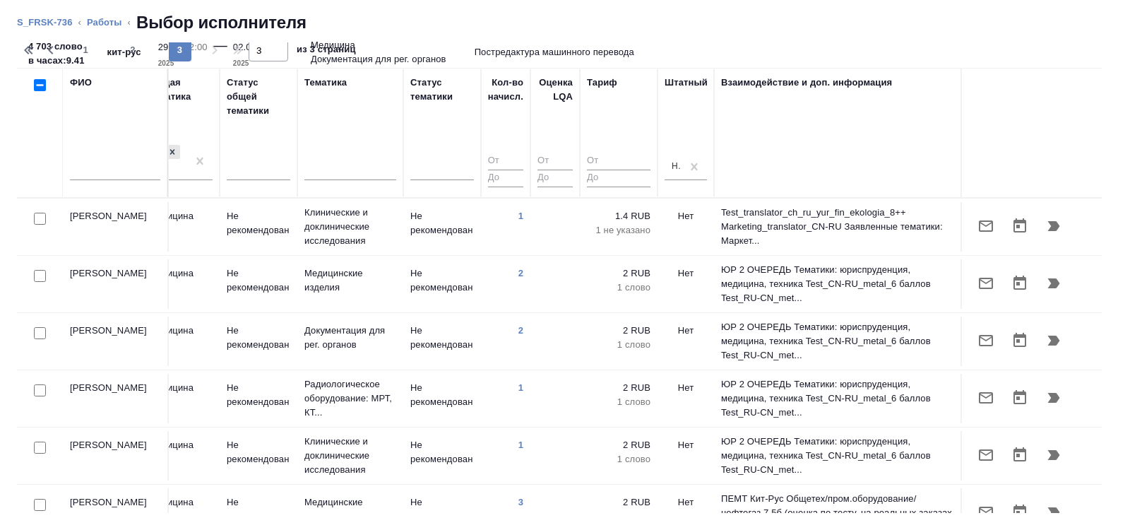
scroll to position [0, 0]
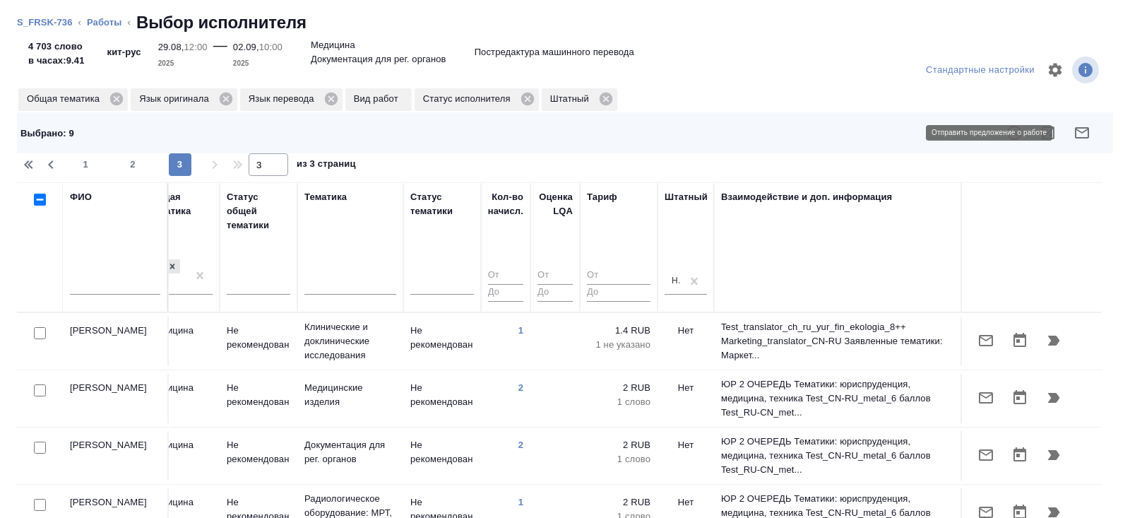
click at [1087, 132] on icon "button" at bounding box center [1082, 132] width 14 height 11
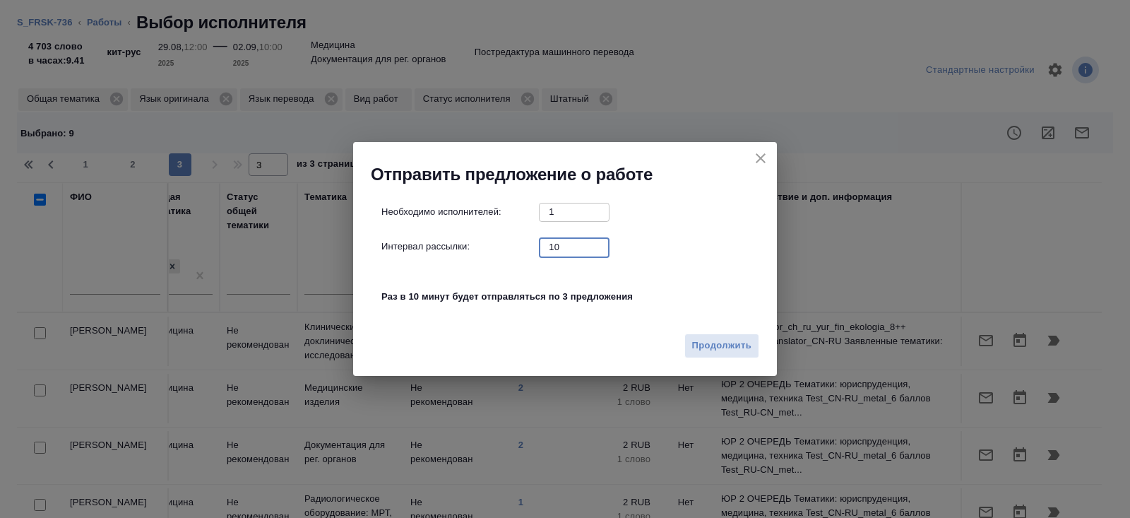
drag, startPoint x: 571, startPoint y: 247, endPoint x: 520, endPoint y: 222, distance: 55.9
click at [520, 222] on div "Необходимо исполнителей: 1 ​ Интервал рассылки: 10 ​ Раз в 10 минут будет отпра…" at bounding box center [570, 262] width 378 height 118
type input "0"
click at [703, 341] on span "Продолжить" at bounding box center [721, 346] width 59 height 16
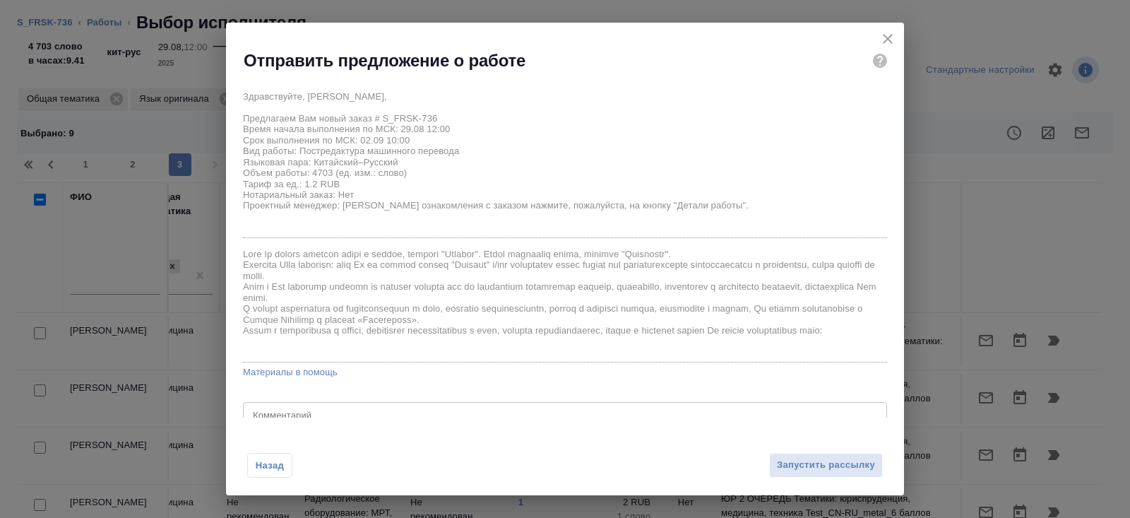
click at [774, 452] on div "Назад Запустить рассылку" at bounding box center [565, 456] width 678 height 78
click at [787, 462] on span "Запустить рассылку" at bounding box center [826, 465] width 98 height 16
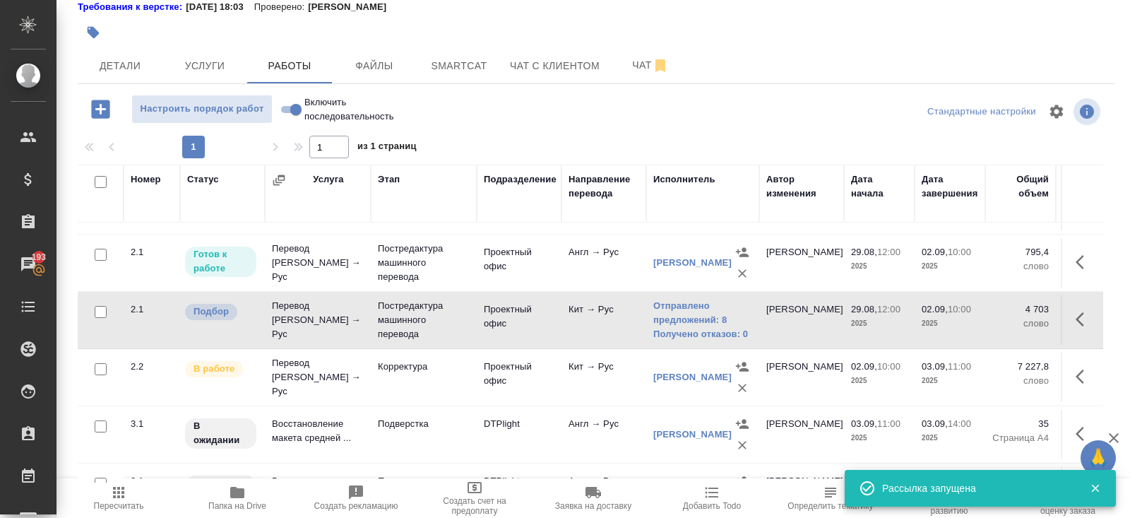
click at [115, 501] on span "Пересчитать" at bounding box center [119, 506] width 50 height 10
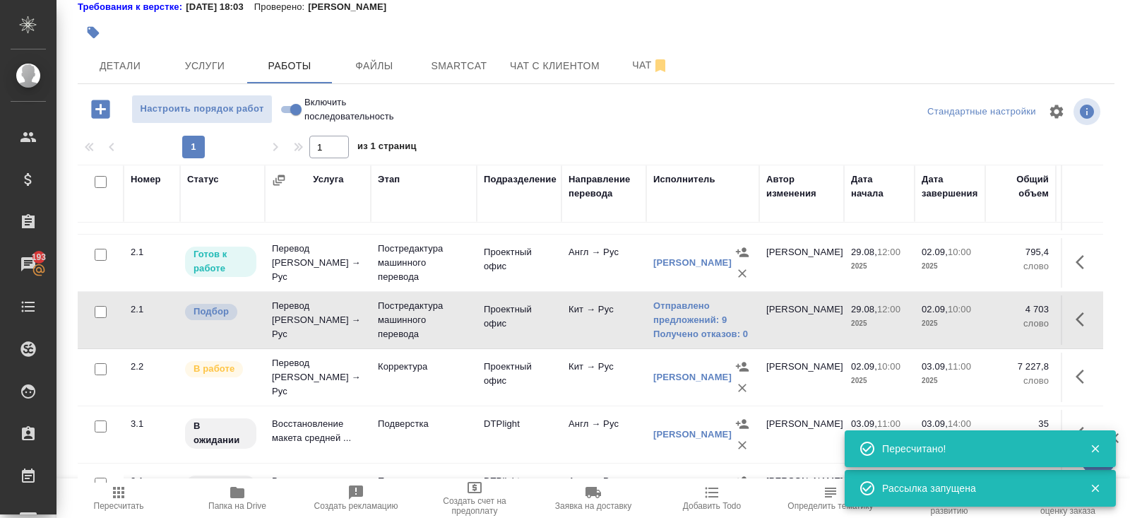
click at [133, 487] on span "Пересчитать" at bounding box center [119, 497] width 102 height 27
